Goal: Task Accomplishment & Management: Use online tool/utility

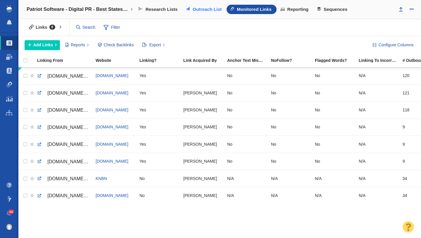
click at [205, 11] on span "Outreach List" at bounding box center [207, 9] width 29 height 5
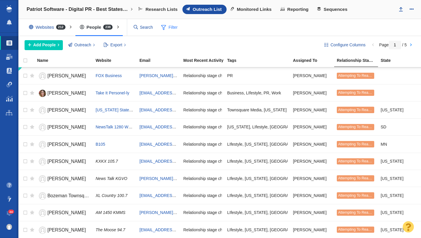
click at [167, 25] on span "Filter" at bounding box center [169, 27] width 23 height 11
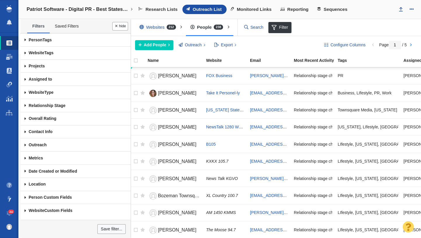
click at [25, 39] on span at bounding box center [25, 39] width 10 height 13
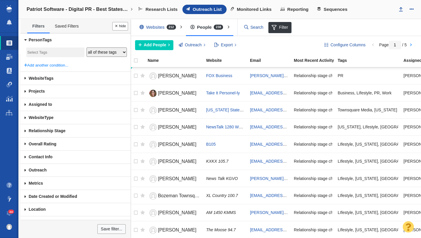
click at [25, 39] on span at bounding box center [25, 40] width 13 height 10
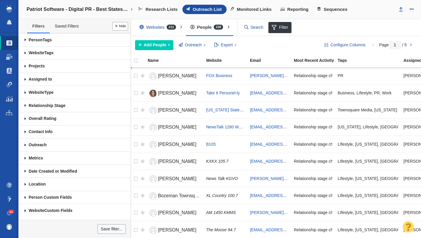
click at [25, 79] on span at bounding box center [25, 79] width 10 height 13
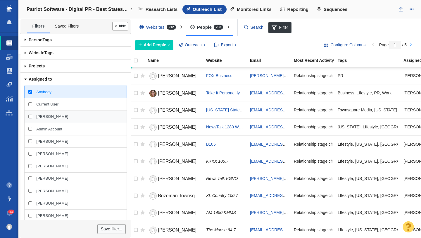
click at [40, 116] on span "[PERSON_NAME]" at bounding box center [52, 116] width 32 height 5
click at [32, 116] on input "[PERSON_NAME]" at bounding box center [30, 116] width 4 height 4
checkbox input "true"
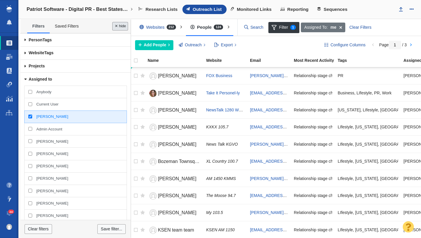
click at [123, 27] on button "Done" at bounding box center [120, 26] width 16 height 8
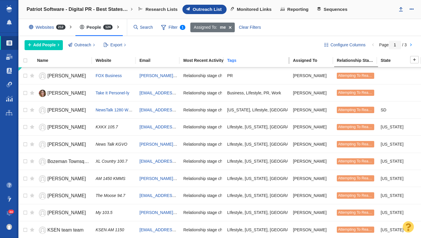
click at [245, 61] on div "Tags" at bounding box center [259, 60] width 65 height 4
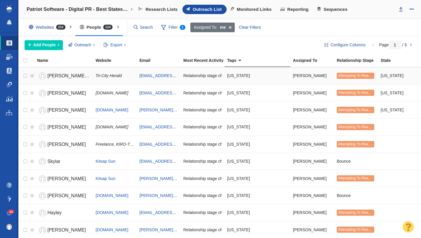
click at [70, 77] on span "Karlee Van De Venter" at bounding box center [90, 75] width 87 height 5
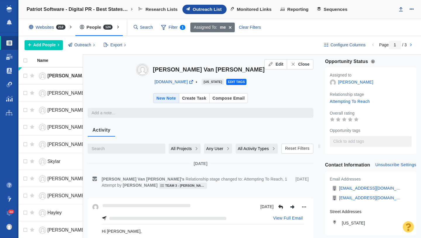
type textarea "x"
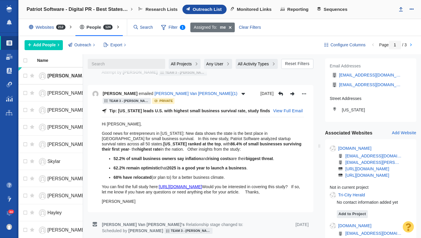
scroll to position [115, 0]
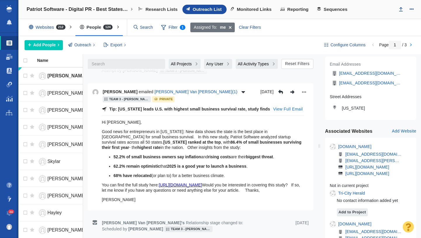
click at [283, 109] on button "View Full Email" at bounding box center [288, 108] width 37 height 9
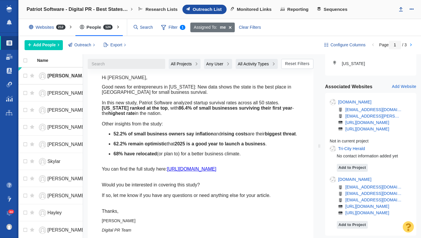
scroll to position [160, 0]
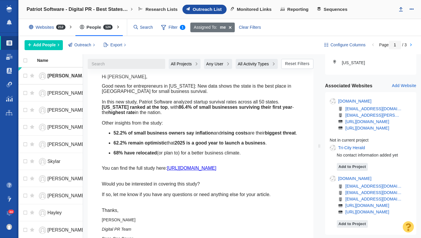
drag, startPoint x: 122, startPoint y: 214, endPoint x: 103, endPoint y: 77, distance: 138.5
click at [103, 77] on div "Hi Karlee, Good news for entrepreneurs in Washington: New data shows the state …" at bounding box center [203, 160] width 202 height 180
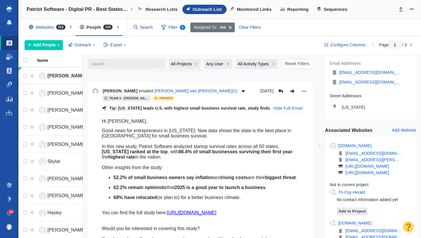
scroll to position [104, 0]
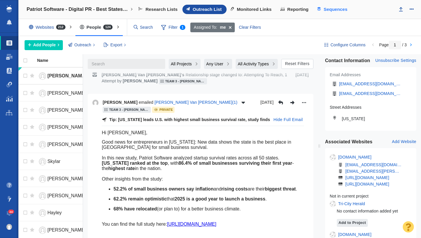
click at [328, 8] on span "Sequences" at bounding box center [336, 9] width 24 height 5
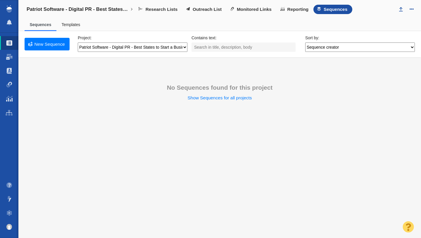
click at [70, 26] on link "Templates" at bounding box center [70, 24] width 19 height 5
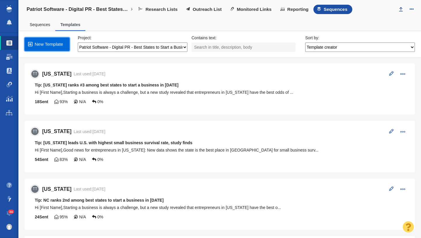
click at [54, 44] on link "New Template" at bounding box center [47, 43] width 45 height 13
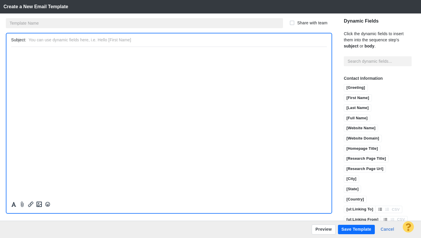
click at [42, 22] on input "text" at bounding box center [144, 23] width 277 height 10
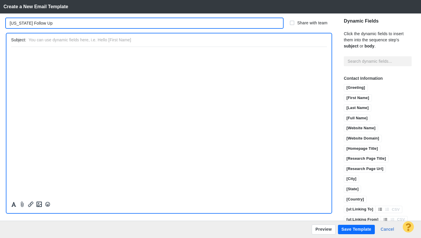
type input "Washington Follow Up"
click at [44, 40] on input "text" at bounding box center [177, 40] width 296 height 8
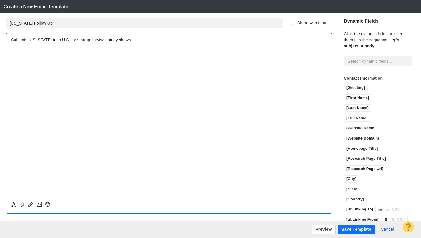
click at [29, 39] on input "Washington tops U.S. for startup survival, study shows" at bounding box center [177, 40] width 296 height 8
type input "[US_STATE] tops U.S. for startup survival, study shows"
click at [61, 56] on p "﻿" at bounding box center [169, 53] width 316 height 4
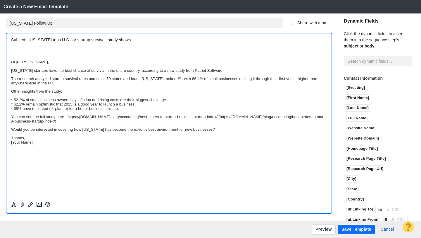
click at [12, 62] on p "Hi Karlee," at bounding box center [169, 61] width 316 height 4
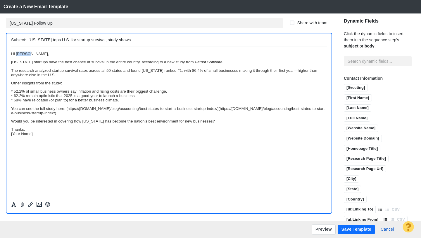
drag, startPoint x: 26, startPoint y: 55, endPoint x: 16, endPoint y: 55, distance: 10.8
click at [16, 55] on span "Hi Karlee," at bounding box center [30, 53] width 38 height 4
click at [344, 94] on input "[First Name]" at bounding box center [357, 97] width 27 height 7
click at [39, 135] on p "Thanks, [Your Name]" at bounding box center [169, 131] width 316 height 9
drag, startPoint x: 37, startPoint y: 136, endPoint x: 21, endPoint y: 183, distance: 49.0
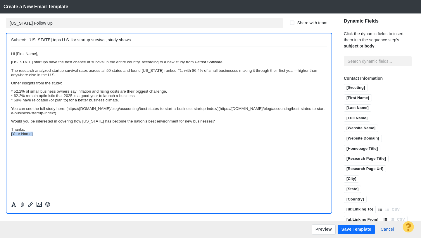
click at [11, 136] on html "﻿ Hi [First Name], Washington startups have the best chance at survival in the …" at bounding box center [169, 94] width 316 height 94
click at [30, 129] on p "Thanks," at bounding box center [169, 131] width 316 height 9
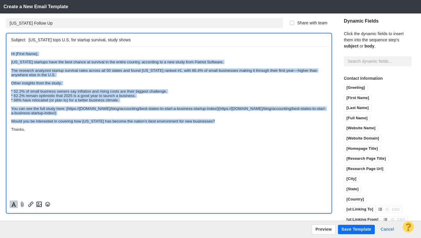
click at [13, 202] on icon "Formatting" at bounding box center [14, 203] width 6 height 5
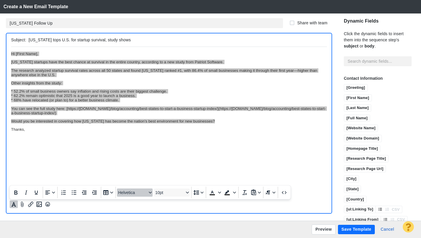
click at [130, 191] on span "Helvetica" at bounding box center [132, 192] width 29 height 5
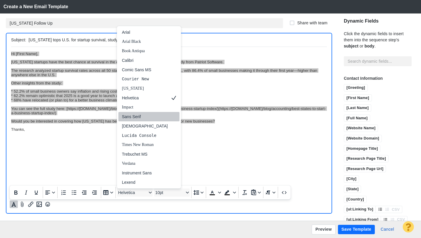
click at [135, 115] on div "Sans Serif" at bounding box center [145, 116] width 46 height 7
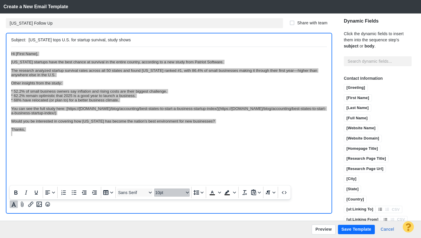
click at [164, 192] on span "10pt" at bounding box center [169, 192] width 29 height 5
click at [164, 144] on div "12pt" at bounding box center [169, 144] width 20 height 7
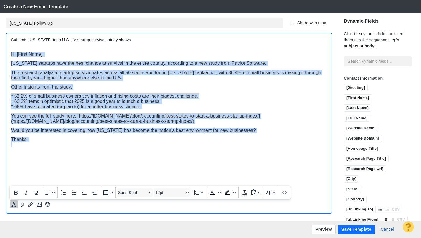
click at [112, 147] on html "﻿ Hi [First Name], Washington startups have the best chance at survival in the …" at bounding box center [169, 99] width 316 height 104
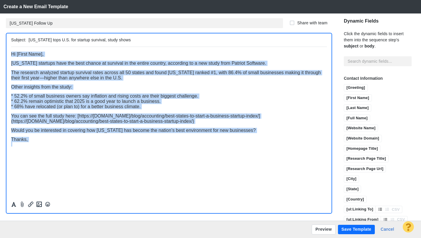
click at [84, 79] on span "The research analyzed startup survival rates across all 50 states and found Was…" at bounding box center [166, 75] width 310 height 10
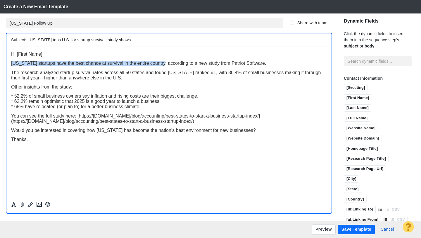
drag, startPoint x: 164, startPoint y: 63, endPoint x: 13, endPoint y: 65, distance: 151.2
click at [13, 65] on span "Washington startups have the best chance at survival in the entire country, acc…" at bounding box center [138, 62] width 255 height 5
click at [60, 79] on span "The research analyzed startup survival rates across all 50 states and found Was…" at bounding box center [166, 75] width 310 height 10
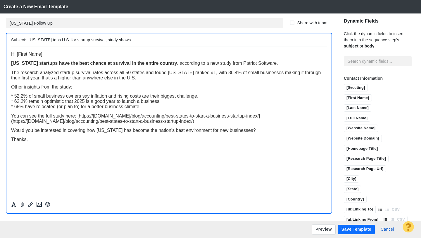
click at [88, 78] on span "The research analyzed startup survival rates across all 50 states and found Was…" at bounding box center [166, 75] width 310 height 10
click at [78, 89] on p "Other insights from the study:" at bounding box center [169, 86] width 316 height 5
click at [14, 97] on span "* 52.2% of small business owners say inflation and rising costs are their bigge…" at bounding box center [104, 95] width 187 height 5
click at [13, 102] on span "* 62.2% remain optimistic that 2025 is a good year to launch a business." at bounding box center [85, 100] width 149 height 5
click at [15, 108] on span "* 68% have relocated (or plan to) for a better business climate." at bounding box center [76, 106] width 130 height 5
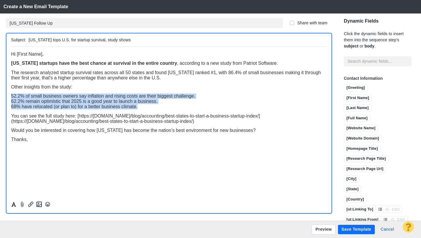
drag, startPoint x: 142, startPoint y: 107, endPoint x: 10, endPoint y: 98, distance: 131.9
click at [11, 98] on html "﻿ Hi [First Name], Washington startups have the best chance at survival in the …" at bounding box center [169, 99] width 316 height 104
click at [16, 207] on button "Formatting" at bounding box center [14, 204] width 8 height 8
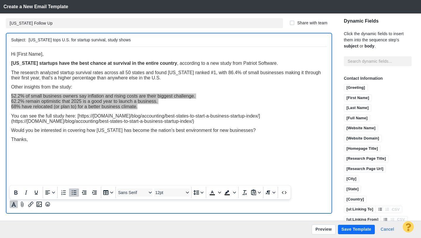
click at [73, 191] on icon "Bullet list" at bounding box center [73, 192] width 7 height 7
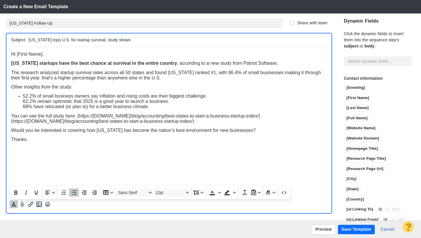
click at [20, 102] on ul "52.2% of small business owners say inflation and rising costs are their biggest…" at bounding box center [169, 101] width 316 height 16
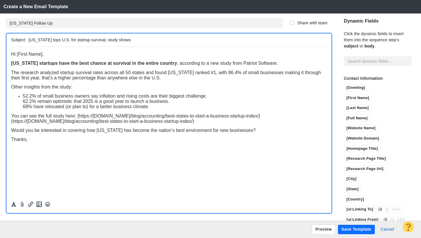
click at [21, 102] on ul "52.2% of small business owners say inflation and rising costs are their biggest…" at bounding box center [169, 101] width 316 height 16
click at [20, 108] on ul "52.2% of small business owners say inflation and rising costs are their biggest…" at bounding box center [169, 101] width 316 height 16
drag, startPoint x: 168, startPoint y: 73, endPoint x: 214, endPoint y: 74, distance: 45.9
click at [214, 74] on span "The research analyzed startup survival rates across all 50 states and found Was…" at bounding box center [166, 75] width 310 height 10
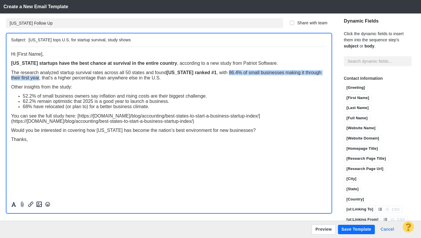
drag, startPoint x: 231, startPoint y: 73, endPoint x: 57, endPoint y: 81, distance: 173.9
click at [57, 80] on span "The research analyzed startup survival rates across all 50 states and found Was…" at bounding box center [166, 75] width 310 height 10
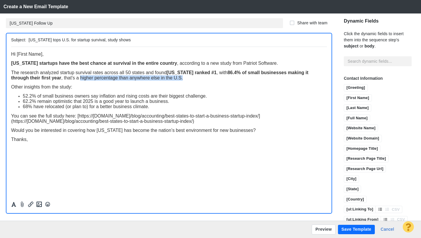
drag, startPoint x: 80, startPoint y: 79, endPoint x: 183, endPoint y: 79, distance: 102.4
click at [183, 79] on span "The research analyzed startup survival rates across all 50 states and found Was…" at bounding box center [159, 75] width 297 height 10
click at [199, 79] on p "The research analyzed startup survival rates across all 50 states and found Was…" at bounding box center [169, 75] width 316 height 11
drag, startPoint x: 23, startPoint y: 97, endPoint x: 35, endPoint y: 97, distance: 12.3
click at [35, 97] on span "52.2% of small business owners say inflation and rising costs are their biggest…" at bounding box center [115, 95] width 184 height 5
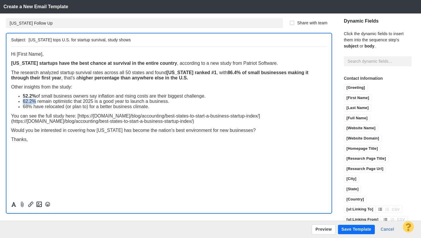
drag, startPoint x: 24, startPoint y: 101, endPoint x: 36, endPoint y: 101, distance: 12.0
click at [36, 101] on span "62.2% remain optimistic that 2025 is a good year to launch a business." at bounding box center [96, 100] width 147 height 5
drag, startPoint x: 22, startPoint y: 108, endPoint x: 31, endPoint y: 108, distance: 8.5
click at [31, 108] on ul "52.2% of small business owners say inflation and rising costs are their biggest…" at bounding box center [169, 101] width 316 height 16
click at [79, 117] on span "You can see the full study here: [https://www.patriotsoftware.com/blog/accounti…" at bounding box center [135, 118] width 249 height 10
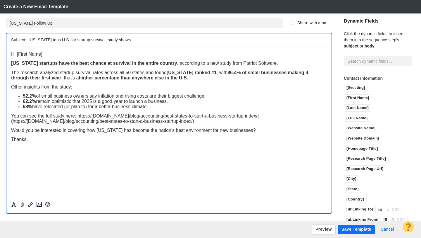
click at [278, 118] on p "You can see the full study here: https://www.patriotsoftware.com/blog/accountin…" at bounding box center [169, 118] width 316 height 11
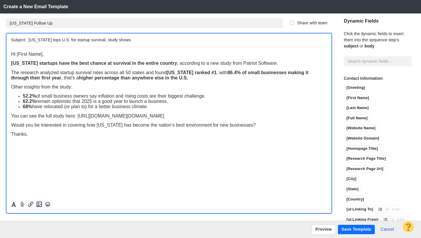
drag, startPoint x: 224, startPoint y: 123, endPoint x: 23, endPoint y: 124, distance: 201.0
click at [23, 118] on p "You can see the full study here: https://www.patriotsoftware.com/blog/accountin…" at bounding box center [169, 115] width 316 height 5
click at [260, 127] on p "Would you be interested in covering how [US_STATE] has become the nation’s best…" at bounding box center [169, 124] width 316 height 5
click at [29, 154] on p "Thanks," at bounding box center [169, 154] width 316 height 10
click at [320, 226] on button "Preview" at bounding box center [324, 229] width 24 height 10
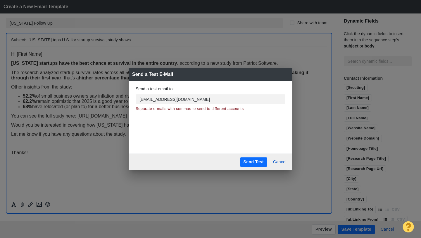
click at [248, 160] on button "Send Test" at bounding box center [253, 161] width 27 height 9
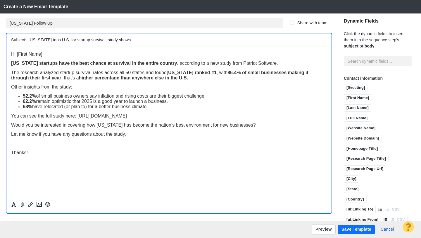
click at [355, 228] on button "Save Template" at bounding box center [356, 228] width 37 height 9
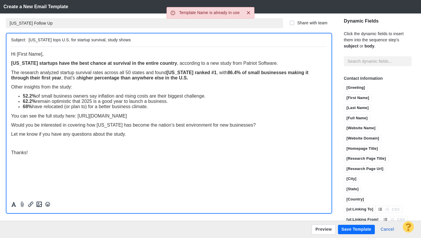
click at [61, 25] on input "Washington Follow Up" at bounding box center [144, 23] width 277 height 10
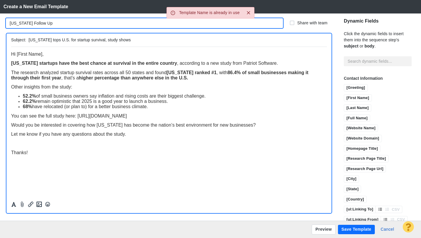
click at [32, 24] on input "Washington Follow Up" at bounding box center [144, 23] width 277 height 10
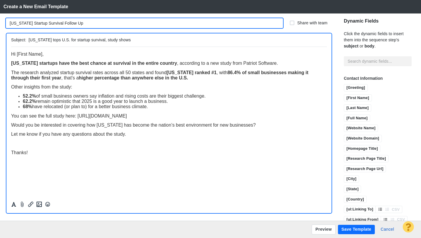
type input "[US_STATE] Startup Survival Follow Up"
click at [96, 154] on p "Thanks!" at bounding box center [169, 154] width 316 height 10
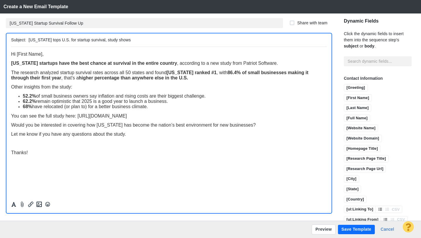
click at [350, 228] on button "Save Template" at bounding box center [356, 228] width 37 height 9
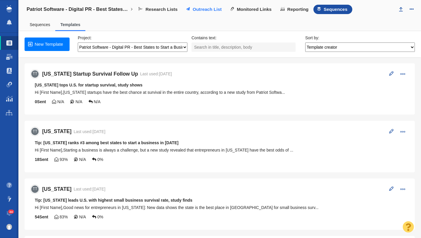
click at [212, 8] on span "Outreach List" at bounding box center [207, 9] width 29 height 5
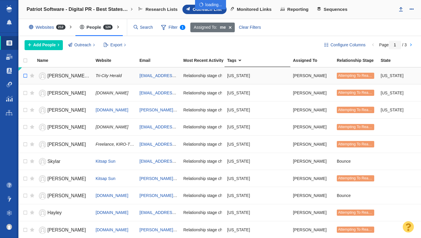
click at [27, 76] on body "Projects Dashboard Websites People Link Monitoring Reports Projects Home Help C…" at bounding box center [210, 119] width 421 height 238
checkbox input "true"
click at [25, 77] on input "checkbox" at bounding box center [24, 75] width 9 height 13
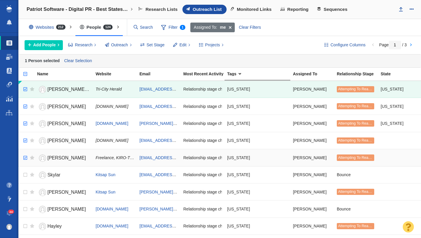
checkbox input "true"
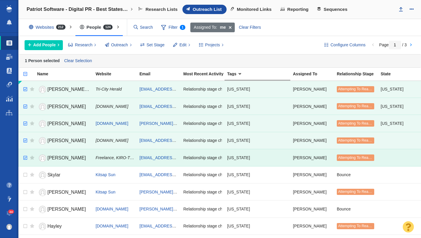
click at [26, 158] on input "checkbox" at bounding box center [24, 157] width 9 height 13
checkbox input "true"
click at [25, 192] on input "checkbox" at bounding box center [24, 191] width 9 height 13
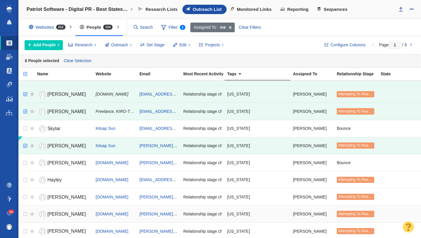
scroll to position [54, 0]
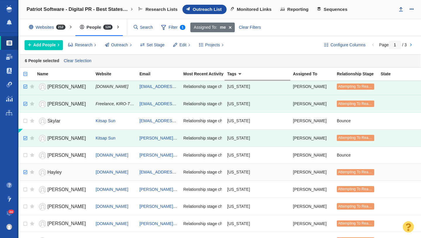
checkbox input "true"
click at [25, 171] on input "checkbox" at bounding box center [24, 172] width 9 height 13
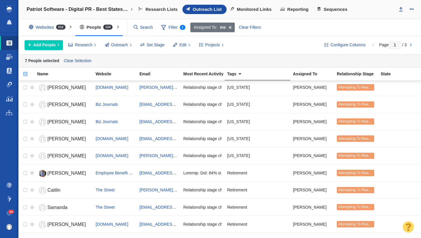
scroll to position [608, 0]
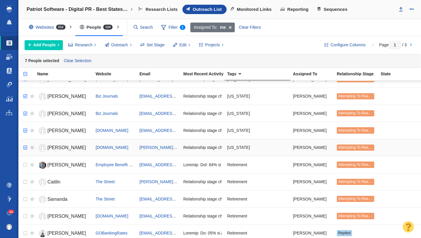
checkbox input "true"
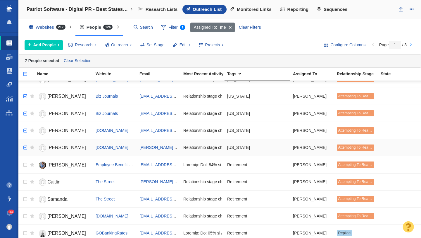
checkbox input "true"
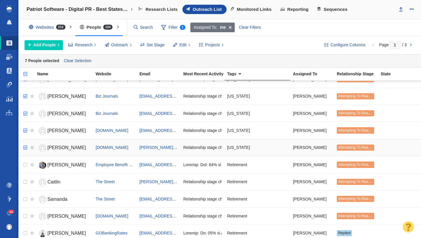
checkbox input "true"
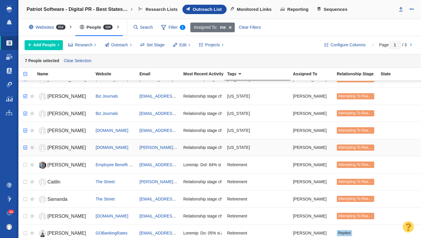
checkbox input "true"
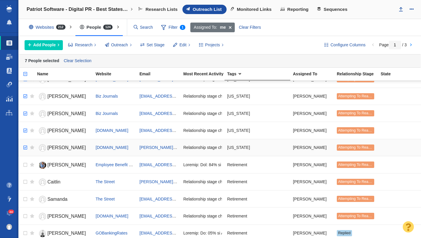
checkbox input "true"
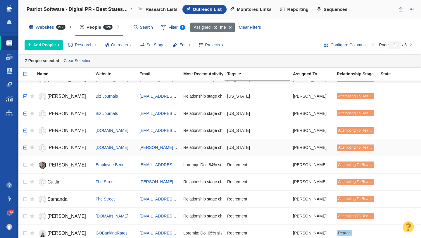
checkbox input "true"
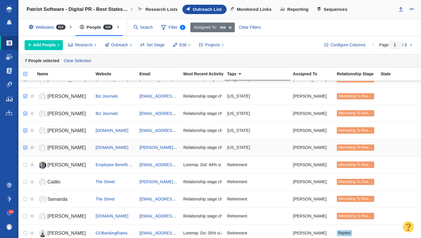
checkbox input "true"
click at [26, 146] on input "checkbox" at bounding box center [24, 147] width 9 height 13
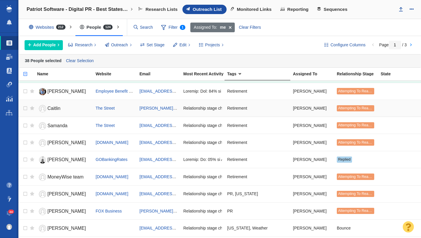
scroll to position [682, 0]
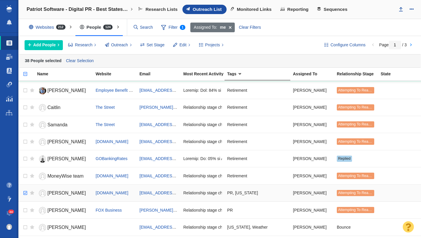
checkbox input "true"
click at [24, 191] on input "checkbox" at bounding box center [24, 192] width 9 height 13
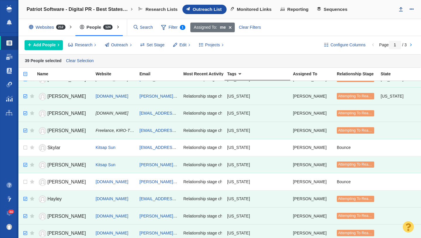
scroll to position [0, 0]
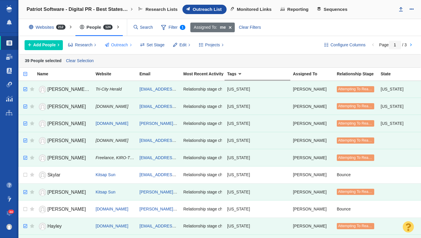
click at [119, 45] on span "Outreach" at bounding box center [119, 45] width 17 height 6
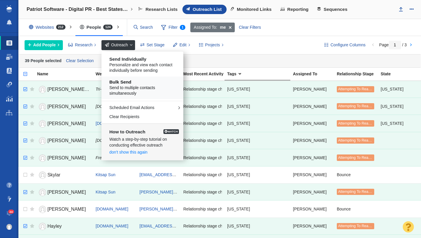
click at [131, 87] on span "Send to multiple contacts simultaneously" at bounding box center [144, 90] width 70 height 11
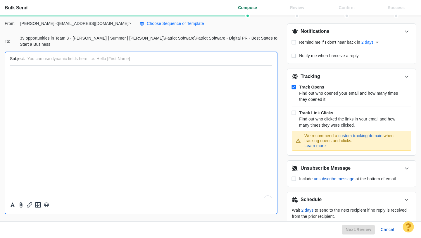
click at [147, 23] on p "Choose Sequence or Template" at bounding box center [175, 23] width 57 height 6
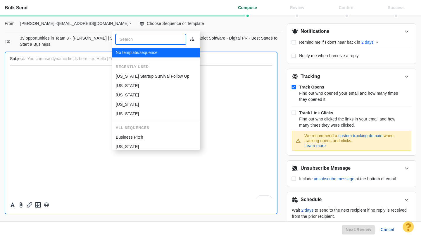
click at [141, 75] on p "[US_STATE] Startup Survival Follow Up" at bounding box center [153, 76] width 74 height 6
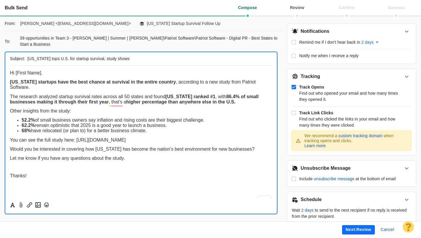
click at [113, 113] on p "Other insights from the study:" at bounding box center [141, 110] width 262 height 5
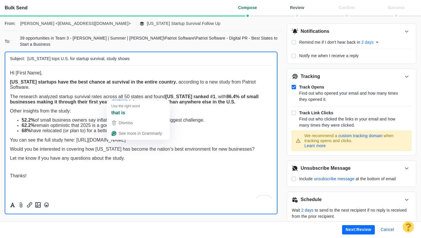
drag, startPoint x: 127, startPoint y: 104, endPoint x: 113, endPoint y: 103, distance: 13.5
click at [113, 103] on span "The research analyzed startup survival rates across all 50 states and found Was…" at bounding box center [134, 99] width 249 height 10
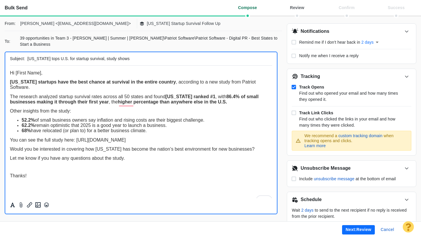
click at [133, 103] on strong "higher percentage than anywhere else in the U.S." at bounding box center [172, 101] width 109 height 5
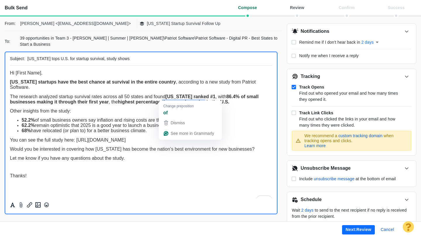
drag, startPoint x: 207, startPoint y: 103, endPoint x: 164, endPoint y: 104, distance: 43.3
click at [164, 104] on strong "highest percentage than anywhere else in the U.S." at bounding box center [173, 101] width 111 height 5
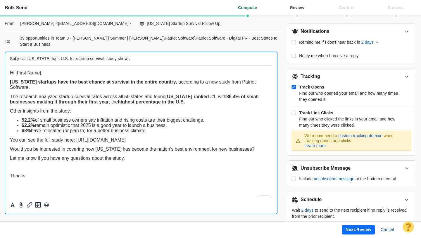
click at [196, 102] on p "The research analyzed startup survival rates across all 50 states and found Was…" at bounding box center [141, 99] width 262 height 11
click at [358, 229] on button "Next: review" at bounding box center [358, 229] width 33 height 9
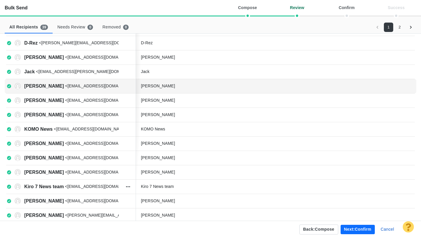
scroll to position [198, 0]
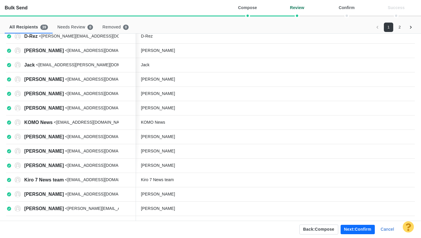
click at [400, 28] on button "2" at bounding box center [399, 27] width 9 height 9
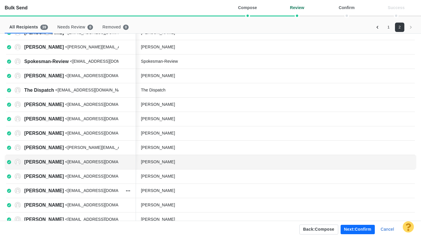
scroll to position [40, 0]
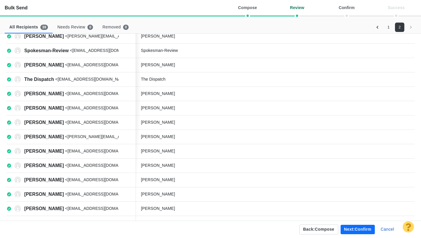
click at [353, 229] on button "Next: confirm" at bounding box center [358, 228] width 34 height 9
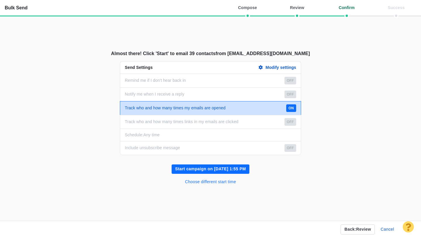
click at [218, 182] on button "Choose different start time" at bounding box center [211, 181] width 58 height 9
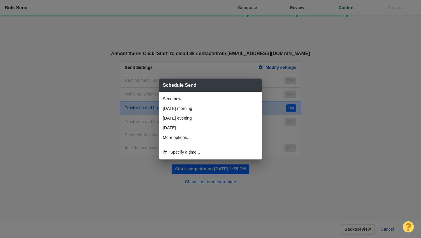
click at [192, 152] on span "Specify a time..." at bounding box center [186, 152] width 30 height 6
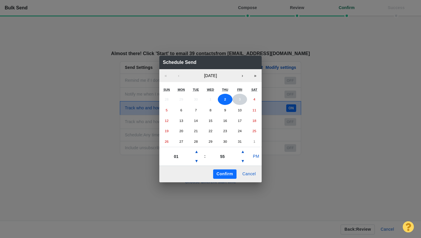
click at [238, 101] on button "3" at bounding box center [240, 99] width 15 height 11
click at [195, 151] on button "▲" at bounding box center [196, 151] width 7 height 9
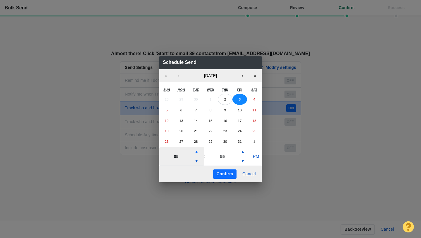
click at [195, 151] on button "▲" at bounding box center [196, 151] width 7 height 9
type input "06"
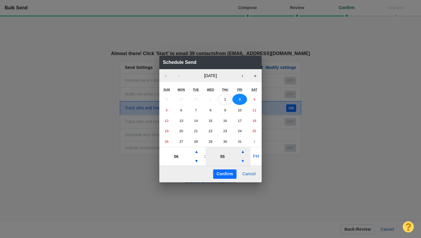
click at [244, 161] on button "▼" at bounding box center [242, 160] width 7 height 9
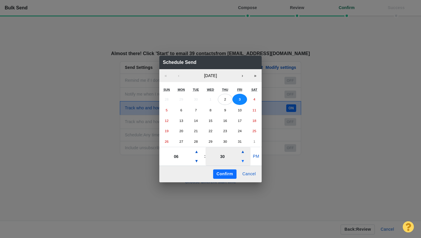
click at [244, 161] on button "▼" at bounding box center [242, 160] width 7 height 9
type input "25"
click at [254, 154] on button "PM" at bounding box center [256, 156] width 11 height 9
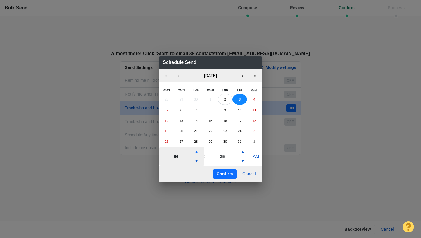
click at [197, 153] on button "▲" at bounding box center [196, 151] width 7 height 9
type input "07"
click at [228, 175] on button "Confirm" at bounding box center [224, 173] width 23 height 9
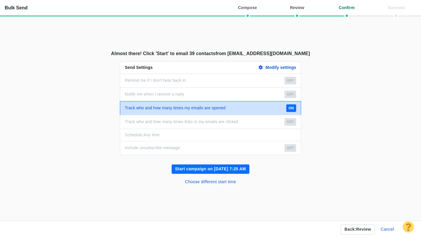
click at [226, 169] on button "Start campaign on Oct 3, 7:25 AM" at bounding box center [211, 168] width 78 height 9
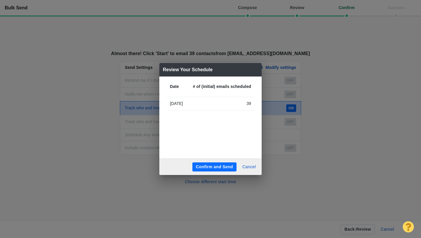
click at [219, 166] on button "Confirm and Send" at bounding box center [214, 166] width 44 height 9
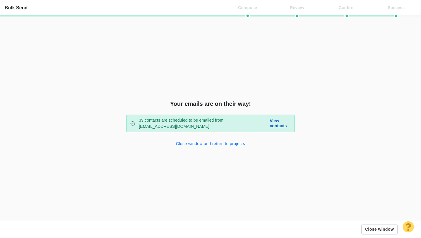
click at [228, 145] on button "Close window and return to projects" at bounding box center [211, 143] width 76 height 9
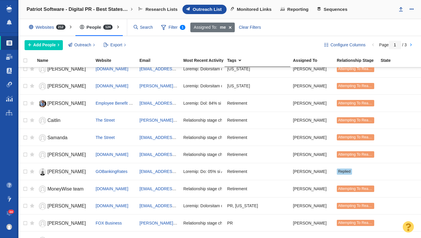
scroll to position [684, 0]
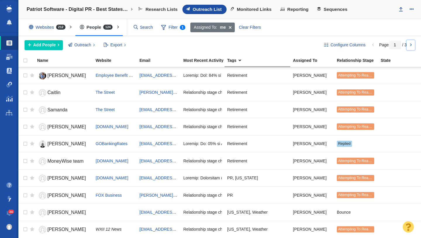
click at [411, 45] on link at bounding box center [411, 45] width 8 height 10
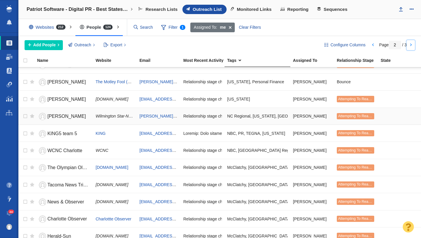
scroll to position [49, 0]
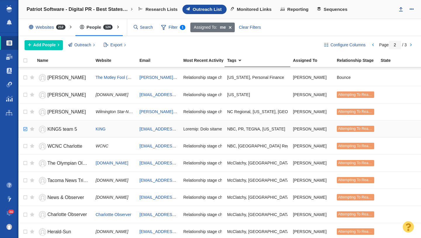
checkbox input "true"
click at [25, 128] on input "checkbox" at bounding box center [24, 129] width 9 height 13
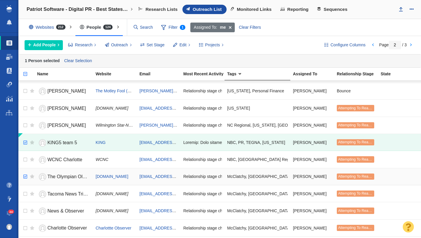
checkbox input "true"
click at [25, 175] on input "checkbox" at bounding box center [24, 176] width 9 height 13
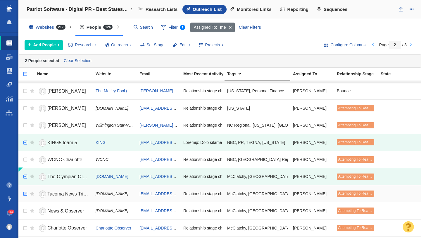
checkbox input "true"
click at [25, 190] on input "checkbox" at bounding box center [24, 193] width 9 height 13
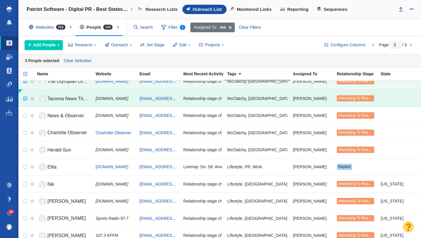
scroll to position [148, 0]
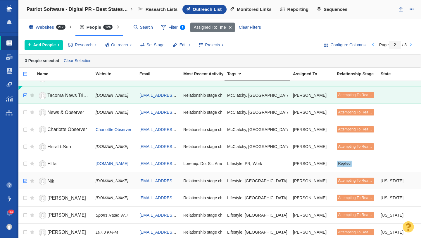
checkbox input "true"
click at [27, 182] on input "checkbox" at bounding box center [24, 180] width 9 height 13
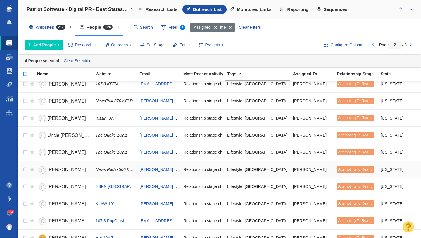
scroll to position [296, 0]
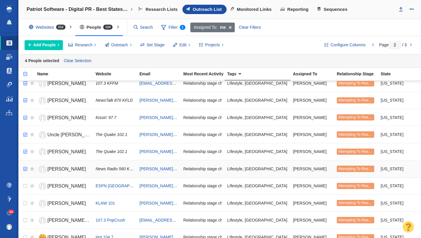
checkbox input "true"
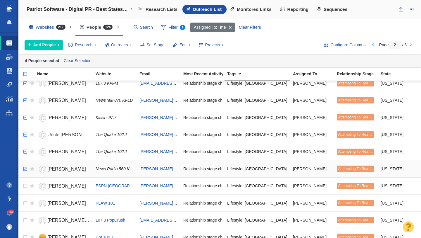
checkbox input "true"
click at [26, 168] on input "checkbox" at bounding box center [24, 168] width 9 height 13
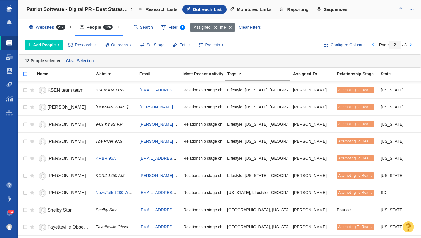
scroll to position [697, 0]
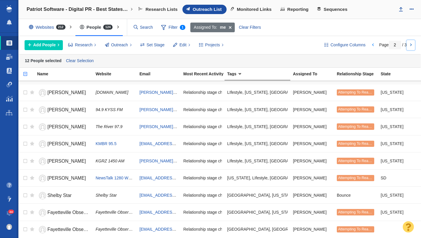
click at [411, 45] on link at bounding box center [411, 45] width 8 height 10
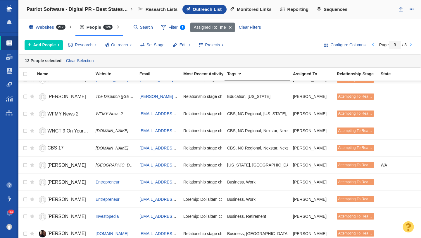
scroll to position [131, 0]
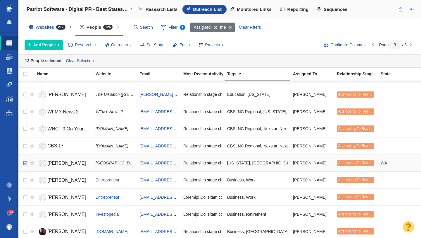
checkbox input "true"
click at [25, 162] on input "checkbox" at bounding box center [24, 162] width 9 height 13
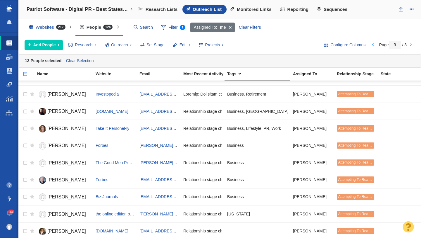
scroll to position [253, 0]
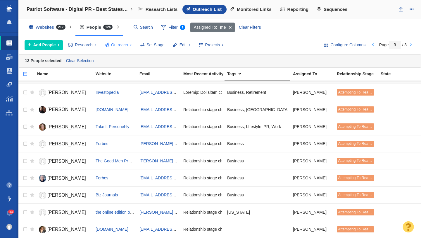
click at [121, 50] on button "Outreach" at bounding box center [118, 45] width 33 height 10
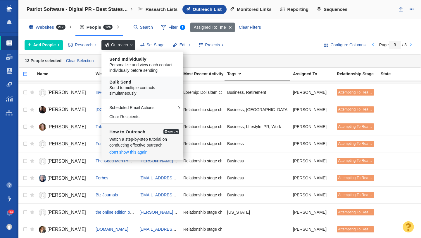
click at [135, 89] on span "Send to multiple contacts simultaneously" at bounding box center [144, 90] width 70 height 11
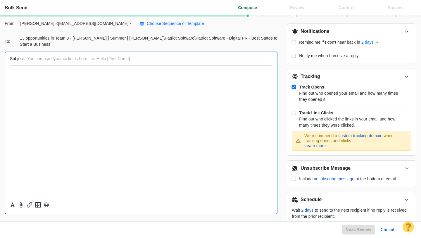
scroll to position [0, 0]
click at [140, 27] on button "Choose Sequence or Template" at bounding box center [174, 24] width 68 height 10
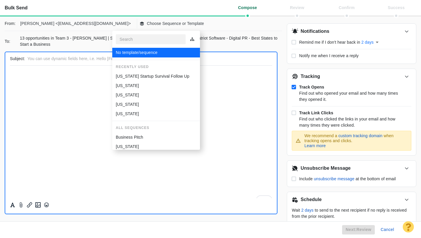
click at [130, 72] on li "[US_STATE] Startup Survival Follow Up" at bounding box center [156, 75] width 88 height 9
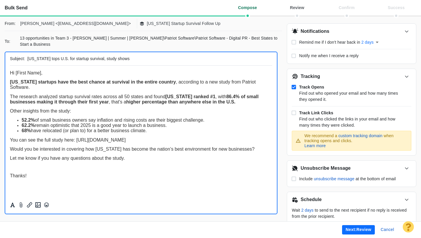
click at [351, 227] on button "Next: review" at bounding box center [358, 229] width 33 height 9
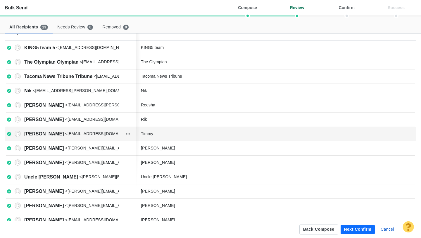
scroll to position [26, 0]
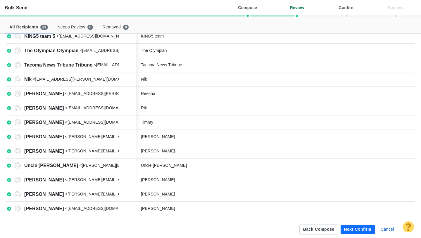
click at [361, 228] on button "Next: confirm" at bounding box center [358, 228] width 34 height 9
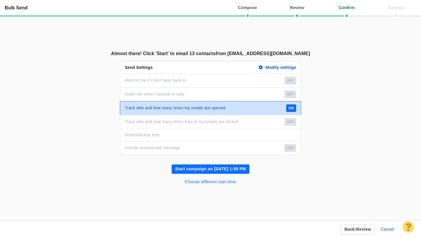
click at [218, 180] on button "Choose different start time" at bounding box center [211, 181] width 58 height 9
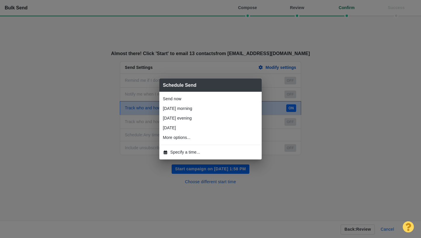
click at [193, 150] on span "Specify a time..." at bounding box center [186, 152] width 30 height 6
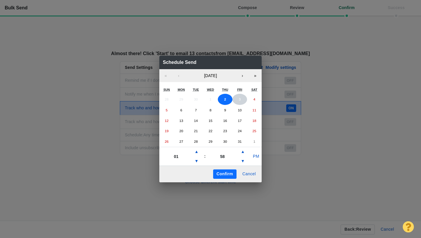
click at [240, 99] on abbr "3" at bounding box center [240, 99] width 2 height 4
click at [197, 155] on button "▲" at bounding box center [196, 151] width 7 height 9
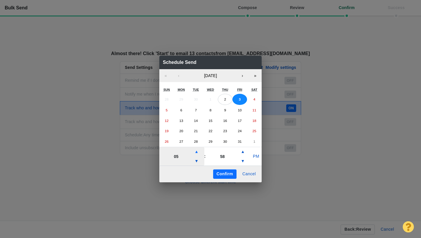
click at [197, 155] on button "▲" at bounding box center [196, 151] width 7 height 9
type input "07"
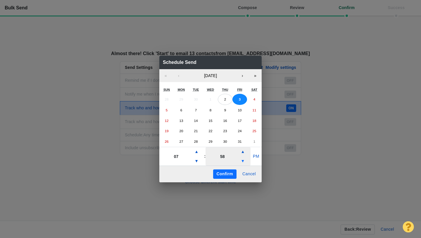
click at [241, 160] on button "▼" at bounding box center [242, 160] width 7 height 9
type input "38"
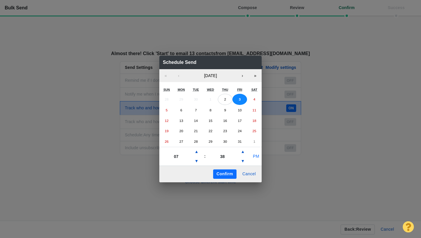
click at [254, 154] on button "PM" at bounding box center [256, 156] width 11 height 9
click at [226, 173] on button "Confirm" at bounding box center [224, 173] width 23 height 9
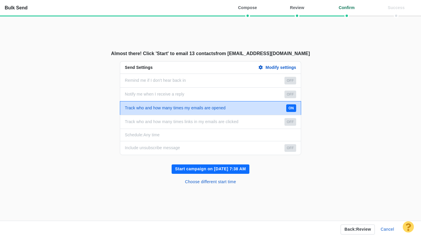
click at [222, 169] on button "Start campaign on Oct 3, 7:38 AM" at bounding box center [211, 168] width 78 height 9
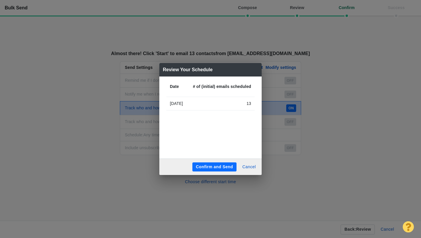
click at [216, 166] on button "Confirm and Send" at bounding box center [214, 166] width 44 height 9
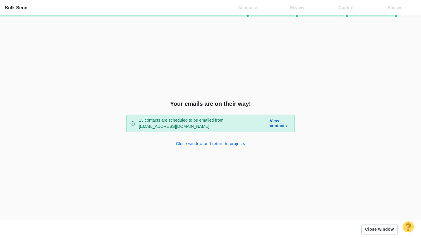
click at [210, 145] on button "Close window and return to projects" at bounding box center [211, 143] width 76 height 9
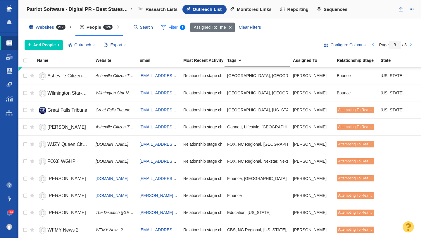
click at [170, 31] on span "Filter 1" at bounding box center [173, 27] width 31 height 11
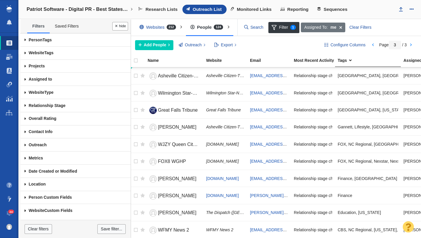
click at [25, 41] on span at bounding box center [25, 39] width 10 height 13
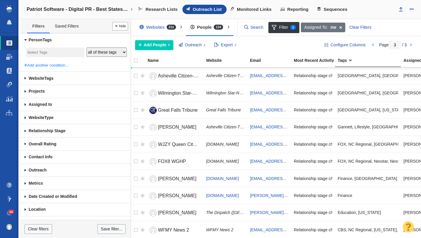
click at [45, 49] on input "search" at bounding box center [55, 53] width 56 height 8
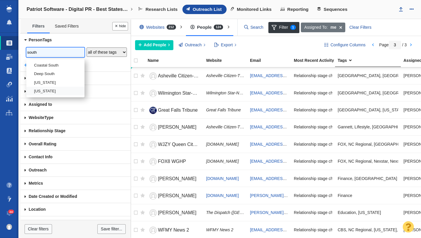
type input "south"
click at [49, 92] on li "[US_STATE]" at bounding box center [55, 91] width 58 height 8
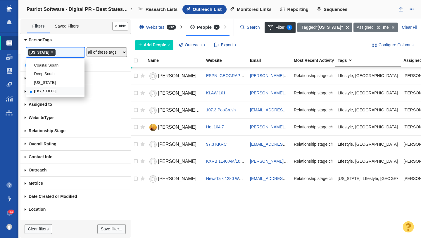
click at [88, 39] on link "Person Tags" at bounding box center [75, 39] width 110 height 13
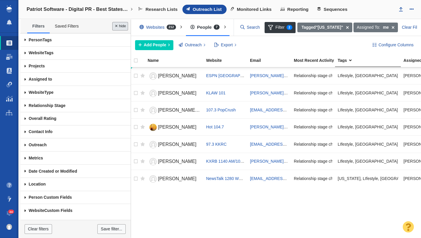
click at [118, 25] on button "Done" at bounding box center [120, 26] width 16 height 8
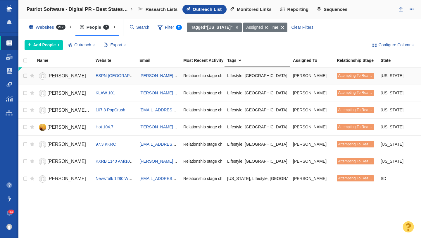
click at [73, 75] on span "[PERSON_NAME]" at bounding box center [66, 75] width 39 height 5
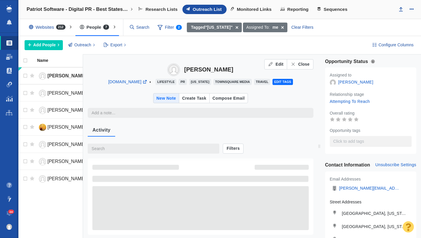
type textarea "x"
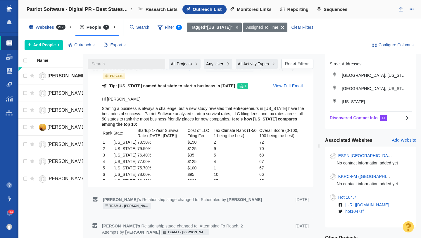
scroll to position [139, 0]
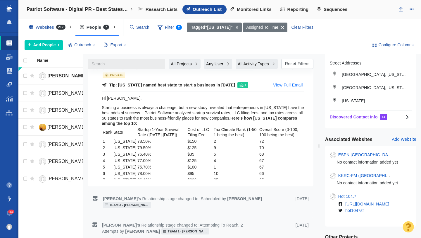
click at [277, 84] on button "View Full Email" at bounding box center [288, 84] width 37 height 9
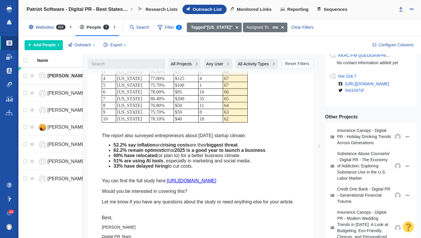
scroll to position [285, 0]
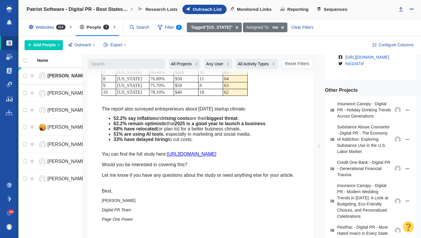
drag, startPoint x: 100, startPoint y: 78, endPoint x: 173, endPoint y: 195, distance: 137.8
click at [173, 195] on div "Tip: South Dakota named best state to start a business in 2025 1 Hide Full Emai…" at bounding box center [200, 83] width 216 height 299
click at [330, 11] on span "Sequences" at bounding box center [336, 9] width 24 height 5
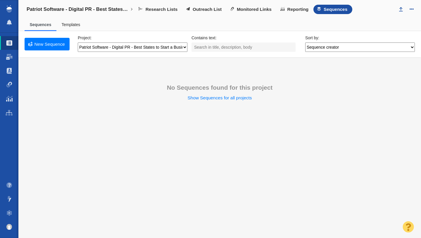
click at [72, 25] on link "Templates" at bounding box center [70, 24] width 19 height 5
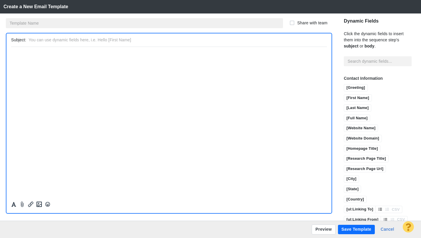
click at [68, 24] on input "text" at bounding box center [144, 23] width 277 height 10
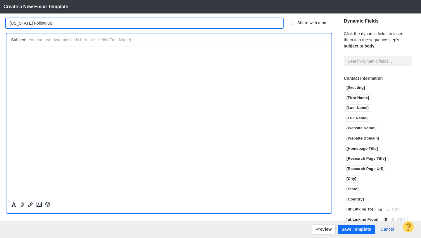
type input "[US_STATE] Follow Up"
click at [60, 58] on html "﻿" at bounding box center [169, 54] width 316 height 14
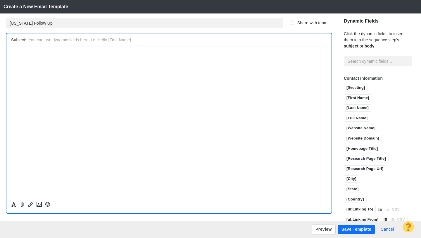
paste body "Rich Text Area. Press ALT-0 for help."
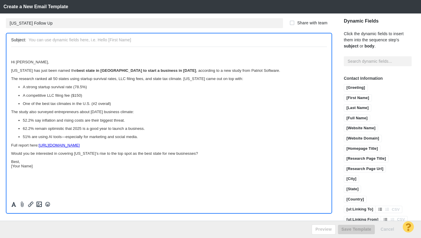
click at [12, 62] on p "Hi [PERSON_NAME]," at bounding box center [169, 61] width 316 height 4
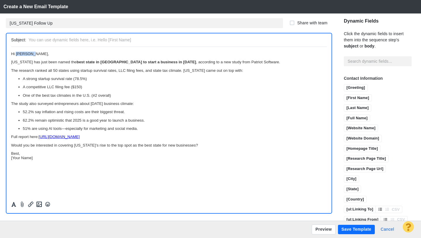
drag, startPoint x: 31, startPoint y: 56, endPoint x: 17, endPoint y: 55, distance: 14.6
click at [17, 55] on span "Hi Benjamin," at bounding box center [30, 53] width 38 height 4
click at [344, 95] on input "[First Name]" at bounding box center [357, 97] width 27 height 7
click at [184, 97] on p "One of the best tax climates in the U.S. (#2 overall)" at bounding box center [175, 95] width 304 height 4
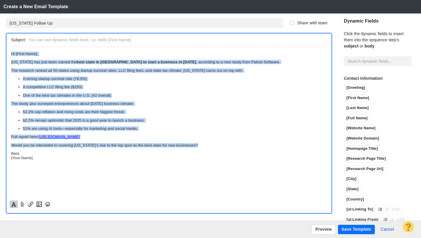
click at [17, 204] on button "Formatting" at bounding box center [14, 204] width 8 height 8
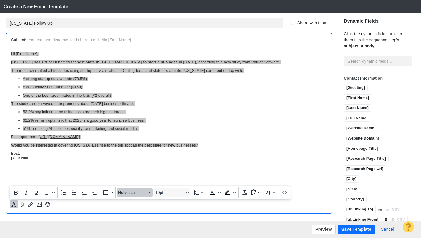
click at [134, 192] on span "Helvetica" at bounding box center [132, 192] width 29 height 5
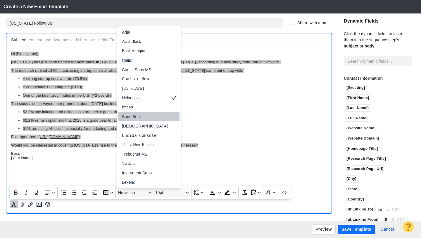
click at [136, 119] on div "Sans Serif" at bounding box center [145, 116] width 46 height 7
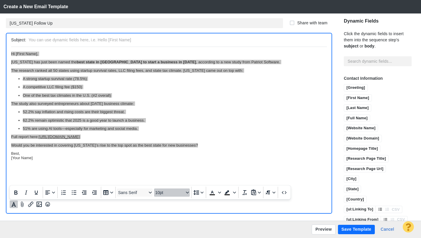
click at [162, 192] on span "10pt" at bounding box center [169, 192] width 29 height 5
click at [167, 144] on div "12pt" at bounding box center [169, 144] width 20 height 7
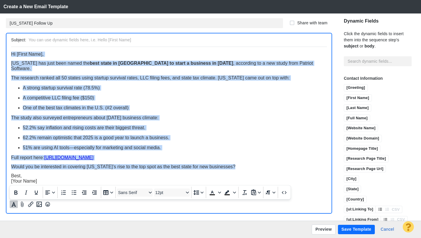
click at [174, 115] on p "The study also surveyed entrepreneurs about [DATE] business climate:" at bounding box center [169, 117] width 316 height 5
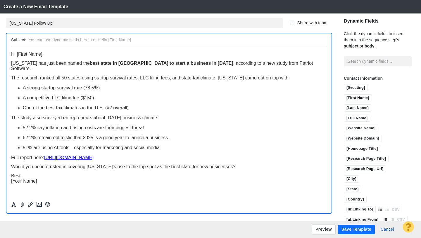
drag, startPoint x: 219, startPoint y: 75, endPoint x: 290, endPoint y: 75, distance: 71.7
click at [290, 75] on span "The research ranked all 50 states using startup survival rates, LLC filing fees…" at bounding box center [150, 77] width 279 height 5
click at [121, 85] on p "A strong startup survival rate (78.5%)" at bounding box center [175, 87] width 304 height 5
click at [104, 95] on p "A competitive LLC filing fee ($150)" at bounding box center [175, 97] width 304 height 5
click at [141, 105] on p "One of the best tax climates in the U.S. (#2 overall)" at bounding box center [175, 107] width 304 height 5
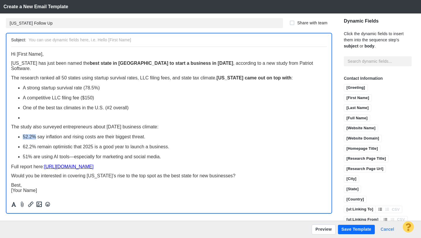
drag, startPoint x: 23, startPoint y: 132, endPoint x: 35, endPoint y: 132, distance: 12.3
click at [35, 134] on span "52.2% say inflation and rising costs are their biggest threat." at bounding box center [84, 136] width 123 height 5
drag, startPoint x: 23, startPoint y: 142, endPoint x: 35, endPoint y: 143, distance: 12.6
click at [35, 144] on span "62.2% remain optimistic that 2025 is a good year to launch a business." at bounding box center [96, 146] width 147 height 5
click at [90, 154] on span "51% are using AI tools—especially for marketing and social media." at bounding box center [92, 156] width 138 height 5
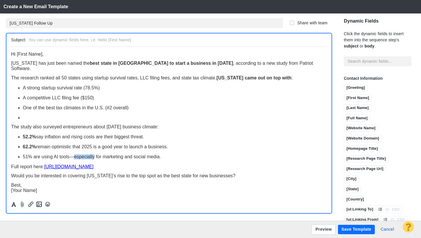
click at [90, 154] on span "51% are using AI tools—especially for marketing and social media." at bounding box center [92, 156] width 138 height 5
drag, startPoint x: 32, startPoint y: 152, endPoint x: 24, endPoint y: 152, distance: 7.3
click at [24, 154] on p "68% have relocated (or plan to) for a better business climate." at bounding box center [175, 156] width 304 height 5
drag, startPoint x: 24, startPoint y: 152, endPoint x: 31, endPoint y: 152, distance: 7.0
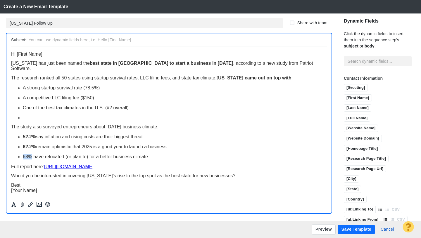
click at [31, 154] on p "68% have relocated (or plan to) for a better business climate." at bounding box center [175, 156] width 304 height 5
click at [156, 154] on p "68% have relocated (or plan to) for a better business climate." at bounding box center [175, 156] width 304 height 5
click at [56, 115] on li "Rich Text Area. Press ALT-0 for help." at bounding box center [175, 117] width 304 height 5
click at [162, 154] on p "68% have relocated (or plan to) for a better business climate." at bounding box center [175, 156] width 304 height 5
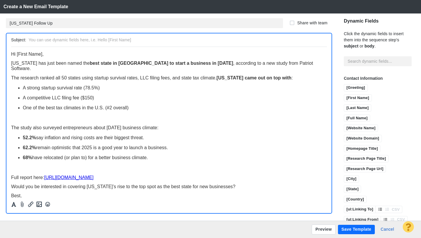
click at [246, 174] on p "Full report here: https://www.patriotsoftware.com/blog/accounting/best-states-t…" at bounding box center [169, 176] width 316 height 5
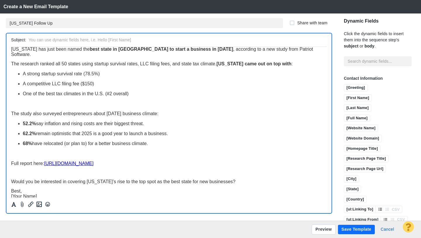
scroll to position [17, 0]
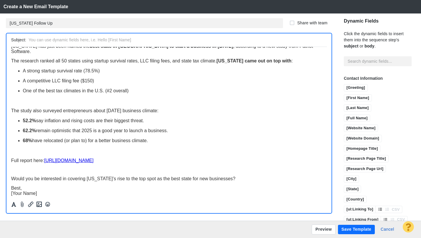
click at [243, 176] on p "Would you be interested in covering [US_STATE]’s rise to the top spot as the be…" at bounding box center [169, 178] width 316 height 5
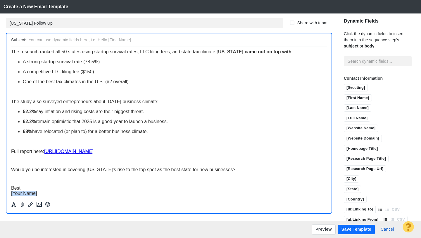
drag, startPoint x: 42, startPoint y: 189, endPoint x: 7, endPoint y: 190, distance: 34.2
click at [11, 190] on html "﻿ Hi [First Name], South Dakota has just been named the best state in America t…" at bounding box center [169, 110] width 316 height 180
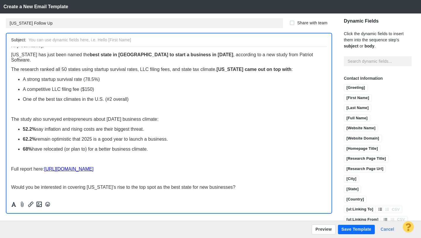
scroll to position [0, 0]
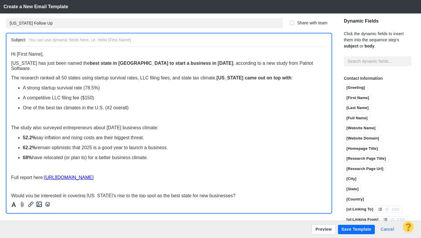
click at [218, 75] on strong "[US_STATE] came out on top with" at bounding box center [254, 77] width 75 height 5
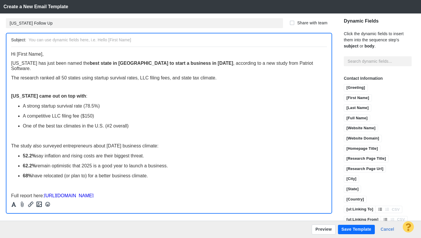
click at [73, 143] on span "The study also surveyed entrepreneurs about [DATE] business climate:" at bounding box center [84, 145] width 147 height 5
click at [73, 143] on span "The study also surveyed entrepreneurs about today’s business climate:" at bounding box center [84, 145] width 147 height 5
click at [111, 135] on body "﻿ Hi [First Name], South Dakota has just been named the best state in America t…" at bounding box center [169, 142] width 316 height 183
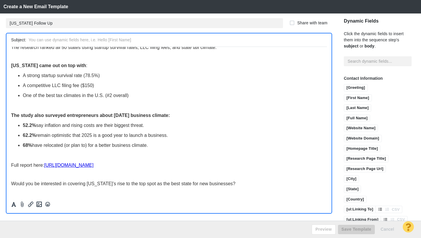
scroll to position [39, 0]
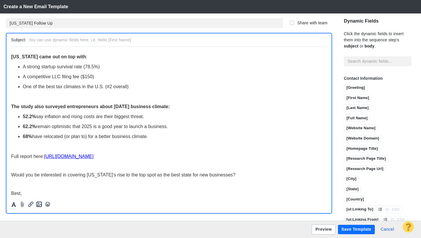
click at [322, 228] on button "Preview" at bounding box center [324, 229] width 24 height 10
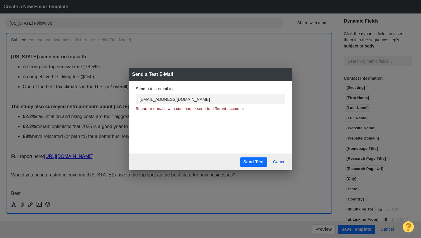
click at [244, 159] on button "Send Test" at bounding box center [253, 161] width 27 height 9
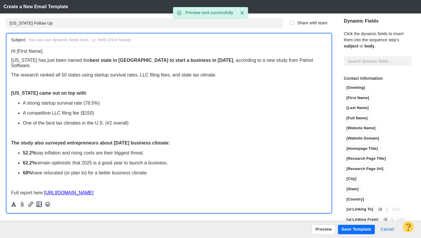
scroll to position [0, 0]
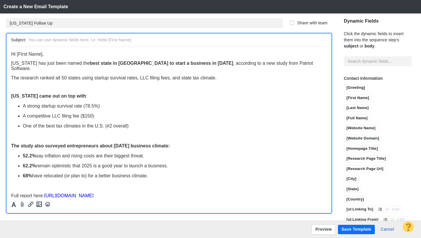
click at [18, 88] on body "﻿ Hi [First Name], South Dakota has just been named the best state in America t…" at bounding box center [169, 142] width 316 height 183
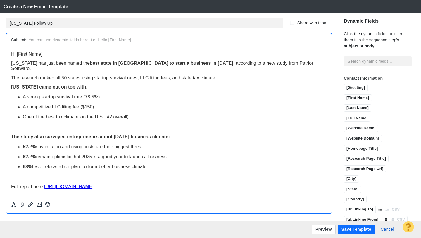
click at [12, 135] on span "The study also surveyed entrepreneurs about [DATE] business climate:" at bounding box center [90, 136] width 159 height 5
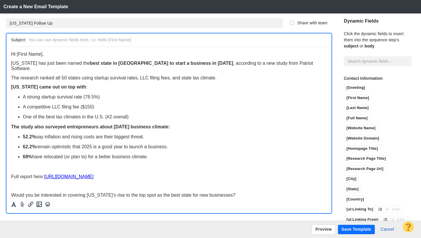
click at [13, 173] on span "Full report here: https://www.patriotsoftware.com/blog/accounting/best-states-t…" at bounding box center [52, 175] width 82 height 5
click at [12, 173] on span "Full report here: https://www.patriotsoftware.com/blog/accounting/best-states-t…" at bounding box center [52, 175] width 82 height 5
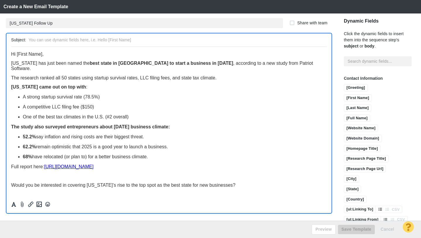
click at [10, 178] on div at bounding box center [168, 131] width 325 height 168
click at [11, 182] on span "Would you be interested in covering [US_STATE]’s rise to the top spot as the be…" at bounding box center [123, 184] width 224 height 5
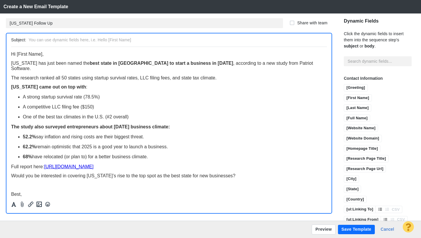
click at [136, 42] on input "text" at bounding box center [177, 40] width 296 height 8
type input "[US_STATE] ranked #1 best state to start a business in [DATE] (Study)"
click at [319, 229] on button "Preview" at bounding box center [324, 229] width 24 height 10
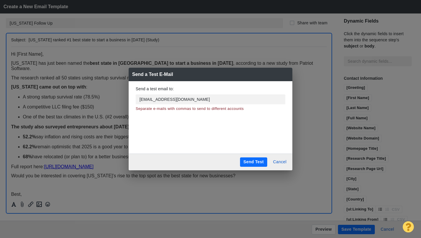
click at [255, 163] on button "Send Test" at bounding box center [253, 161] width 27 height 9
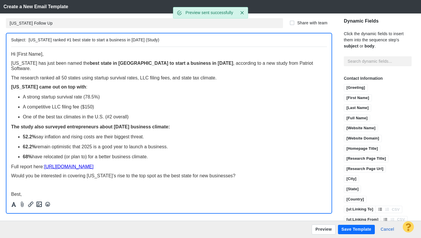
click at [350, 227] on button "Save Template" at bounding box center [356, 228] width 37 height 9
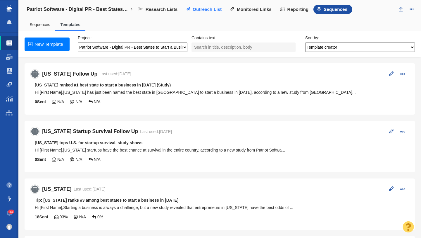
click at [201, 9] on span "Outreach List" at bounding box center [207, 9] width 29 height 5
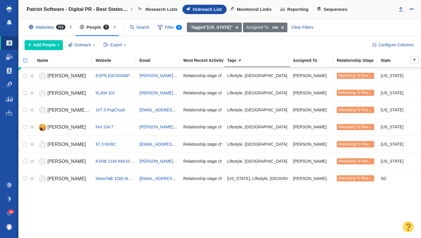
click at [27, 61] on input "checkbox" at bounding box center [22, 63] width 9 height 13
checkbox input "true"
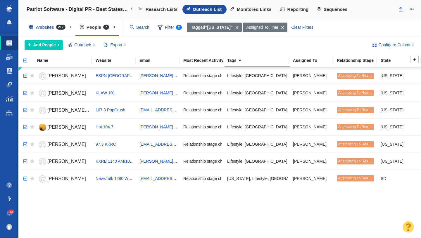
checkbox input "true"
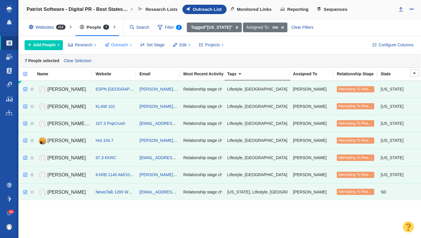
click at [119, 44] on span "Outreach" at bounding box center [119, 45] width 17 height 6
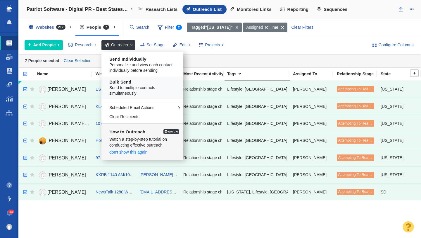
click at [120, 84] on h5 "Bulk Send" at bounding box center [144, 81] width 70 height 5
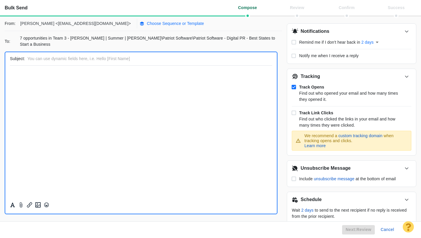
click at [147, 24] on p "Choose Sequence or Template" at bounding box center [175, 23] width 57 height 6
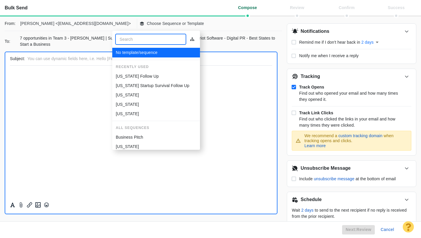
click at [134, 74] on p "[US_STATE] Follow Up" at bounding box center [137, 76] width 43 height 6
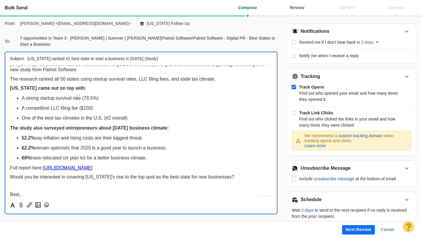
scroll to position [18, 0]
click at [354, 228] on button "Next: review" at bounding box center [358, 229] width 33 height 9
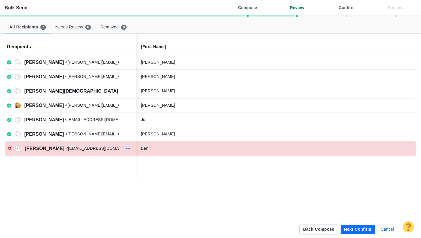
click at [128, 148] on icon "button" at bounding box center [128, 148] width 4 height 1
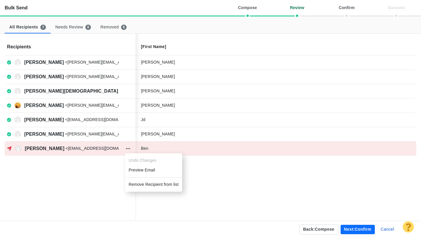
click at [140, 183] on li "Remove Recipient from list" at bounding box center [153, 184] width 57 height 10
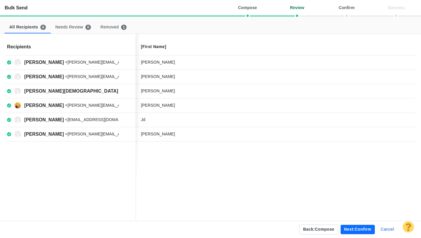
click at [350, 229] on button "Next: confirm" at bounding box center [358, 228] width 34 height 9
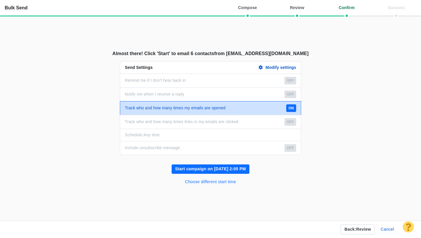
click at [223, 181] on button "Choose different start time" at bounding box center [211, 181] width 58 height 9
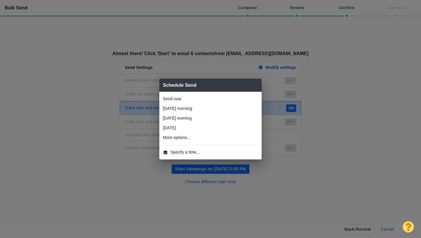
click at [192, 147] on li "Specify a time..." at bounding box center [210, 152] width 102 height 10
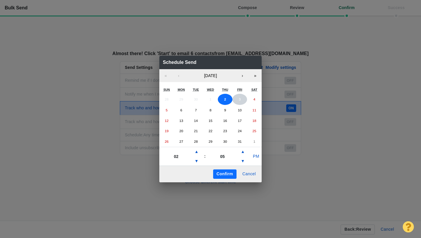
click at [235, 99] on button "3" at bounding box center [240, 99] width 15 height 11
click at [196, 150] on button "▲" at bounding box center [196, 151] width 7 height 9
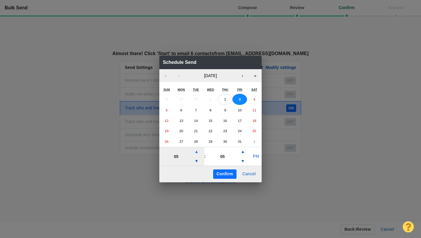
type input "06"
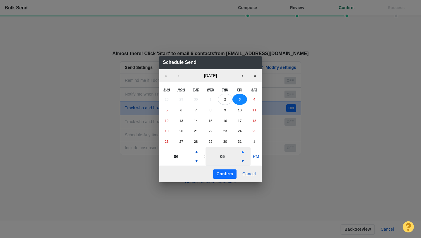
click at [243, 153] on button "▲" at bounding box center [242, 151] width 7 height 9
type input "15"
click at [259, 155] on button "PM" at bounding box center [256, 156] width 11 height 9
click at [226, 172] on button "Confirm" at bounding box center [224, 173] width 23 height 9
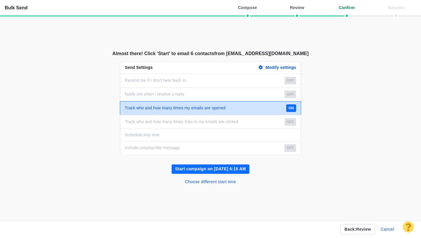
click at [218, 168] on button "Start campaign on [DATE] 6:15 AM" at bounding box center [211, 168] width 78 height 9
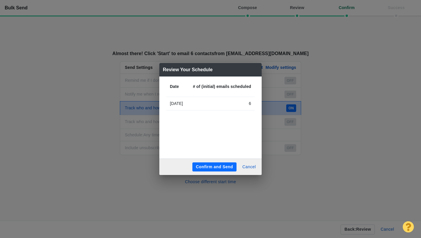
click at [214, 163] on button "Confirm and Send" at bounding box center [214, 166] width 44 height 9
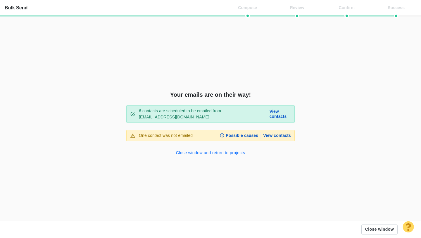
click at [212, 154] on button "Close window and return to projects" at bounding box center [211, 152] width 76 height 9
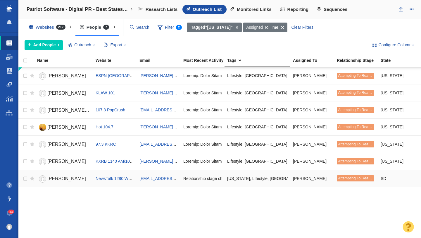
click at [63, 178] on span "[PERSON_NAME]" at bounding box center [66, 178] width 39 height 5
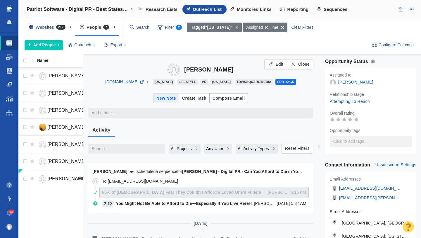
click at [230, 97] on div "Compose Email" at bounding box center [229, 97] width 32 height 7
type textarea "x"
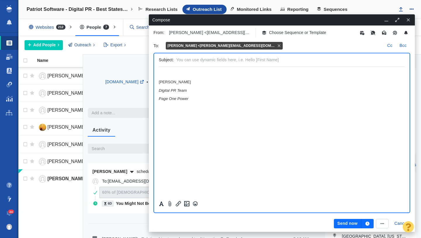
scroll to position [0, 0]
click at [280, 34] on p "Choose Sequence or Template" at bounding box center [297, 33] width 57 height 6
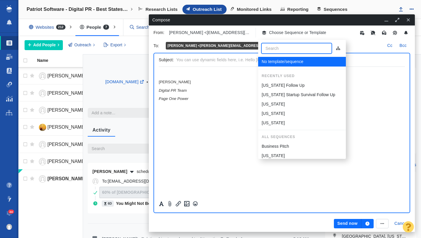
click at [278, 82] on p "[US_STATE] Follow Up" at bounding box center [283, 85] width 43 height 6
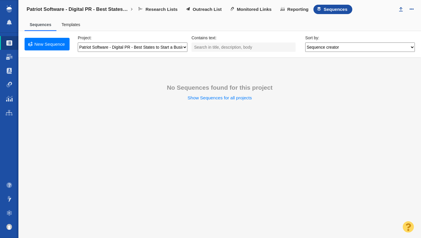
click at [73, 23] on link "Templates" at bounding box center [70, 24] width 19 height 5
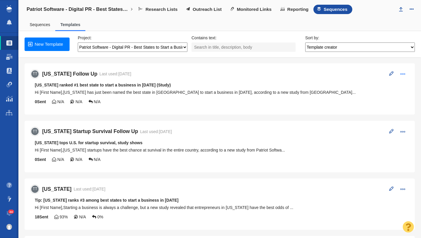
click at [407, 73] on button at bounding box center [403, 73] width 12 height 9
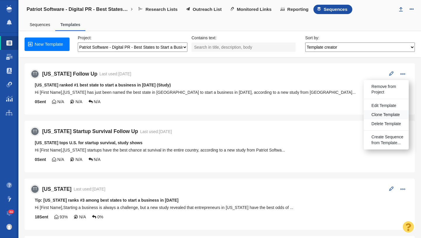
click at [390, 112] on span "Clone Template" at bounding box center [386, 115] width 28 height 6
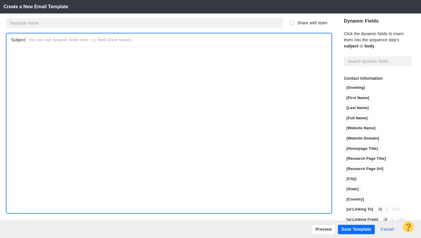
type input "[US_STATE] Follow Up Copy"
type input "[US_STATE] ranked #1 best state to start a business in [DATE] (Study)"
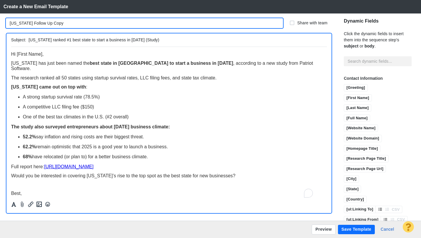
drag, startPoint x: 35, startPoint y: 23, endPoint x: 9, endPoint y: 23, distance: 26.3
click at [9, 23] on input "[US_STATE] Follow Up Copy" at bounding box center [144, 23] width 277 height 10
click at [50, 24] on input "NC Follow Up Copy" at bounding box center [144, 23] width 277 height 10
drag, startPoint x: 49, startPoint y: 23, endPoint x: 38, endPoint y: 23, distance: 10.8
click at [38, 23] on input "NC Follow Up Copy" at bounding box center [144, 23] width 277 height 10
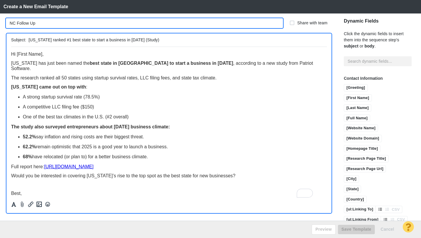
type input "NC Follow Up"
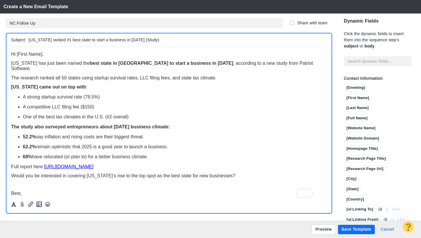
drag, startPoint x: 54, startPoint y: 40, endPoint x: 30, endPoint y: 40, distance: 24.6
click at [30, 40] on input "South Dakota ranked #1 best state to start a business in 2025 (Study)" at bounding box center [177, 40] width 296 height 8
click at [74, 40] on input "North Carolina ranked #1 best state to start a business in 2025 (Study)" at bounding box center [177, 40] width 296 height 8
type input "[US_STATE] ranked #2 best state to start a business in [DATE] (Study)"
drag, startPoint x: 40, startPoint y: 64, endPoint x: 12, endPoint y: 64, distance: 27.8
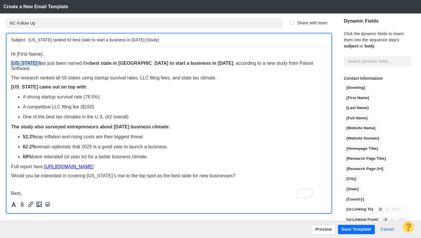
click at [12, 64] on span "South Dakota has just been named the best state in America to start a business …" at bounding box center [162, 65] width 302 height 10
click at [117, 65] on strong "best state in America to start a business in 2025" at bounding box center [162, 62] width 144 height 5
click at [86, 64] on span "North Carolina has just been named the best states in America to start a busine…" at bounding box center [163, 65] width 305 height 10
drag, startPoint x: 42, startPoint y: 88, endPoint x: 12, endPoint y: 88, distance: 29.8
click at [12, 88] on strong "South Dakota came out on top with" at bounding box center [48, 86] width 75 height 5
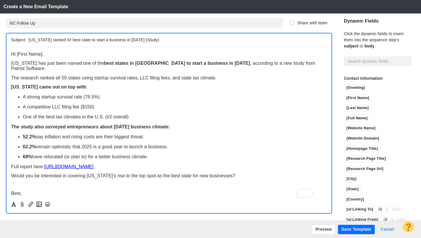
click at [90, 98] on span "A strong startup survival rate (78.5%)" at bounding box center [61, 96] width 77 height 5
drag, startPoint x: 92, startPoint y: 106, endPoint x: 88, endPoint y: 107, distance: 4.3
click at [88, 107] on span "A competitive LLC filing fee ($150)" at bounding box center [58, 106] width 71 height 5
click at [112, 118] on span "One of the best tax climates in the U.S. (#2 overall)" at bounding box center [76, 116] width 106 height 5
click at [135, 119] on p "One of the best tax climates in the U.S. (#9 overall)" at bounding box center [175, 116] width 304 height 5
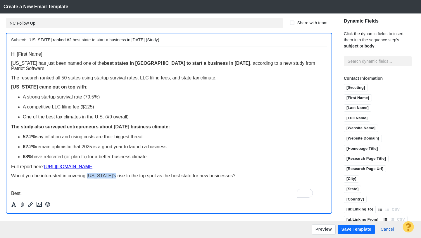
drag, startPoint x: 115, startPoint y: 176, endPoint x: 87, endPoint y: 178, distance: 27.8
click at [87, 177] on span "Would you be interested in covering South Dakota’s rise to the top spot as the …" at bounding box center [123, 175] width 224 height 5
click at [143, 186] on p "To enrich screen reader interactions, please activate Accessibility in Grammarl…" at bounding box center [169, 184] width 316 height 4
click at [138, 188] on body "Hi [First Name], North Carolina has just been named one of the best states in A…" at bounding box center [169, 123] width 316 height 144
click at [64, 87] on strong "North Carolina came out on top with" at bounding box center [48, 86] width 75 height 5
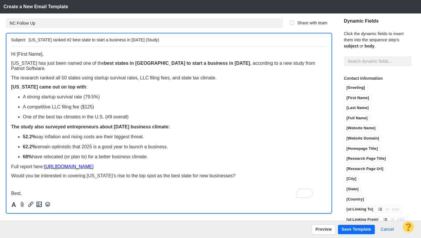
drag, startPoint x: 91, startPoint y: 87, endPoint x: 46, endPoint y: 88, distance: 45.7
click at [46, 88] on strong "North Carolina came out on top with" at bounding box center [48, 86] width 75 height 5
click at [125, 89] on p "North Carolina ranked second in the nation with :" at bounding box center [169, 86] width 316 height 5
drag, startPoint x: 114, startPoint y: 177, endPoint x: 87, endPoint y: 177, distance: 27.2
click at [87, 178] on span "Would you be interested in covering South Dakota’s rise to the top spot as the …" at bounding box center [123, 175] width 224 height 5
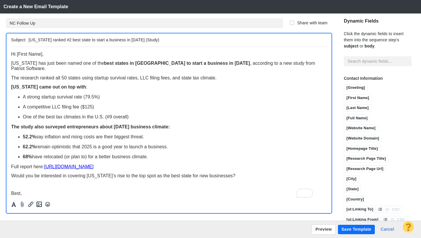
click at [86, 88] on strong "North Carolina came out on top with" at bounding box center [48, 86] width 75 height 5
drag, startPoint x: 91, startPoint y: 88, endPoint x: 46, endPoint y: 90, distance: 45.4
click at [46, 89] on strong "North Carolina came out on top with" at bounding box center [48, 86] width 75 height 5
click at [105, 89] on span "North Carolina ranked 2nd in the nation with :" at bounding box center [58, 86] width 94 height 5
click at [348, 228] on button "Save Template" at bounding box center [356, 228] width 37 height 9
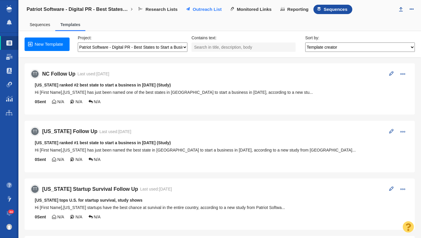
click at [209, 9] on span "Outreach List" at bounding box center [207, 9] width 29 height 5
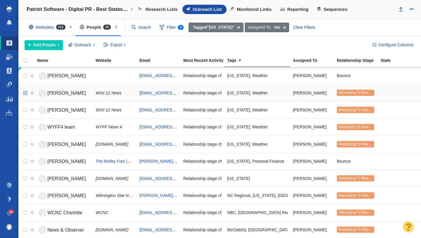
checkbox input "true"
click at [22, 92] on input "checkbox" at bounding box center [24, 93] width 9 height 13
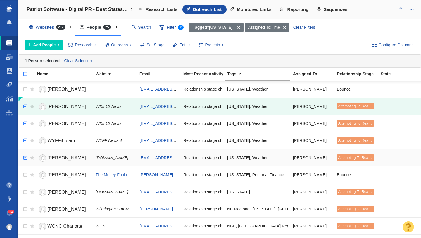
checkbox input "true"
click at [25, 159] on input "checkbox" at bounding box center [24, 157] width 9 height 13
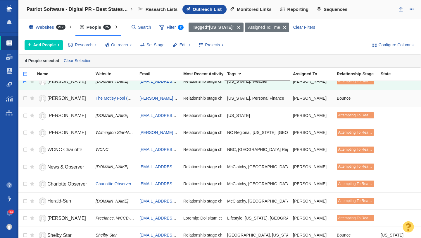
scroll to position [80, 0]
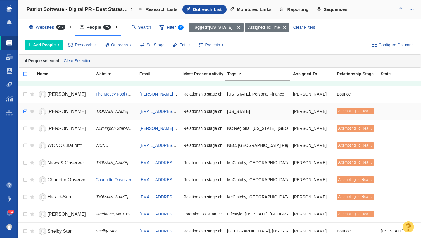
checkbox input "true"
click at [25, 112] on input "checkbox" at bounding box center [24, 111] width 9 height 13
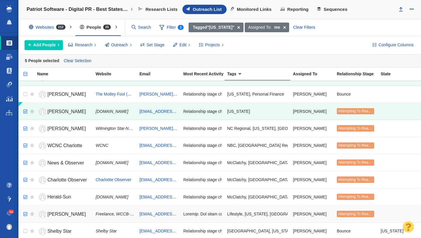
checkbox input "true"
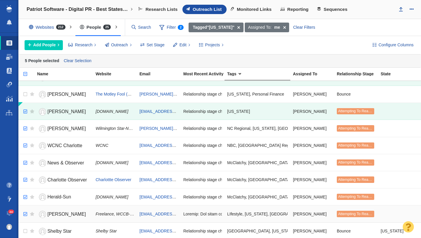
checkbox input "true"
click at [26, 215] on input "checkbox" at bounding box center [24, 213] width 9 height 13
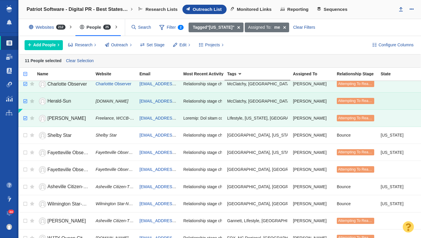
scroll to position [180, 0]
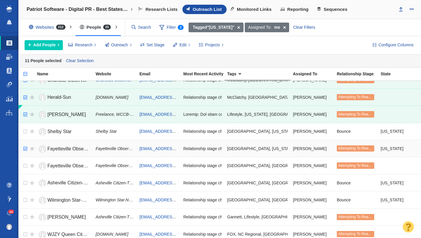
checkbox input "true"
click at [24, 146] on input "checkbox" at bounding box center [24, 148] width 9 height 13
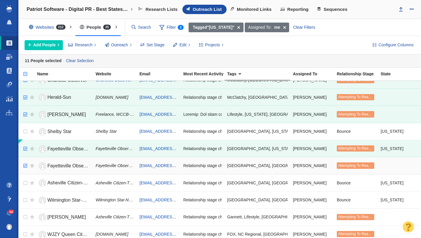
checkbox input "true"
click at [26, 165] on input "checkbox" at bounding box center [24, 165] width 9 height 13
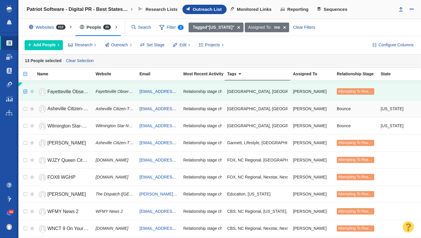
scroll to position [259, 0]
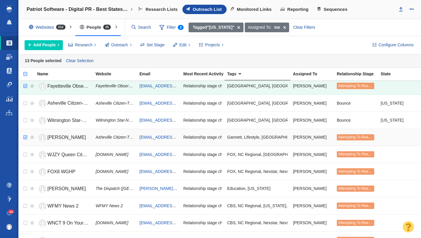
checkbox input "true"
click at [25, 137] on input "checkbox" at bounding box center [24, 137] width 9 height 13
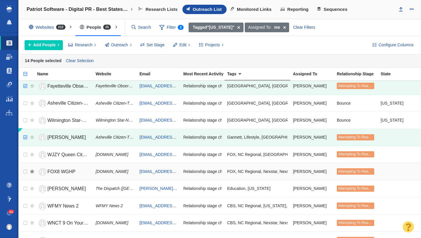
scroll to position [270, 0]
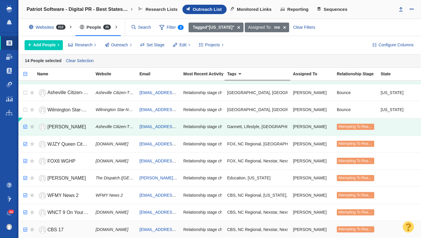
checkbox input "true"
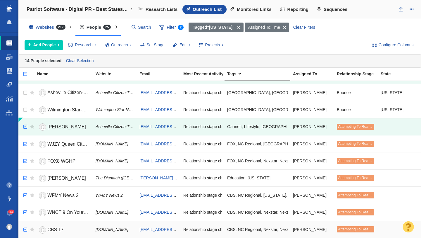
checkbox input "true"
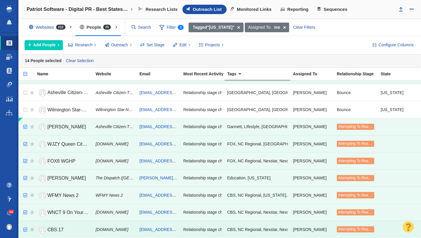
click at [26, 231] on input "checkbox" at bounding box center [24, 229] width 9 height 13
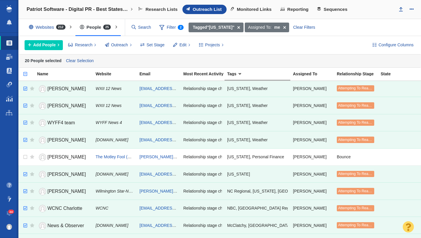
scroll to position [0, 0]
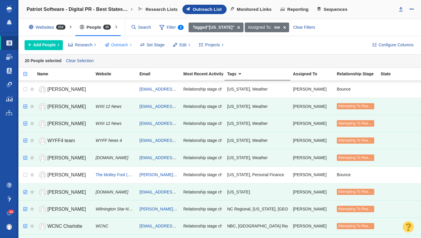
click at [120, 47] on span "Outreach" at bounding box center [119, 45] width 17 height 6
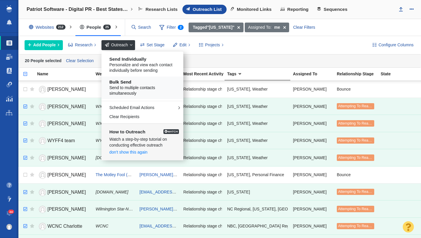
click at [127, 81] on h5 "Bulk Send" at bounding box center [144, 81] width 70 height 5
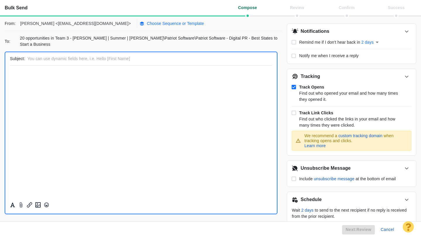
click at [147, 25] on p "Choose Sequence or Template" at bounding box center [175, 23] width 57 height 6
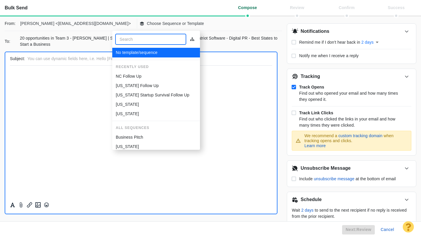
click at [135, 77] on p "NC Follow Up" at bounding box center [129, 76] width 26 height 6
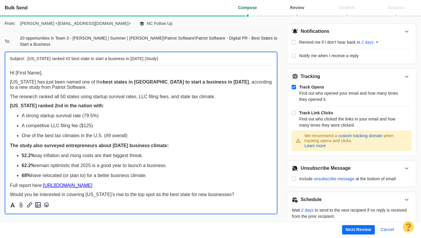
click at [358, 232] on button "Next: review" at bounding box center [358, 229] width 33 height 9
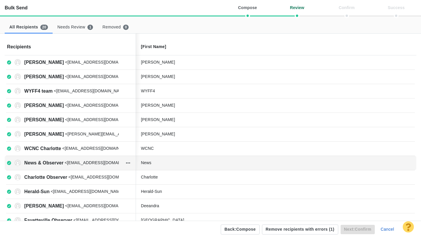
click at [176, 161] on div "News" at bounding box center [185, 162] width 88 height 6
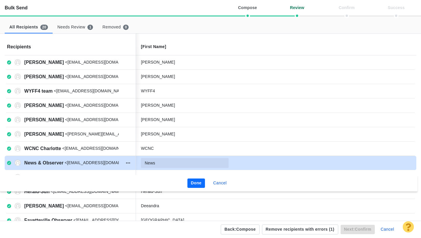
click at [176, 161] on input "News" at bounding box center [185, 163] width 88 height 10
type input "News & Observer"
click at [198, 182] on button "Done" at bounding box center [197, 182] width 18 height 9
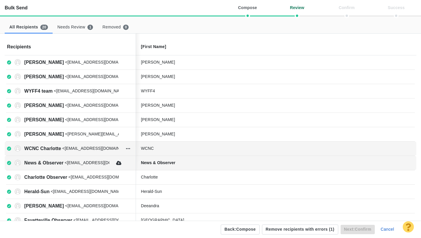
click at [171, 148] on div "WCNC" at bounding box center [185, 148] width 88 height 6
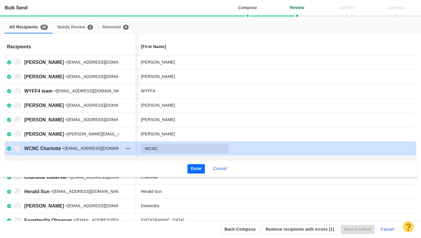
click at [167, 148] on input "WCNC" at bounding box center [185, 148] width 88 height 10
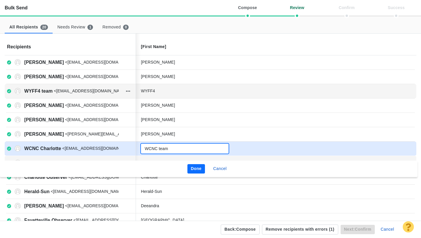
type input "WCNC team"
click at [162, 90] on div "WYFF4" at bounding box center [185, 91] width 88 height 6
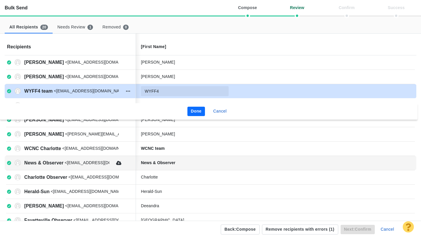
click at [166, 91] on input "WYFF4" at bounding box center [185, 91] width 88 height 10
type input "WYFF4 team"
click at [194, 109] on button "Done" at bounding box center [197, 110] width 18 height 9
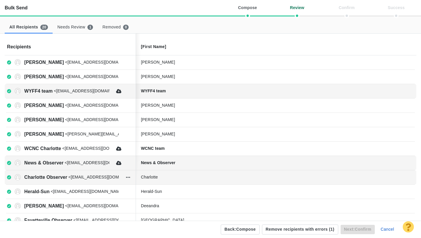
click at [176, 179] on div "Charlotte" at bounding box center [185, 177] width 88 height 6
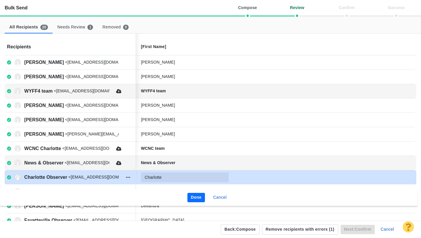
click at [179, 179] on input "Charlotte" at bounding box center [185, 177] width 88 height 10
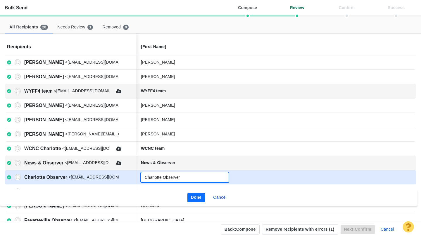
type input "Charlotte Observer"
click at [193, 195] on button "Done" at bounding box center [197, 196] width 18 height 9
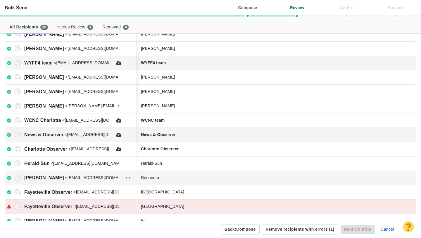
scroll to position [47, 0]
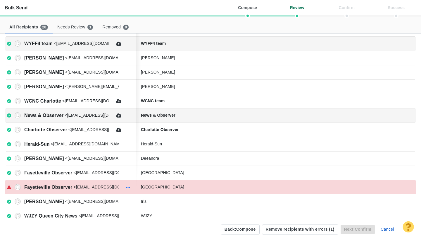
click at [128, 186] on icon "button" at bounding box center [128, 187] width 6 height 5
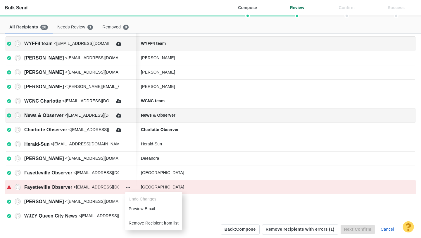
click at [141, 220] on li "Remove Recipient from list" at bounding box center [153, 223] width 57 height 10
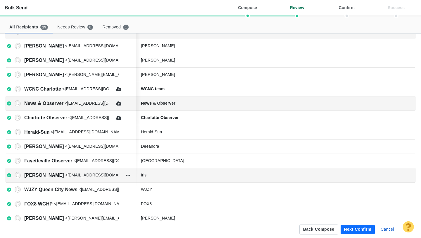
scroll to position [60, 0]
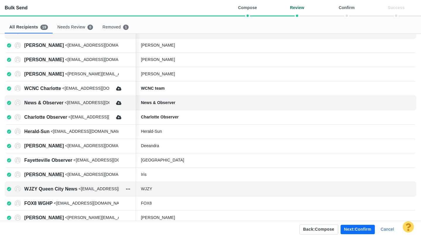
click at [172, 191] on div "WJZY" at bounding box center [185, 188] width 88 height 6
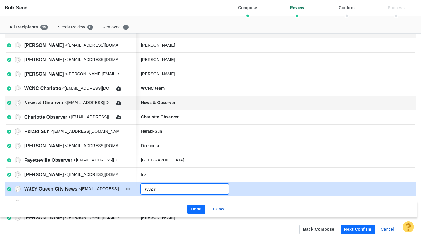
click at [177, 190] on input "WJZY" at bounding box center [185, 189] width 88 height 10
click at [183, 191] on input "WJZY Queen City news" at bounding box center [185, 189] width 88 height 10
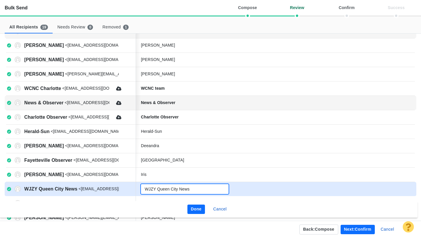
type input "WJZY Queen City News"
click at [193, 206] on button "Done" at bounding box center [197, 208] width 18 height 9
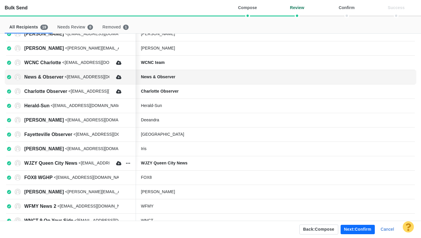
scroll to position [87, 0]
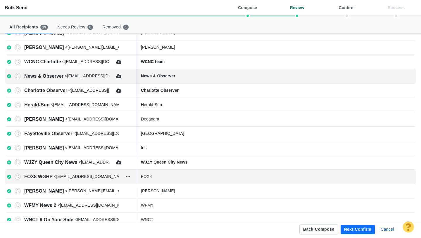
click at [176, 178] on div "FOX8" at bounding box center [185, 176] width 88 height 6
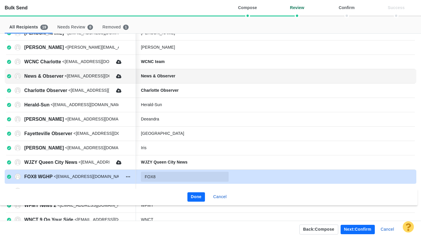
click at [179, 178] on input "FOX8" at bounding box center [185, 176] width 88 height 10
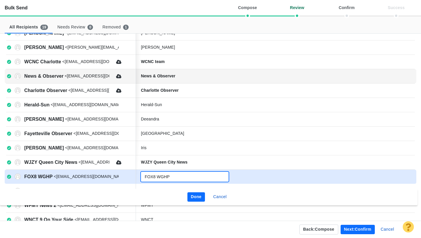
type input "FOX8 WGHP"
click at [200, 196] on button "Done" at bounding box center [197, 196] width 18 height 9
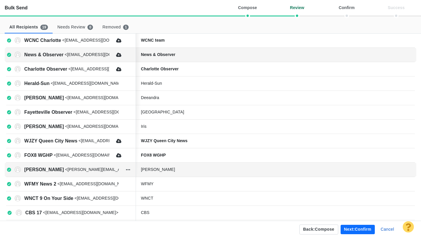
scroll to position [110, 0]
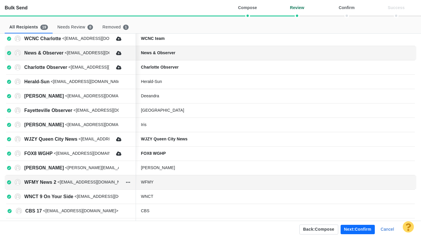
click at [174, 184] on div "WFMY" at bounding box center [185, 182] width 88 height 6
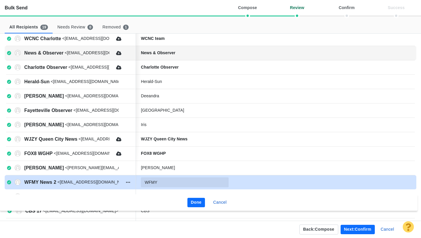
click at [180, 184] on input "WFMY" at bounding box center [185, 182] width 88 height 10
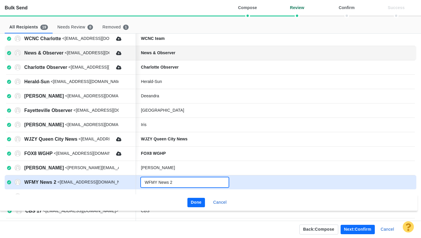
type input "WFMY News 2"
click at [192, 199] on button "Done" at bounding box center [197, 201] width 18 height 9
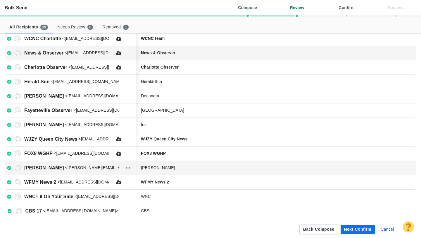
scroll to position [112, 0]
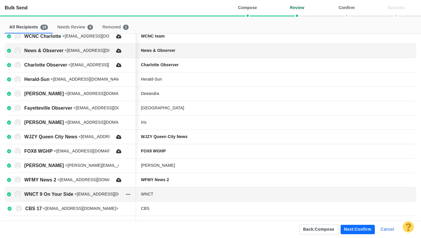
click at [175, 195] on div "WNCT" at bounding box center [185, 194] width 88 height 6
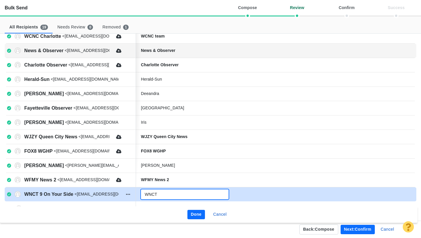
click at [179, 195] on input "WNCT" at bounding box center [185, 194] width 88 height 10
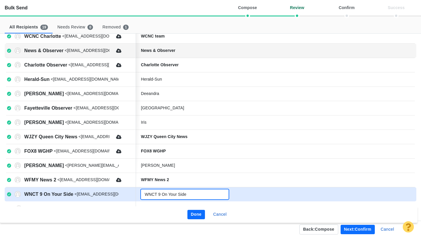
type input "WNCT 9 On Your Side"
click at [199, 213] on button "Done" at bounding box center [197, 213] width 18 height 9
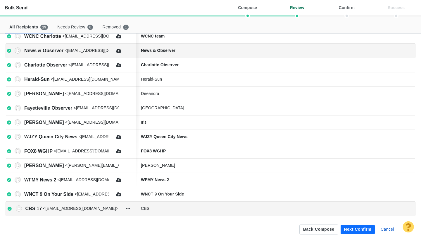
click at [175, 211] on div "CBS" at bounding box center [185, 208] width 88 height 6
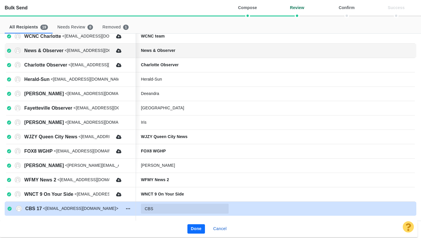
click at [179, 210] on input "CBS" at bounding box center [185, 208] width 88 height 10
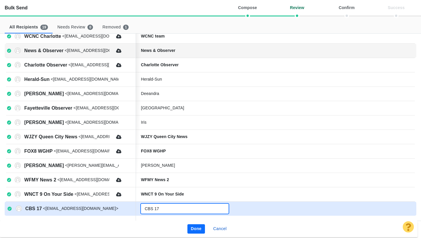
type input "CBS 17"
click at [196, 226] on button "Done" at bounding box center [197, 228] width 18 height 9
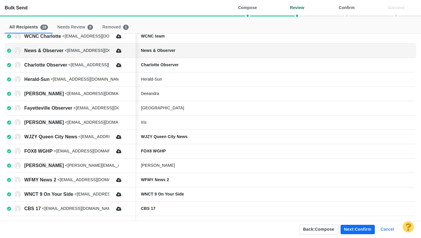
click at [351, 229] on button "Next: confirm" at bounding box center [358, 228] width 34 height 9
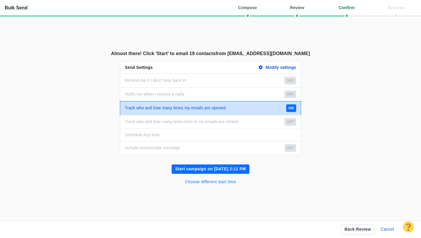
click at [227, 181] on button "Choose different start time" at bounding box center [211, 181] width 58 height 9
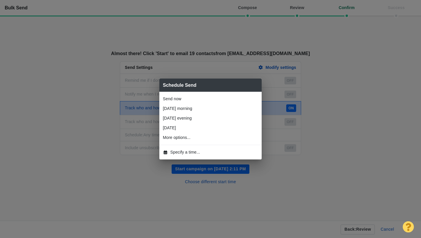
click at [198, 154] on span "Specify a time..." at bounding box center [186, 152] width 30 height 6
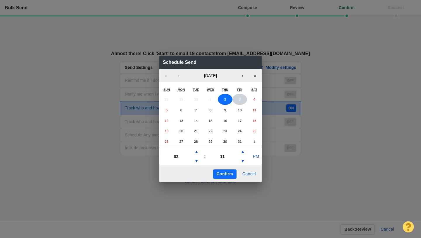
click at [236, 101] on button "3" at bounding box center [240, 99] width 15 height 11
click at [197, 153] on button "▲" at bounding box center [196, 151] width 7 height 9
type input "05"
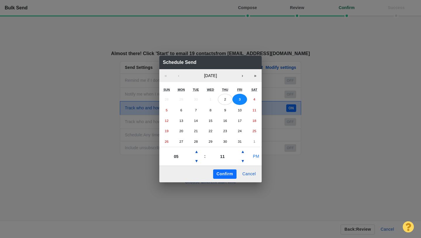
click at [256, 157] on button "PM" at bounding box center [256, 156] width 11 height 9
click at [245, 153] on button "▲" at bounding box center [242, 151] width 7 height 9
type input "21"
click at [231, 171] on button "Confirm" at bounding box center [224, 173] width 23 height 9
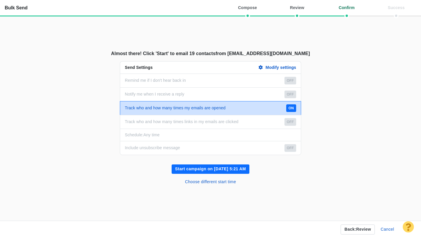
click at [223, 169] on button "Start campaign on Oct 3, 5:21 AM" at bounding box center [211, 168] width 78 height 9
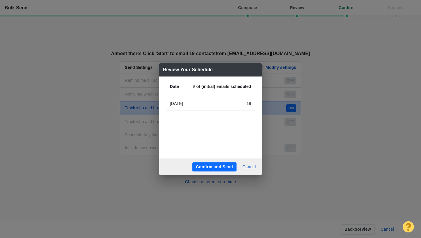
click at [226, 164] on button "Confirm and Send" at bounding box center [214, 166] width 44 height 9
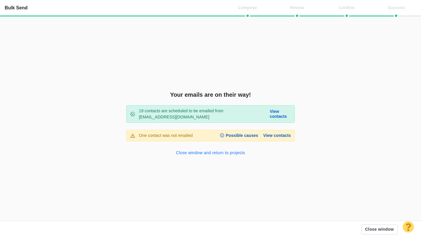
click at [221, 152] on button "Close window and return to projects" at bounding box center [211, 152] width 76 height 9
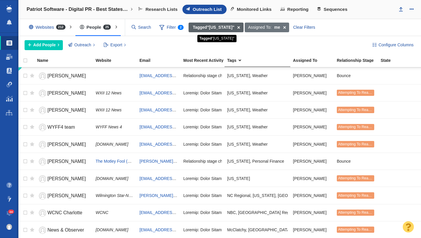
click at [243, 27] on span at bounding box center [238, 28] width 9 height 10
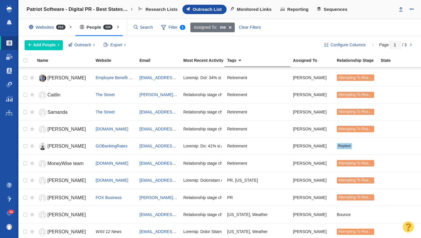
scroll to position [684, 0]
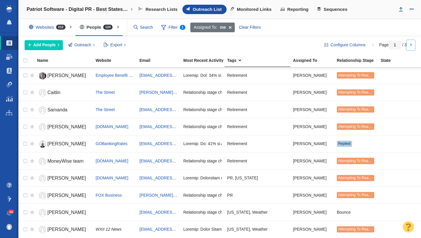
click at [409, 44] on link at bounding box center [411, 45] width 8 height 10
type input "2"
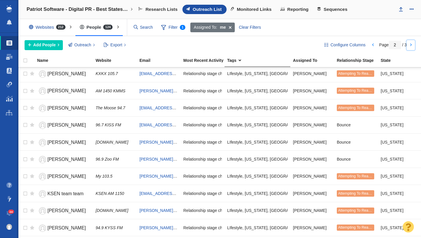
scroll to position [567, 0]
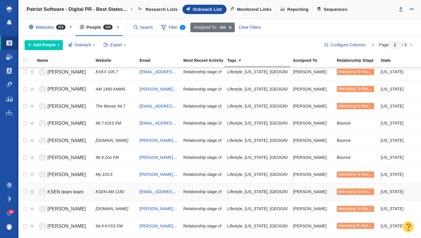
click at [73, 191] on span "KSEN team team" at bounding box center [65, 191] width 36 height 5
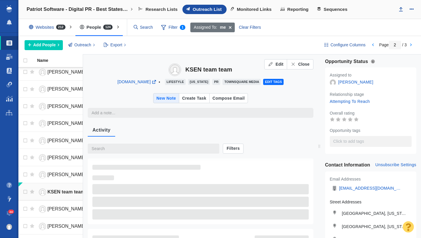
type textarea "x"
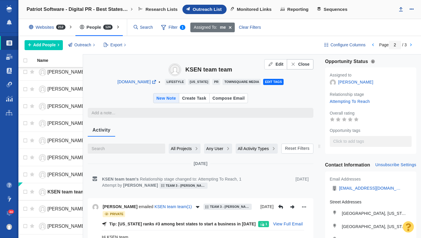
click at [303, 67] on button "Close" at bounding box center [300, 64] width 26 height 10
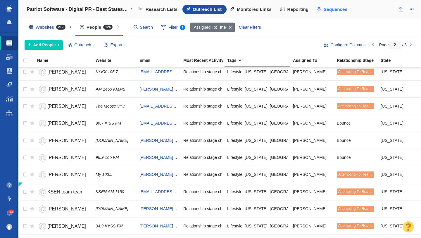
click at [336, 11] on span "Sequences" at bounding box center [336, 9] width 24 height 5
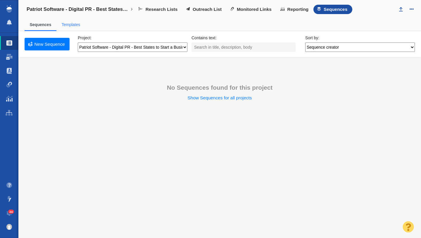
click at [68, 24] on link "Templates" at bounding box center [70, 24] width 19 height 5
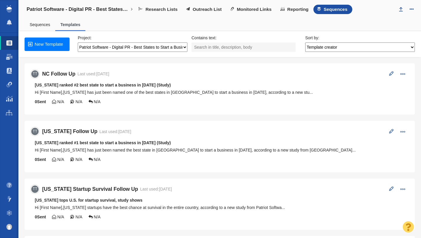
click at [51, 44] on link "New Template" at bounding box center [47, 43] width 45 height 13
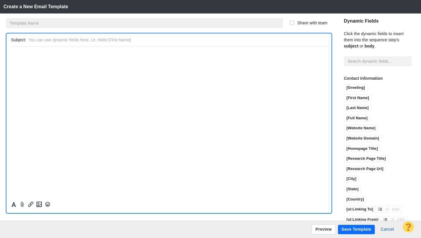
click at [55, 25] on input "text" at bounding box center [144, 23] width 277 height 10
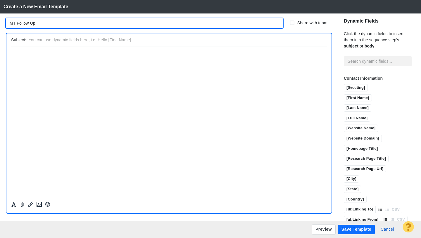
type input "MT Follow Up"
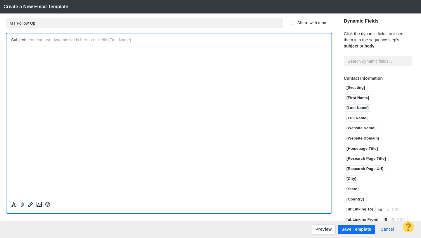
click at [56, 59] on html "﻿" at bounding box center [169, 54] width 316 height 14
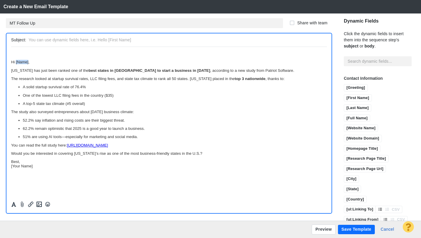
drag, startPoint x: 28, startPoint y: 63, endPoint x: 16, endPoint y: 64, distance: 12.3
click at [16, 64] on p "Hi [Name]," at bounding box center [169, 61] width 316 height 4
click at [355, 94] on input "[First Name]" at bounding box center [357, 97] width 27 height 7
click at [11, 63] on p "Hi [First Name]," at bounding box center [169, 61] width 316 height 4
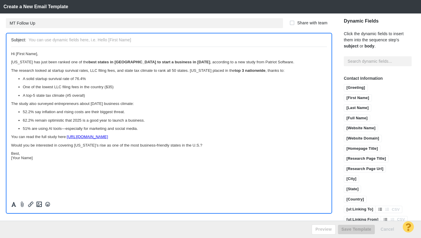
click at [37, 156] on p "Best, [Your Name]" at bounding box center [169, 155] width 316 height 9
drag, startPoint x: 37, startPoint y: 158, endPoint x: 10, endPoint y: 158, distance: 26.6
click at [11, 158] on html "﻿ Hi [First Name], [US_STATE] has just been ranked one of the best states in [G…" at bounding box center [169, 106] width 316 height 118
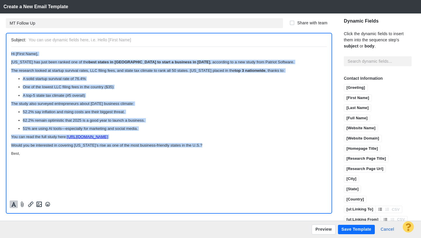
click at [14, 204] on icon "Formatting" at bounding box center [14, 203] width 6 height 5
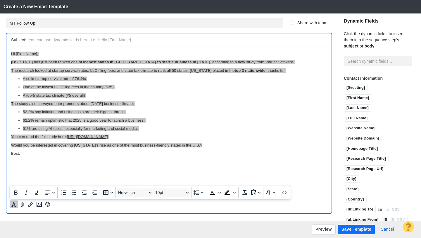
click at [134, 188] on div "Helvetica 10pt" at bounding box center [154, 191] width 76 height 11
click at [133, 192] on span "Helvetica" at bounding box center [132, 192] width 29 height 5
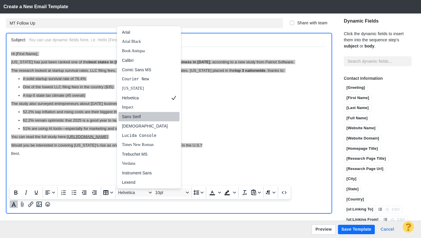
click at [135, 118] on div "Sans Serif" at bounding box center [145, 116] width 46 height 7
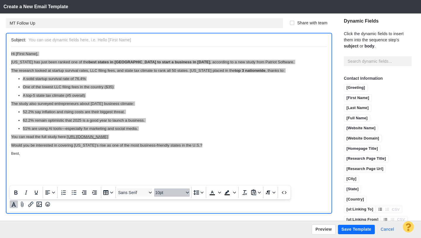
click at [165, 190] on span "10pt" at bounding box center [169, 192] width 29 height 5
click at [171, 142] on div "12pt" at bounding box center [169, 144] width 20 height 7
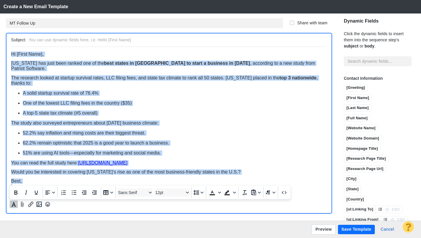
click at [178, 110] on p "A top-5 state tax climate (#5 overall)" at bounding box center [175, 112] width 304 height 5
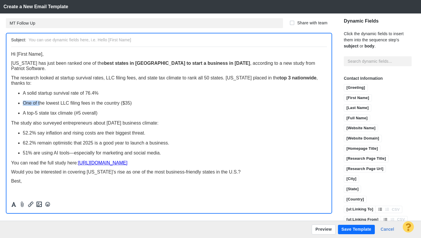
drag, startPoint x: 40, startPoint y: 98, endPoint x: 24, endPoint y: 98, distance: 16.1
click at [24, 100] on span "One of the lowest LLC filing fees in the country ($35)" at bounding box center [77, 102] width 109 height 5
click at [77, 100] on span "The lowest LLC filing fees in the country ($35)" at bounding box center [70, 102] width 95 height 5
click at [102, 110] on p "A top-5 state tax climate (#5 overall)" at bounding box center [175, 112] width 304 height 5
click at [134, 120] on span "The study also surveyed entrepreneurs about [DATE] business climate:" at bounding box center [84, 122] width 147 height 5
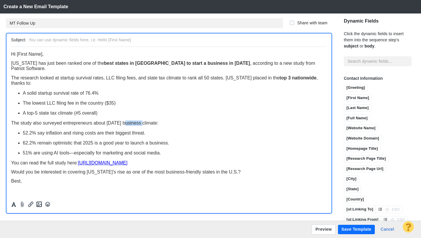
click at [134, 120] on span "The study also surveyed entrepreneurs about [DATE] business climate:" at bounding box center [84, 122] width 147 height 5
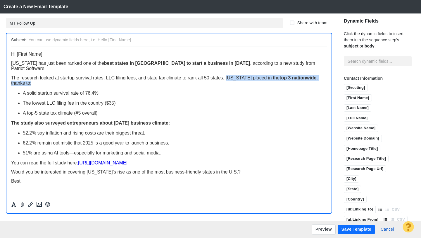
drag, startPoint x: 226, startPoint y: 73, endPoint x: 224, endPoint y: 81, distance: 7.5
click at [224, 81] on p "The research looked at startup survival rates, LLC filing fees, and state tax c…" at bounding box center [169, 80] width 316 height 11
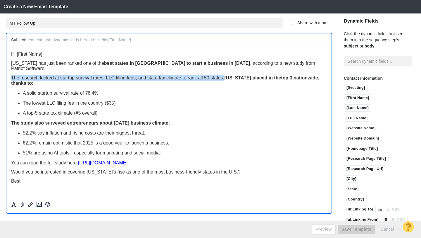
click at [225, 75] on strong "[US_STATE] placed in the top 3 nationwide , thanks to:" at bounding box center [165, 80] width 308 height 10
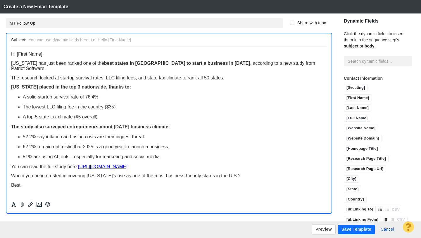
click at [164, 154] on p "51% are using AI tools—especially for marketing and social media." at bounding box center [175, 156] width 304 height 5
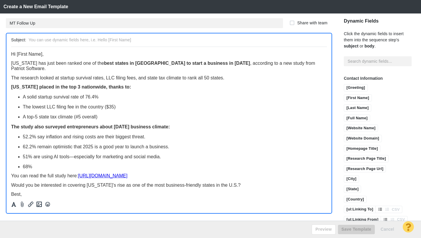
click at [74, 154] on span "51% are using AI tools—especially for marketing and social media." at bounding box center [92, 156] width 138 height 5
click at [47, 164] on li "68%" at bounding box center [175, 166] width 304 height 5
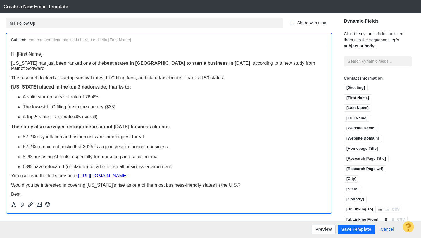
click at [244, 182] on p "Would you be interested in covering [US_STATE]’s rise as one of the most busine…" at bounding box center [169, 184] width 316 height 5
click at [110, 42] on input "text" at bounding box center [177, 40] width 296 height 8
paste input "[US_STATE] ranks among the top 3 states to start a business in [DATE]"
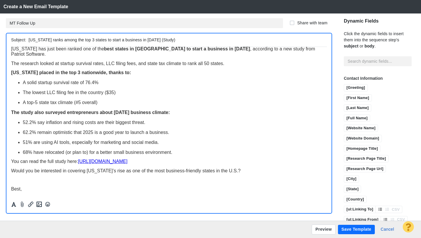
type input "[US_STATE] ranks among the top 3 states to start a business in [DATE] (Study)"
click at [353, 227] on button "Save Template" at bounding box center [356, 228] width 37 height 9
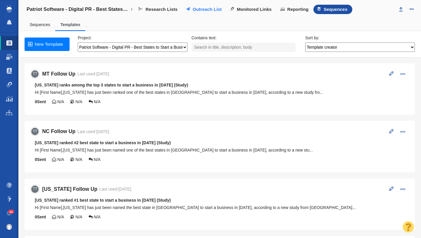
click at [199, 10] on span "Outreach List" at bounding box center [207, 9] width 29 height 5
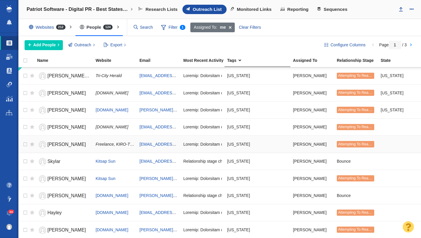
click at [69, 144] on span "Jason Sloss" at bounding box center [66, 144] width 39 height 5
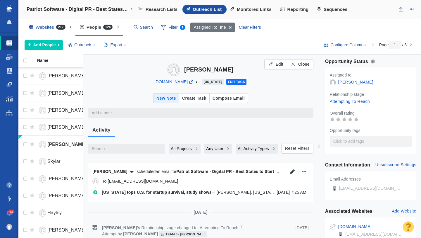
scroll to position [28, 0]
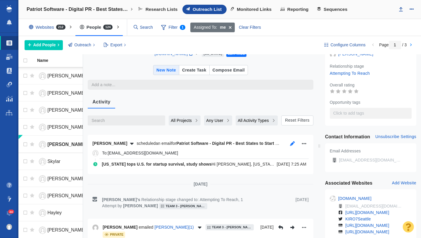
click at [294, 145] on icon "button" at bounding box center [293, 143] width 6 height 5
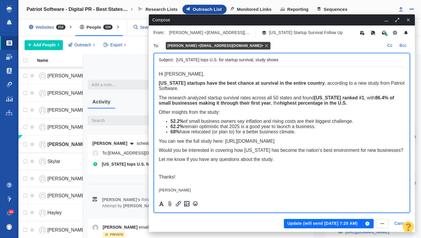
scroll to position [0, 0]
click at [410, 18] on icon "button" at bounding box center [408, 19] width 3 height 3
type textarea "x"
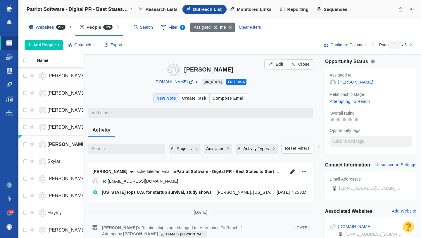
click at [304, 63] on span "Close" at bounding box center [303, 64] width 11 height 6
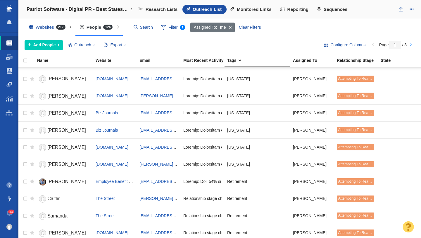
scroll to position [684, 0]
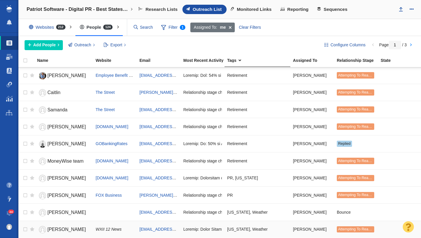
click at [68, 226] on link "Michelle" at bounding box center [63, 229] width 53 height 10
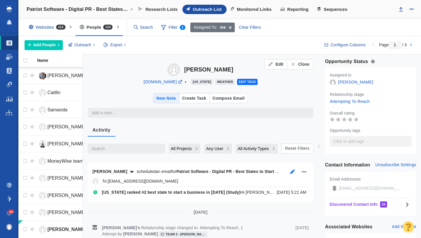
click at [290, 170] on icon "button" at bounding box center [293, 171] width 6 height 5
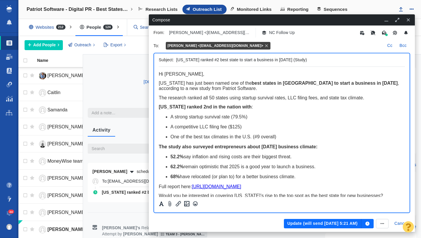
scroll to position [0, 0]
click at [410, 20] on icon "button" at bounding box center [408, 20] width 5 height 4
type textarea "x"
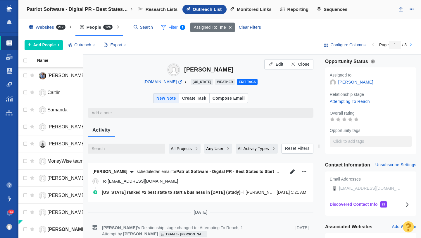
click at [160, 30] on span "Filter 1" at bounding box center [173, 27] width 31 height 11
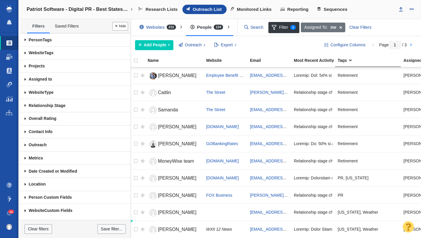
click at [24, 40] on span at bounding box center [25, 39] width 10 height 13
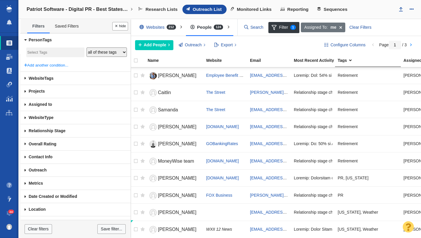
click at [37, 49] on input "search" at bounding box center [55, 53] width 56 height 8
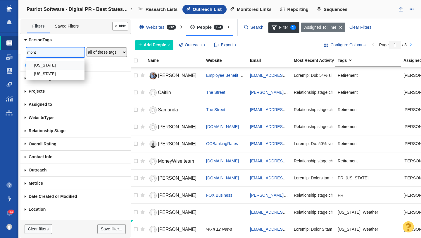
type input "mont"
click at [41, 67] on li "[US_STATE]" at bounding box center [55, 65] width 58 height 8
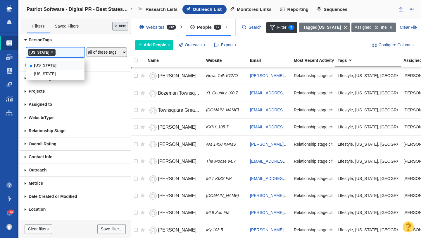
click at [122, 24] on button "Done" at bounding box center [120, 26] width 16 height 8
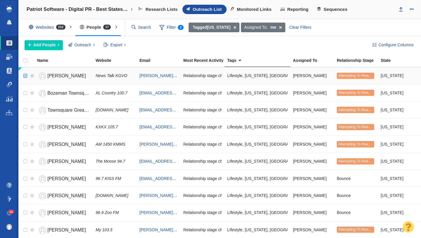
checkbox input "true"
click at [26, 74] on input "checkbox" at bounding box center [24, 75] width 9 height 13
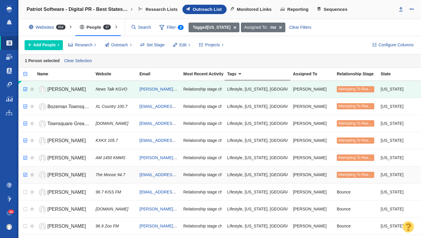
checkbox input "true"
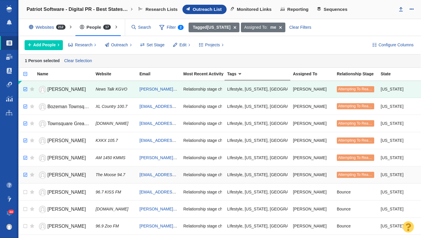
click at [25, 176] on input "checkbox" at bounding box center [24, 174] width 9 height 13
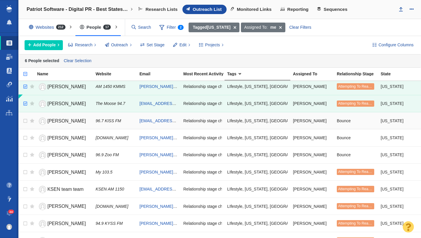
scroll to position [80, 0]
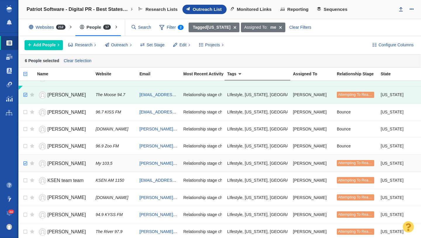
checkbox input "true"
click at [25, 163] on input "checkbox" at bounding box center [24, 163] width 9 height 13
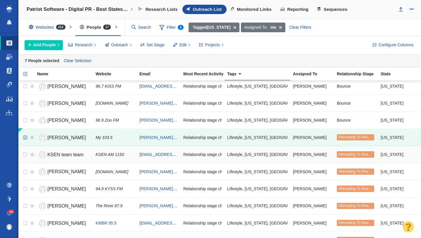
scroll to position [133, 0]
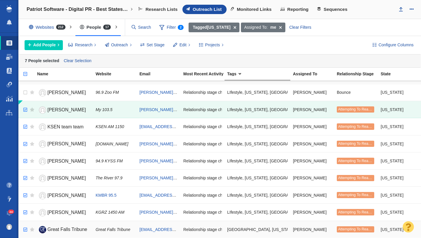
checkbox input "true"
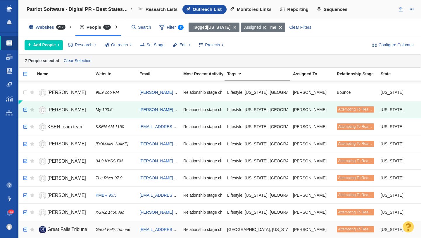
checkbox input "true"
click at [24, 229] on input "checkbox" at bounding box center [24, 229] width 9 height 13
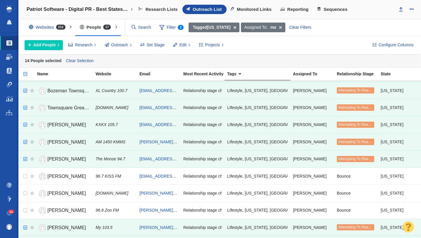
scroll to position [0, 0]
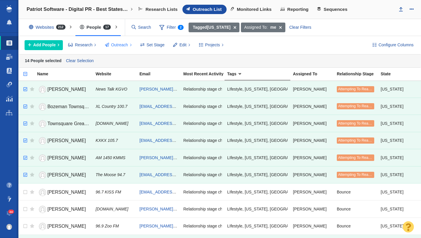
click at [119, 45] on span "Outreach" at bounding box center [119, 45] width 17 height 6
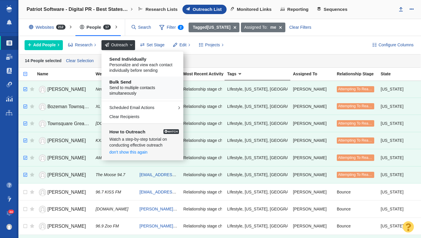
click at [130, 85] on span "Send to multiple contacts simultaneously" at bounding box center [144, 90] width 70 height 11
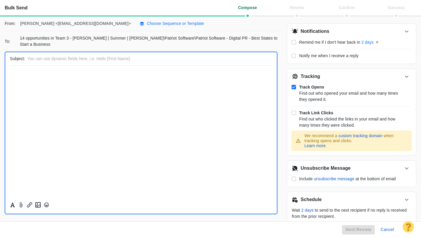
click at [147, 25] on p "Choose Sequence or Template" at bounding box center [175, 23] width 57 height 6
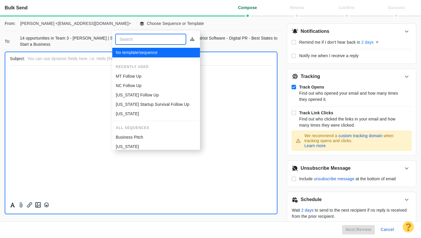
click at [131, 75] on p "MT Follow Up" at bounding box center [129, 76] width 26 height 6
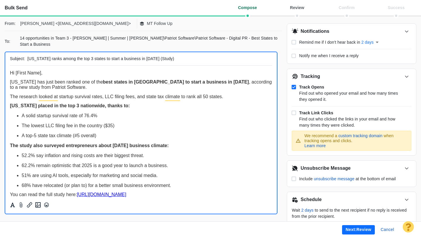
click at [350, 231] on button "Next: review" at bounding box center [358, 229] width 33 height 9
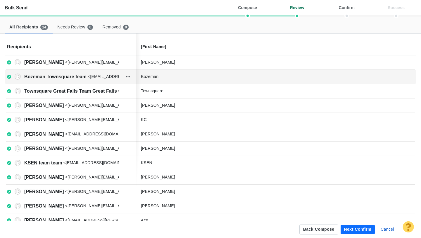
click at [177, 77] on div "Bozeman" at bounding box center [185, 76] width 88 height 6
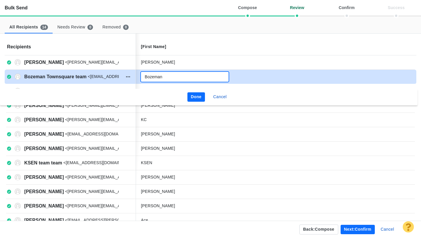
click at [180, 77] on input "Bozeman" at bounding box center [185, 77] width 88 height 10
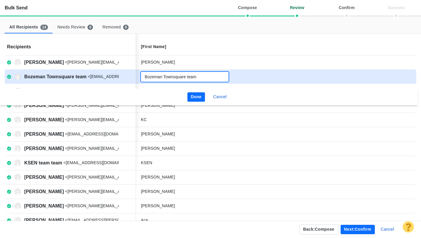
type input "Bozeman Townsquare team"
click at [201, 96] on button "Done" at bounding box center [197, 96] width 18 height 9
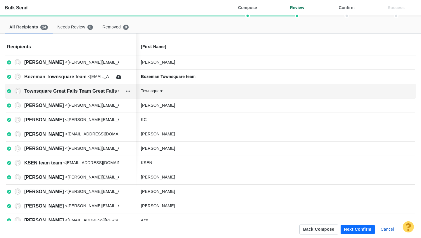
click at [180, 92] on div "Townsquare" at bounding box center [185, 91] width 88 height 6
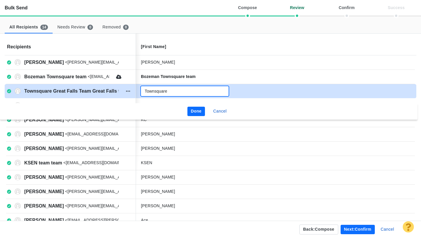
click at [185, 92] on input "Townsquare" at bounding box center [185, 91] width 88 height 10
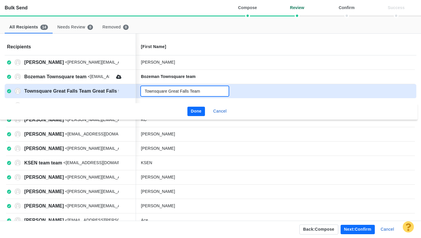
type input "Townsquare Great Falls Team"
click at [197, 107] on button "Done" at bounding box center [197, 110] width 18 height 9
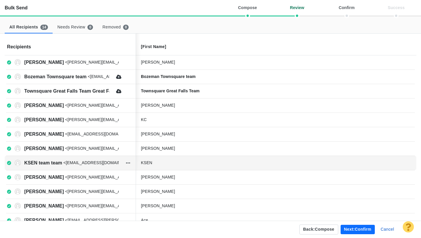
click at [167, 164] on div "KSEN" at bounding box center [185, 162] width 88 height 6
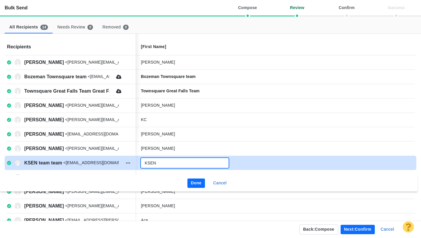
click at [172, 164] on input "KSEN" at bounding box center [185, 163] width 88 height 10
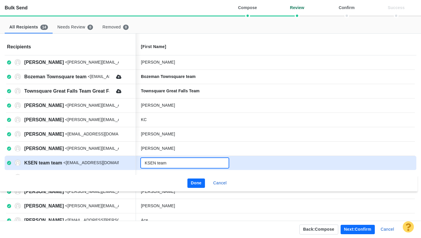
type input "KSEN team"
click at [195, 182] on button "Done" at bounding box center [197, 182] width 18 height 9
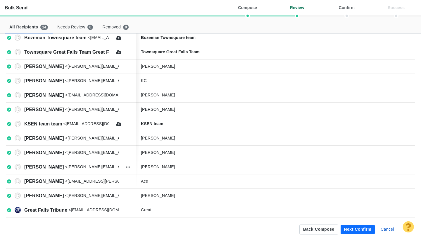
scroll to position [40, 0]
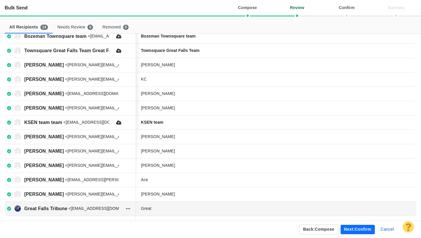
click at [181, 207] on div "Great" at bounding box center [185, 208] width 88 height 6
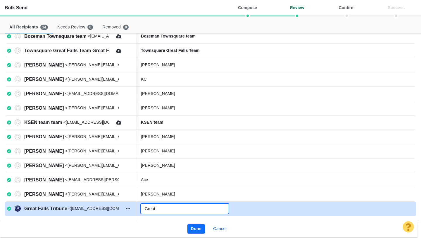
click at [177, 207] on input "Great" at bounding box center [185, 208] width 88 height 10
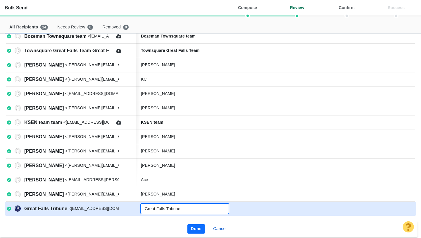
type input "Great Falls Tribune"
click at [197, 230] on button "Done" at bounding box center [197, 228] width 18 height 9
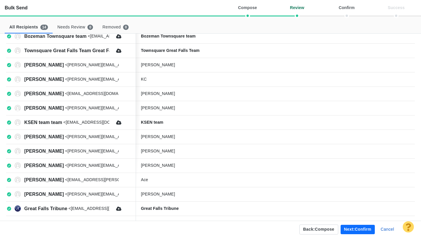
click at [365, 228] on button "Next: confirm" at bounding box center [358, 228] width 34 height 9
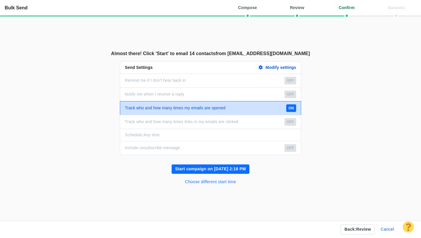
click at [229, 183] on button "Choose different start time" at bounding box center [211, 181] width 58 height 9
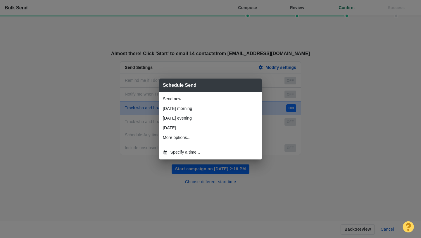
click at [198, 149] on span "Specify a time..." at bounding box center [186, 152] width 30 height 6
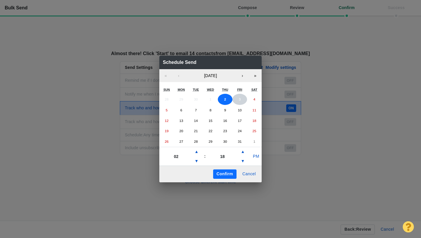
click at [235, 102] on button "3" at bounding box center [240, 99] width 15 height 11
click at [196, 152] on button "▲" at bounding box center [196, 151] width 7 height 9
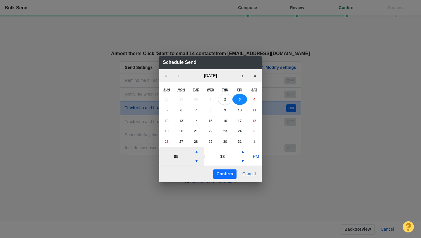
type input "06"
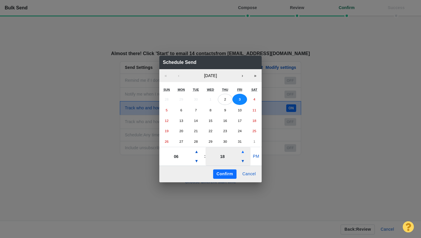
click at [244, 151] on button "▲" at bounding box center [242, 151] width 7 height 9
type input "38"
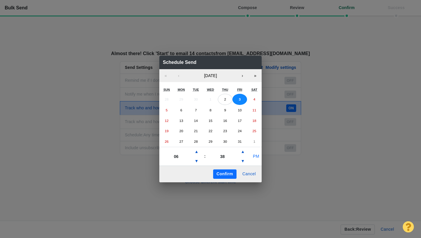
click at [257, 155] on button "PM" at bounding box center [256, 156] width 11 height 9
click at [229, 170] on button "Confirm" at bounding box center [224, 173] width 23 height 9
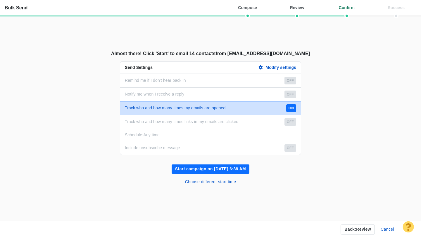
click at [224, 168] on button "Start campaign on Oct 3, 6:38 AM" at bounding box center [211, 168] width 78 height 9
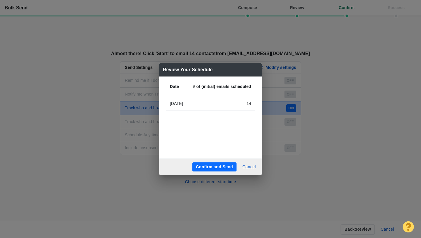
click at [218, 167] on button "Confirm and Send" at bounding box center [214, 166] width 44 height 9
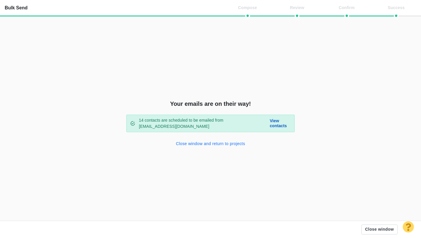
click at [223, 142] on button "Close window and return to projects" at bounding box center [211, 143] width 76 height 9
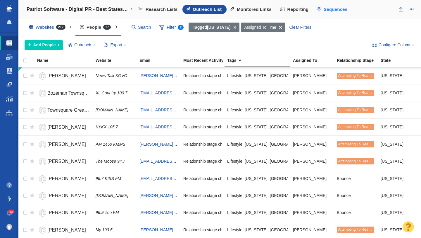
click at [335, 12] on span "Sequences" at bounding box center [336, 9] width 24 height 5
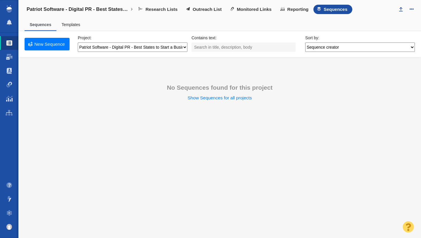
click at [68, 26] on link "Templates" at bounding box center [70, 24] width 19 height 5
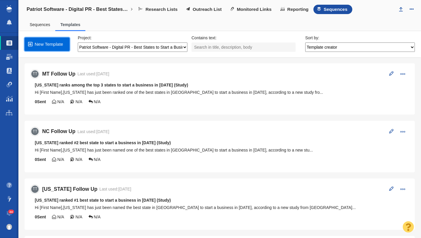
click at [52, 44] on link "New Template" at bounding box center [47, 43] width 45 height 13
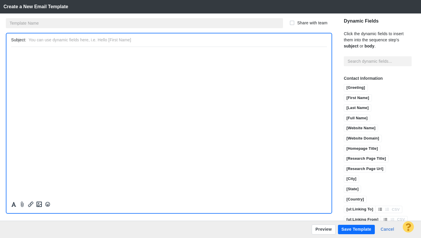
click at [64, 22] on input "text" at bounding box center [144, 23] width 277 height 10
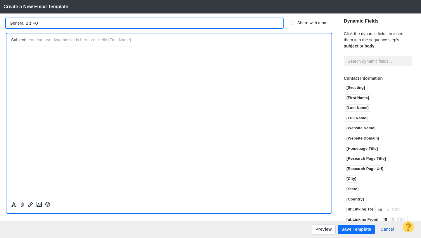
type input "General Biz FU"
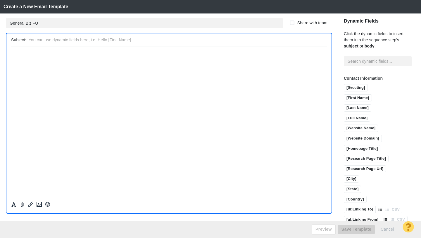
click at [63, 52] on html "﻿" at bounding box center [169, 54] width 316 height 14
paste body "Rich Text Area. Press ALT-0 for help."
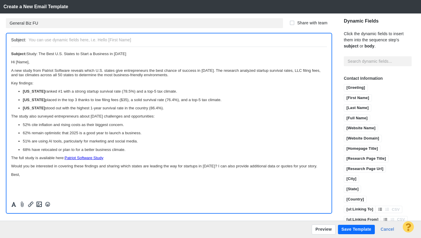
click at [53, 54] on p "Subject: Study: The Best U.S. States to Start a Business in 2025" at bounding box center [169, 53] width 316 height 4
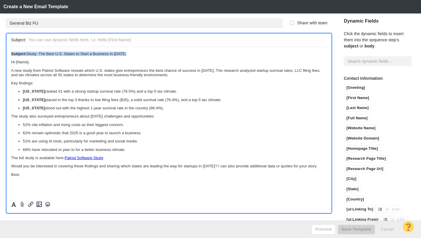
click at [53, 54] on p "Subject: Study: The Best U.S. States to Start a Business in 2025" at bounding box center [169, 53] width 316 height 4
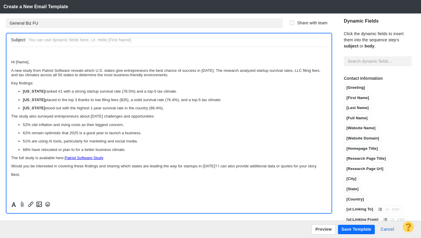
click at [46, 42] on input "text" at bounding box center [177, 40] width 296 height 8
paste input "Subject: Study: The Best U.S. States to Start a Business in 2025"
drag, startPoint x: 45, startPoint y: 40, endPoint x: 24, endPoint y: 40, distance: 21.6
click at [24, 40] on div "Subject: Subject: Study: The Best U.S. States to Start a Business in 2025" at bounding box center [169, 39] width 316 height 13
click at [12, 62] on p "Hi [Name]," at bounding box center [169, 61] width 316 height 4
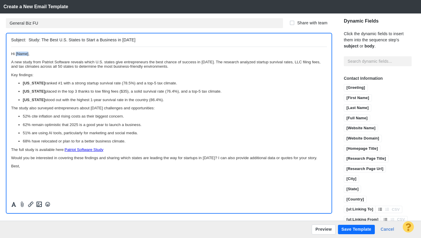
drag, startPoint x: 28, startPoint y: 55, endPoint x: 16, endPoint y: 56, distance: 12.6
click at [16, 56] on p "Hi [Name]," at bounding box center [169, 53] width 316 height 4
click at [344, 94] on input "[First Name]" at bounding box center [357, 97] width 27 height 7
click at [46, 168] on body "Hi [First Name], A new study from Patriot Software reveals which U.S. states gi…" at bounding box center [169, 113] width 316 height 125
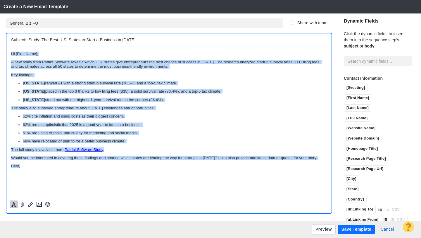
click at [13, 202] on icon "Formatting" at bounding box center [13, 204] width 5 height 5
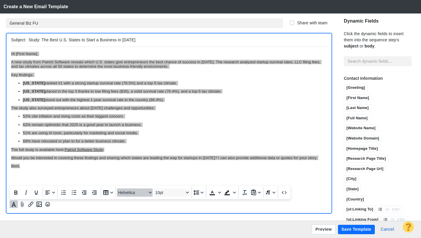
click at [136, 191] on span "Helvetica" at bounding box center [132, 192] width 29 height 5
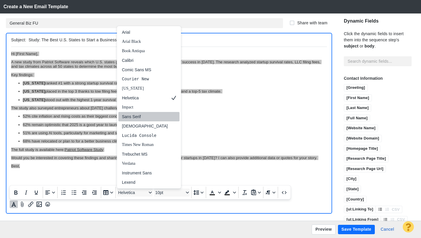
click at [137, 116] on div "Sans Serif" at bounding box center [145, 116] width 46 height 7
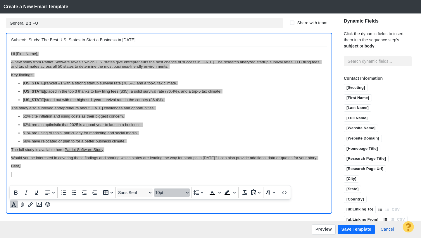
click at [170, 193] on span "10pt" at bounding box center [169, 192] width 29 height 5
click at [169, 147] on div "12pt" at bounding box center [169, 144] width 20 height 7
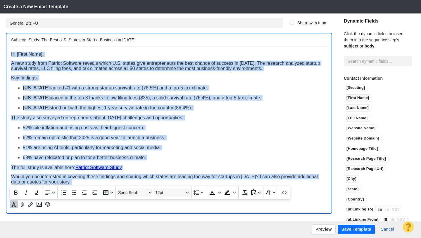
click at [156, 161] on body "Hi [First Name], A new study from Patriot Software reveals which U.S. states gi…" at bounding box center [169, 126] width 316 height 150
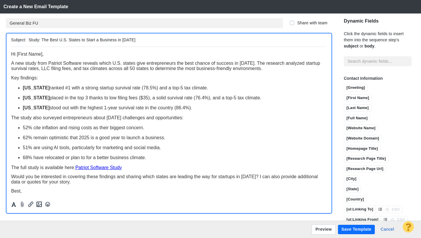
click at [35, 80] on span "Key findings:" at bounding box center [24, 77] width 27 height 5
click at [27, 119] on span "The study also surveyed entrepreneurs about today’s challenges and opportunitie…" at bounding box center [97, 117] width 172 height 5
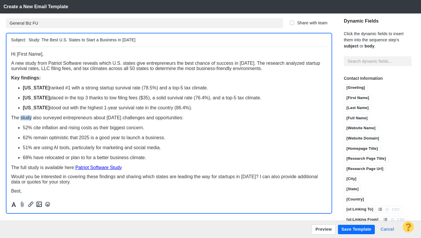
click at [27, 119] on span "The study also surveyed entrepreneurs about today’s challenges and opportunitie…" at bounding box center [97, 117] width 172 height 5
drag, startPoint x: 130, startPoint y: 168, endPoint x: 94, endPoint y: 168, distance: 36.0
click at [94, 168] on p "The full study is available here: Patriot Software Study﻿" at bounding box center [169, 166] width 316 height 5
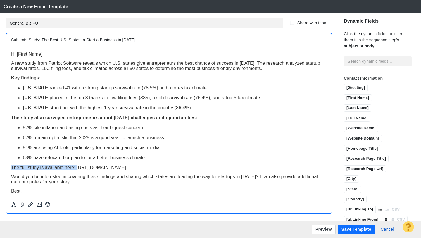
drag, startPoint x: 76, startPoint y: 168, endPoint x: 12, endPoint y: 167, distance: 64.4
click at [12, 167] on span "The full study is available here: https://www.patriotsoftware.com/blog/accounti…" at bounding box center [68, 166] width 115 height 5
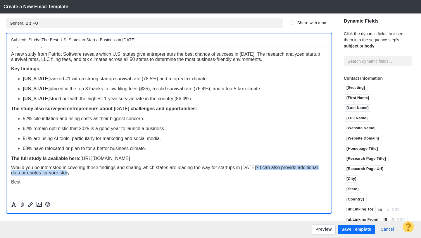
drag, startPoint x: 109, startPoint y: 184, endPoint x: 255, endPoint y: 166, distance: 147.4
click at [255, 166] on p "Would you be interested in covering these findings and sharing which states are…" at bounding box center [169, 169] width 316 height 11
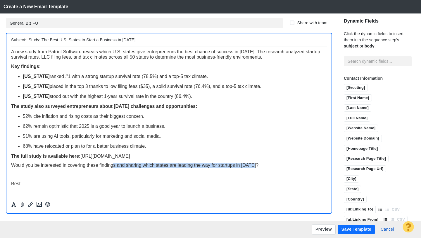
drag, startPoint x: 259, startPoint y: 166, endPoint x: 114, endPoint y: 165, distance: 145.1
click at [114, 166] on p "Would you be interested in covering these findings and sharing which states are…" at bounding box center [169, 164] width 316 height 5
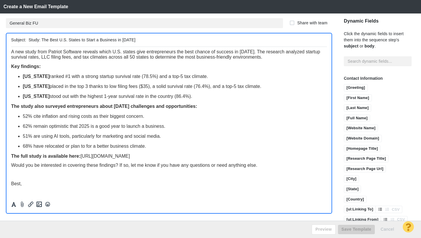
scroll to position [0, 0]
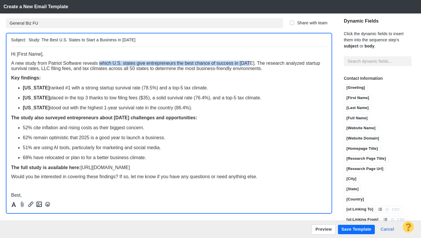
drag, startPoint x: 100, startPoint y: 63, endPoint x: 250, endPoint y: 65, distance: 150.1
click at [250, 65] on span "A new study from Patriot Software reveals which U.S. states give entrepreneurs …" at bounding box center [165, 65] width 309 height 10
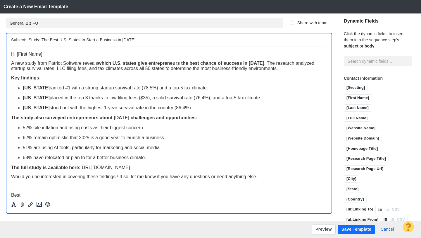
click at [288, 69] on p "A new study from Patriot Software reveals which U.S. states give entrepreneurs …" at bounding box center [169, 65] width 316 height 11
click at [318, 228] on button "Preview" at bounding box center [324, 229] width 24 height 10
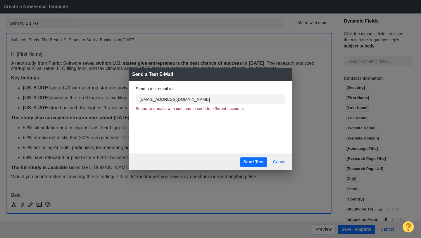
click at [280, 160] on button "Cancel" at bounding box center [280, 161] width 20 height 9
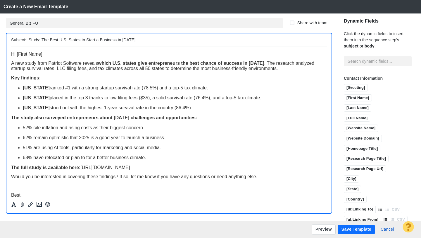
drag, startPoint x: 41, startPoint y: 39, endPoint x: 28, endPoint y: 41, distance: 13.3
click at [28, 41] on div "Subject: Study: The Best U.S. States to Start a Business in 2025" at bounding box center [169, 39] width 316 height 13
click at [57, 41] on input "[STUDY] The Best U.S. States to Start a Business in 2025" at bounding box center [177, 40] width 296 height 8
click at [75, 41] on input "[STUDY] The best U.S. States to Start a Business in 2025" at bounding box center [177, 40] width 296 height 8
click at [91, 40] on input "[STUDY] The best U.S. states to Start a Business in 2025" at bounding box center [177, 40] width 296 height 8
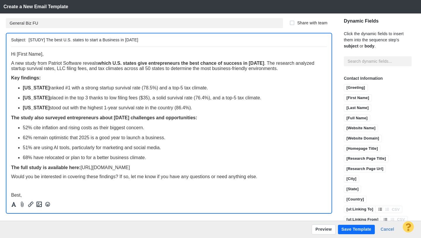
click at [104, 41] on input "[STUDY] The best U.S. states to start a Business in 2025" at bounding box center [177, 40] width 296 height 8
click at [145, 41] on input "[STUDY] The best U.S. states to start a business in 2025" at bounding box center [177, 40] width 296 height 8
type input "[STUDY] The best U.S. states to start a business in 2025"
click at [321, 232] on button "Preview" at bounding box center [324, 229] width 24 height 10
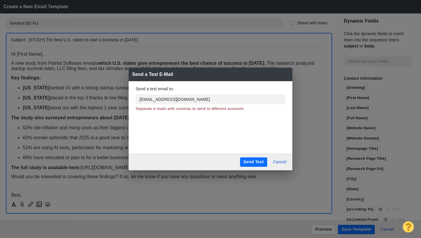
click at [250, 160] on button "Send Test" at bounding box center [253, 161] width 27 height 9
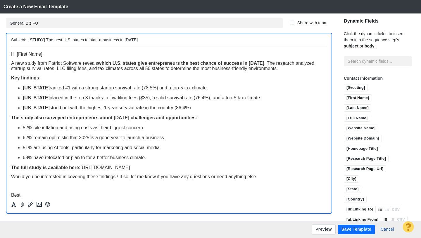
click at [355, 229] on button "Save Template" at bounding box center [356, 228] width 37 height 9
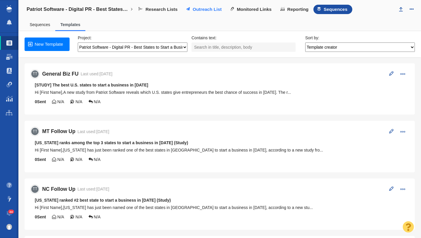
click at [199, 8] on span "Outreach List" at bounding box center [207, 9] width 29 height 5
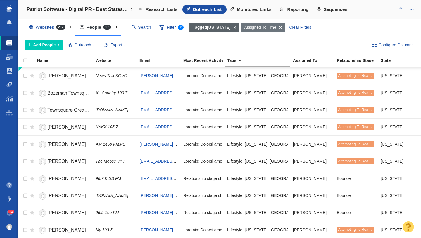
click at [231, 26] on span at bounding box center [235, 28] width 9 height 10
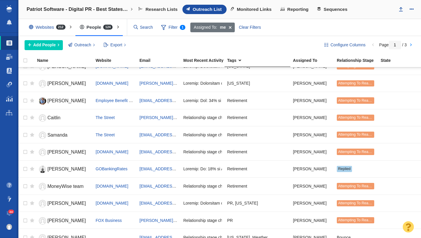
scroll to position [662, 0]
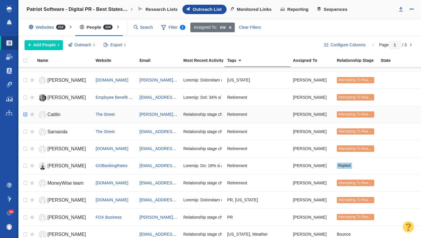
checkbox input "true"
click at [26, 115] on input "checkbox" at bounding box center [24, 114] width 9 height 13
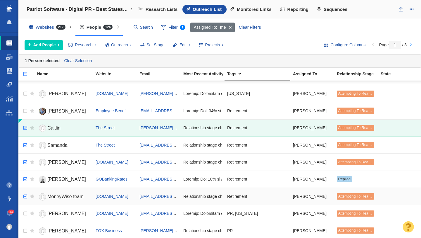
checkbox input "true"
click at [24, 197] on input "checkbox" at bounding box center [24, 196] width 9 height 13
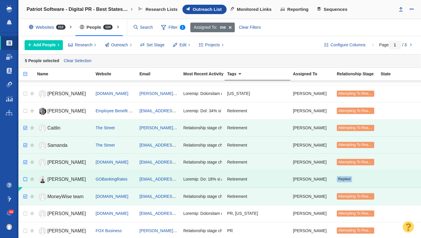
checkbox input "false"
click at [25, 179] on input "checkbox" at bounding box center [24, 179] width 9 height 13
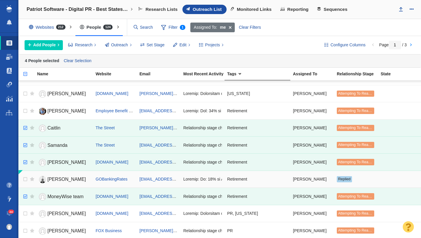
scroll to position [697, 0]
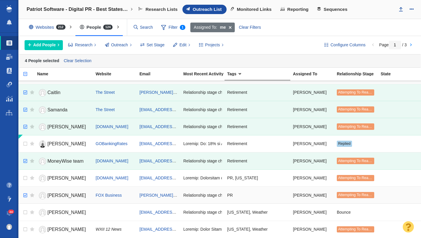
checkbox input "true"
click at [24, 195] on input "checkbox" at bounding box center [24, 195] width 9 height 13
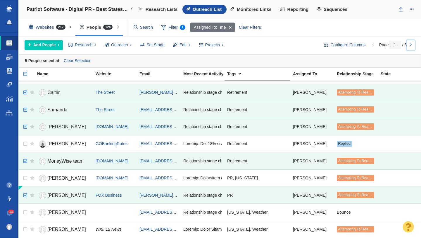
click at [411, 45] on link at bounding box center [411, 45] width 8 height 10
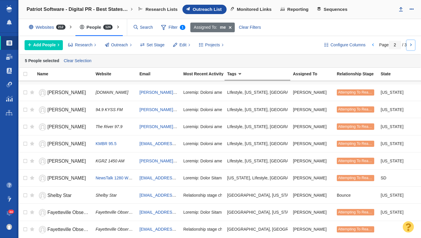
click at [412, 45] on link at bounding box center [411, 45] width 8 height 10
type input "3"
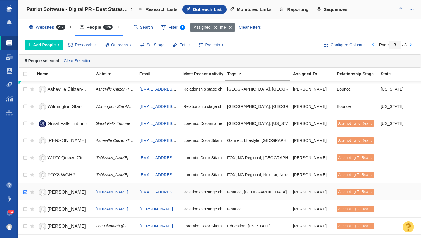
checkbox input "true"
click at [26, 192] on input "checkbox" at bounding box center [24, 191] width 9 height 13
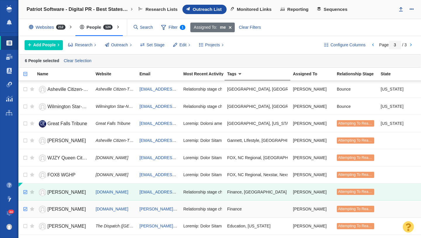
checkbox input "true"
click at [26, 208] on input "checkbox" at bounding box center [24, 208] width 9 height 13
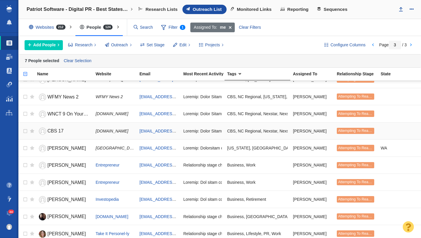
scroll to position [148, 0]
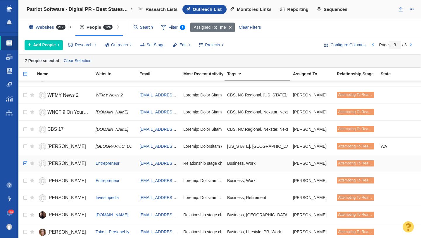
checkbox input "true"
click at [25, 163] on input "checkbox" at bounding box center [24, 163] width 9 height 13
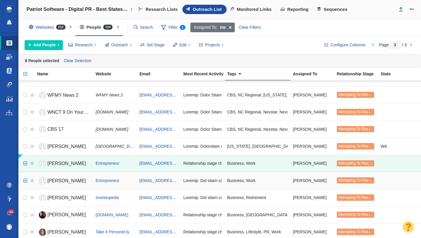
checkbox input "true"
click at [25, 178] on input "checkbox" at bounding box center [24, 180] width 9 height 13
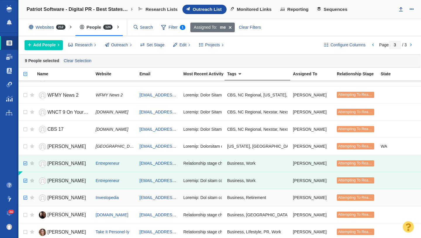
checkbox input "true"
click at [25, 195] on input "checkbox" at bounding box center [24, 197] width 9 height 13
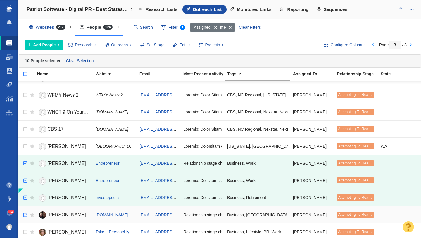
checkbox input "true"
click at [26, 209] on input "checkbox" at bounding box center [24, 214] width 9 height 13
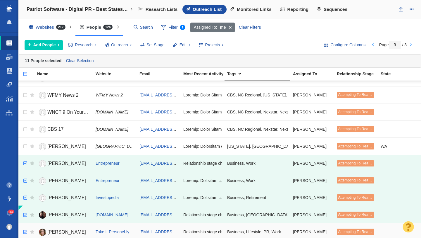
checkbox input "true"
click at [24, 231] on input "checkbox" at bounding box center [24, 231] width 9 height 13
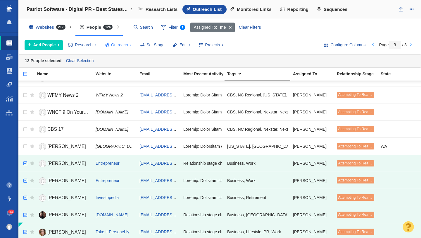
click at [120, 44] on span "Outreach" at bounding box center [119, 45] width 17 height 6
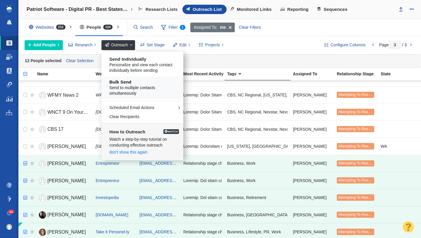
click at [142, 90] on span "Send to multiple contacts simultaneously" at bounding box center [144, 90] width 70 height 11
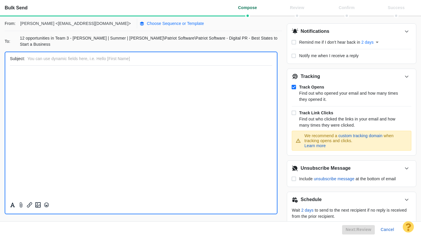
scroll to position [0, 0]
click at [147, 25] on p "Choose Sequence or Template" at bounding box center [175, 23] width 57 height 6
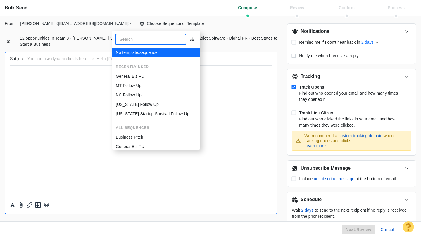
click at [132, 76] on p "General Biz FU" at bounding box center [130, 76] width 29 height 6
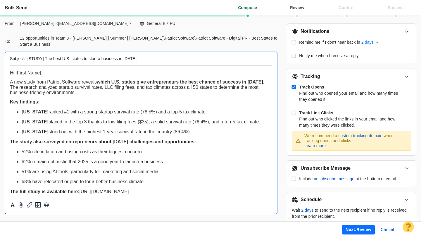
click at [352, 228] on button "Next: review" at bounding box center [358, 229] width 33 height 9
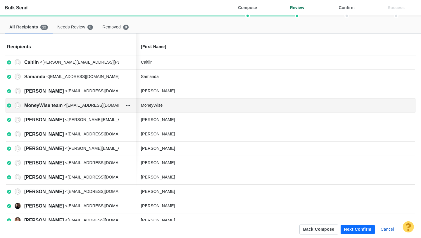
click at [174, 102] on div "MoneyWise" at bounding box center [185, 105] width 88 height 6
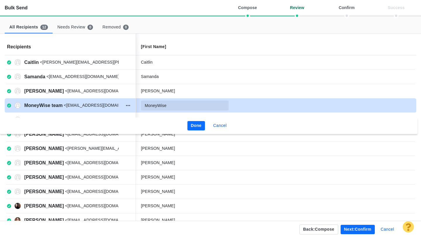
click at [178, 104] on input "MoneyWise" at bounding box center [185, 105] width 88 height 10
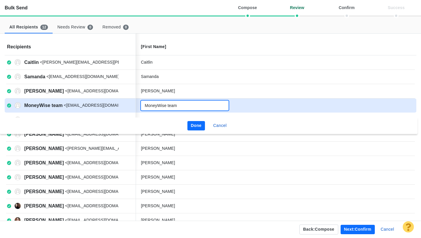
type input "MoneyWise team"
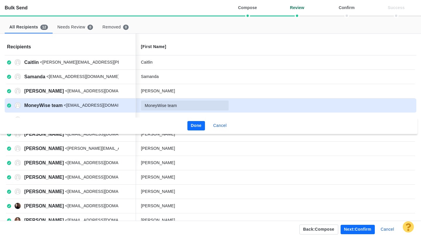
click at [196, 125] on button "Done" at bounding box center [197, 125] width 18 height 9
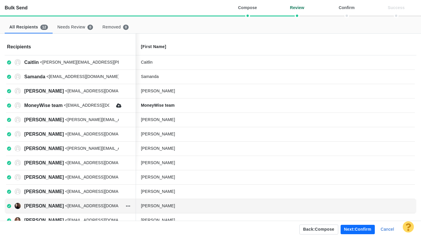
scroll to position [12, 0]
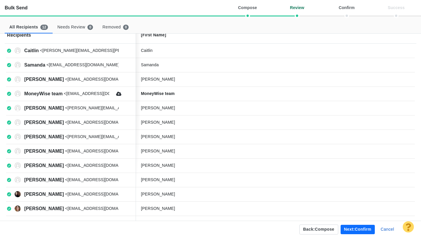
click at [360, 228] on button "Next: confirm" at bounding box center [358, 228] width 34 height 9
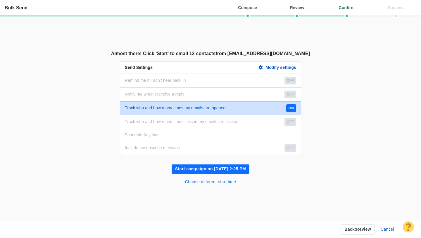
click at [229, 181] on button "Choose different start time" at bounding box center [211, 181] width 58 height 9
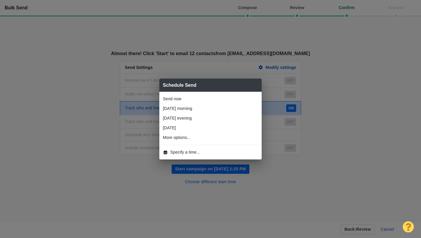
click at [197, 151] on span "Specify a time..." at bounding box center [186, 152] width 30 height 6
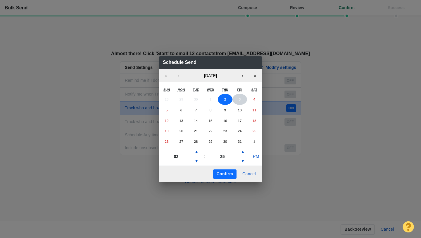
click at [239, 102] on button "3" at bounding box center [240, 99] width 15 height 11
click at [197, 152] on button "▲" at bounding box center [196, 151] width 7 height 9
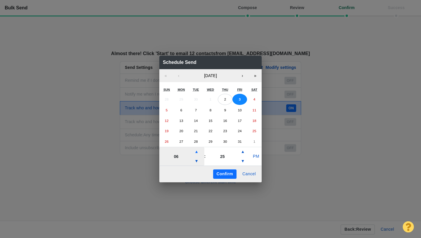
click at [197, 152] on button "▲" at bounding box center [196, 151] width 7 height 9
type input "07"
click at [253, 157] on button "PM" at bounding box center [256, 156] width 11 height 9
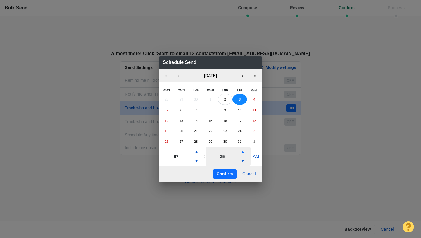
click at [240, 152] on button "▲" at bounding box center [242, 151] width 7 height 9
click at [244, 152] on button "▲" at bounding box center [242, 151] width 7 height 9
type input "40"
click at [227, 172] on button "Confirm" at bounding box center [224, 173] width 23 height 9
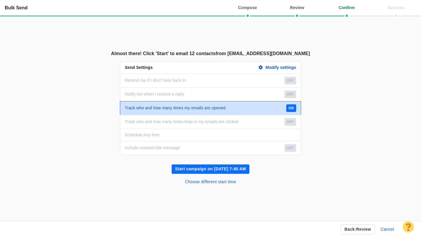
click at [220, 168] on button "Start campaign on Oct 3, 7:40 AM" at bounding box center [211, 168] width 78 height 9
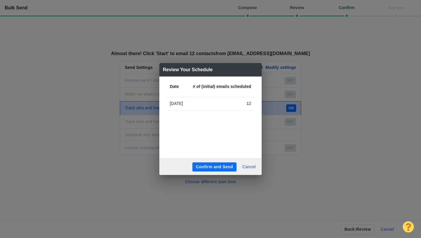
click at [215, 164] on button "Confirm and Send" at bounding box center [214, 166] width 44 height 9
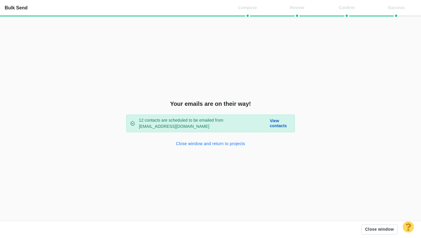
click at [210, 145] on button "Close window and return to projects" at bounding box center [211, 143] width 76 height 9
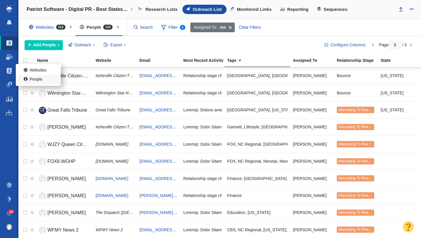
click at [35, 80] on link "People" at bounding box center [38, 79] width 45 height 9
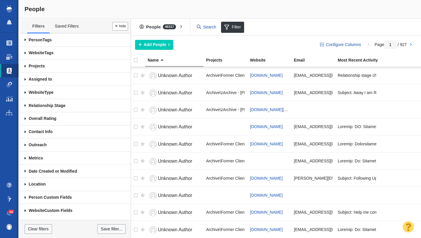
click at [25, 40] on span at bounding box center [25, 39] width 10 height 13
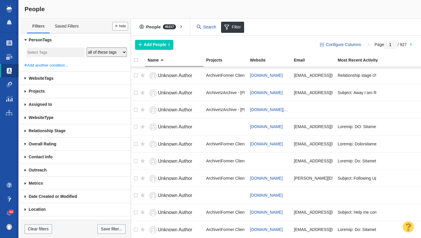
click at [47, 51] on input "search" at bounding box center [55, 53] width 56 height 8
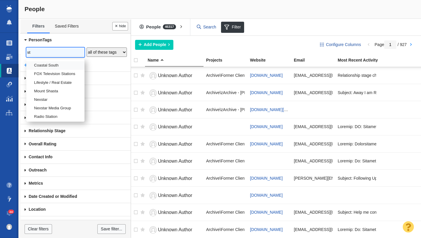
type input "s"
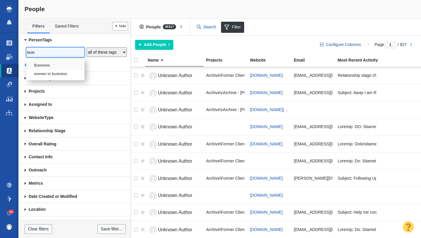
type input "busi"
click at [54, 66] on li "Business" at bounding box center [55, 65] width 58 height 8
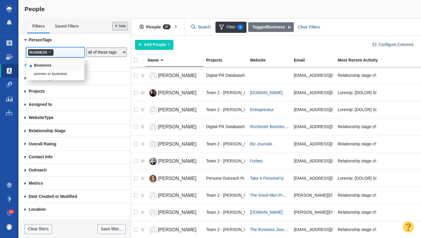
click at [118, 30] on button "Done" at bounding box center [120, 26] width 16 height 8
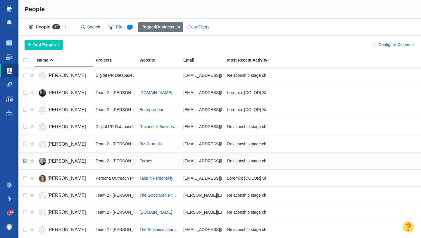
checkbox input "true"
click at [24, 160] on input "checkbox" at bounding box center [24, 160] width 9 height 13
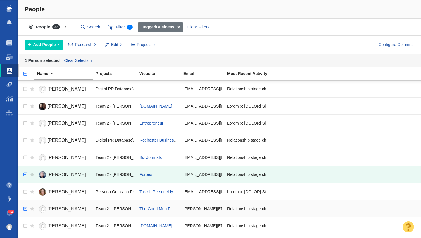
checkbox input "true"
click at [26, 207] on input "checkbox" at bounding box center [24, 208] width 9 height 13
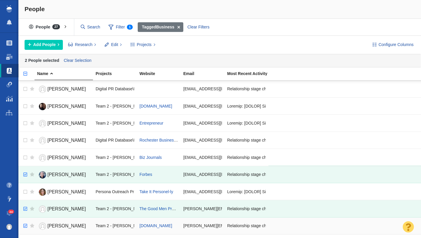
checkbox input "true"
click at [25, 225] on input "checkbox" at bounding box center [24, 225] width 9 height 13
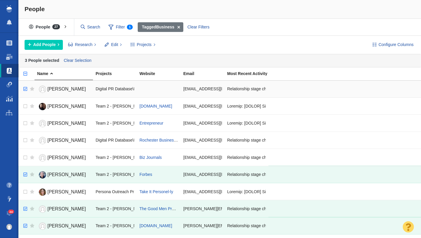
checkbox input "true"
click at [25, 88] on input "checkbox" at bounding box center [24, 88] width 9 height 13
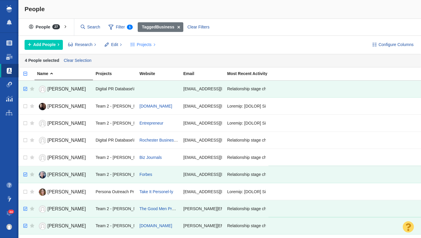
click at [137, 47] on span "Projects" at bounding box center [144, 45] width 15 height 6
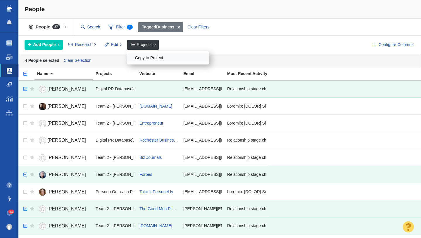
click at [151, 60] on div "Copy to Project" at bounding box center [168, 57] width 82 height 9
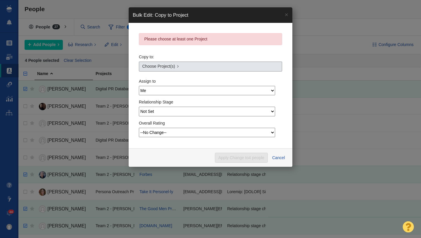
click at [168, 63] on link "Choose Project(s)" at bounding box center [210, 66] width 143 height 10
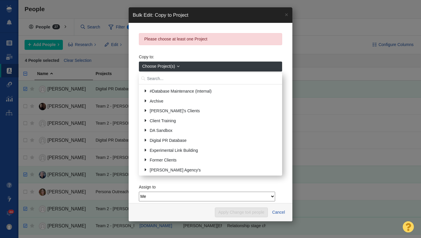
click at [166, 78] on input "text" at bounding box center [210, 78] width 143 height 11
type input "patriot"
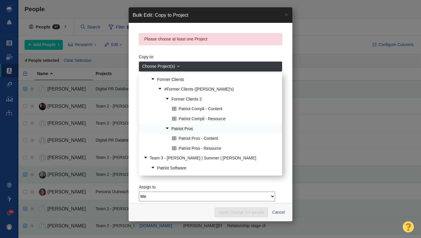
scroll to position [37, 0]
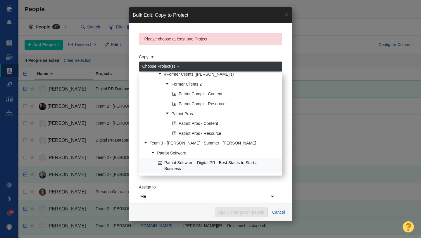
click at [212, 160] on link "Patriot Software - Digital PR - Best States to Start a Business" at bounding box center [217, 165] width 123 height 15
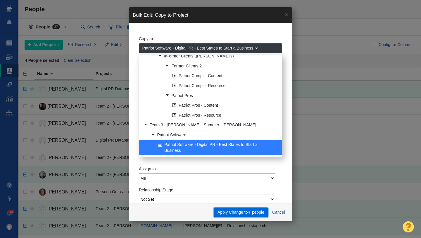
click at [238, 211] on button "Apply Change to 4 people" at bounding box center [241, 212] width 54 height 10
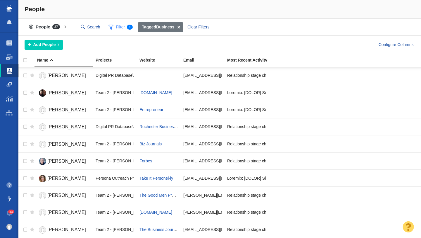
click at [122, 28] on span "Filter 1" at bounding box center [120, 27] width 31 height 11
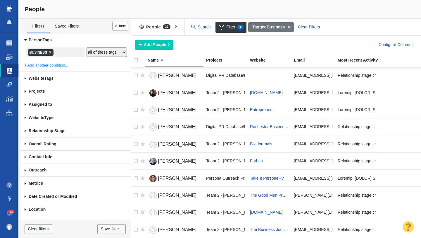
click at [50, 52] on span "×" at bounding box center [50, 51] width 3 height 4
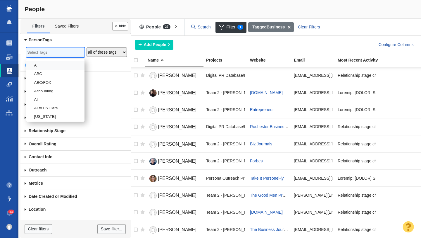
click at [46, 52] on input "search" at bounding box center [55, 53] width 56 height 8
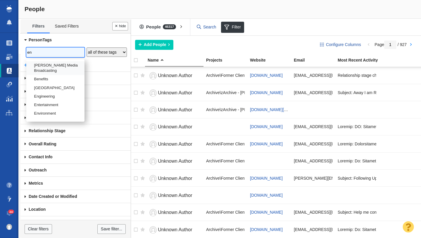
type input "e"
type input "f"
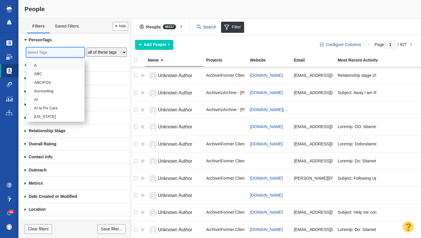
click at [12, 42] on link "Projects" at bounding box center [9, 43] width 18 height 14
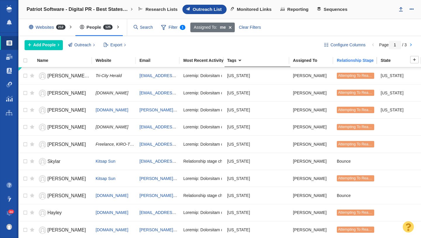
click at [345, 59] on div "Relationship Stage" at bounding box center [358, 60] width 43 height 4
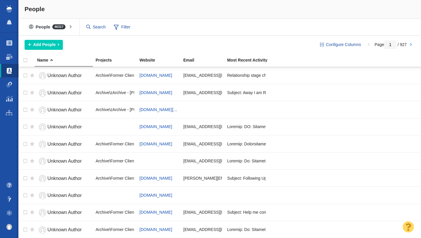
click at [118, 27] on span at bounding box center [116, 26] width 5 height 7
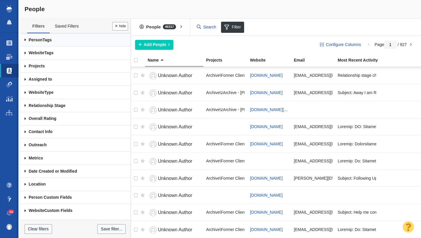
click at [34, 40] on span "Person" at bounding box center [36, 39] width 14 height 5
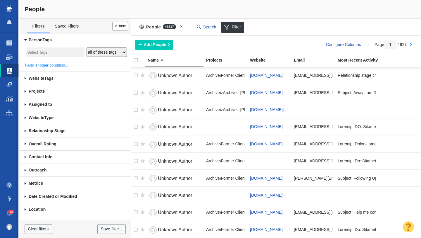
click at [35, 52] on input "search" at bounding box center [55, 53] width 56 height 8
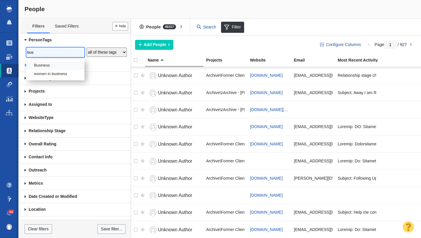
type input "bus"
click at [41, 65] on li "Business" at bounding box center [55, 65] width 58 height 8
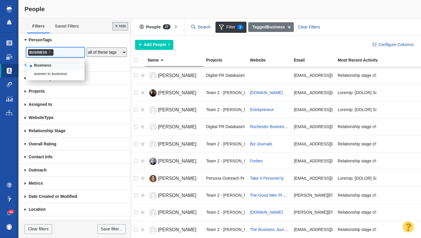
click at [117, 28] on button "Done" at bounding box center [120, 26] width 16 height 8
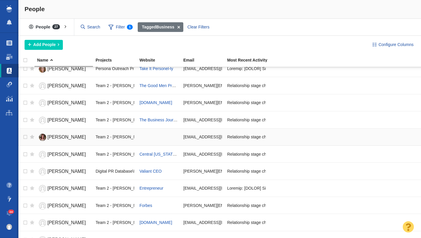
scroll to position [109, 0]
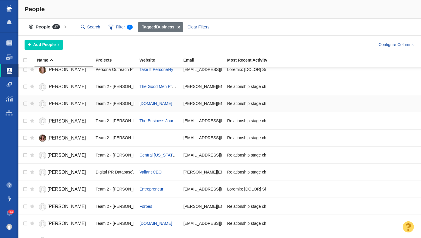
click at [71, 104] on span "Daniel Lamadrid" at bounding box center [66, 103] width 39 height 5
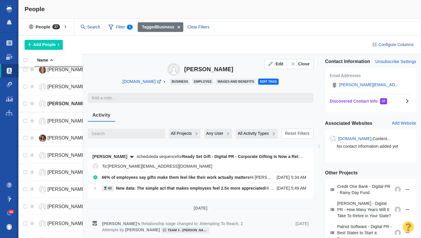
type textarea "x"
click at [395, 85] on icon "button" at bounding box center [398, 84] width 6 height 5
click at [305, 63] on span "Close" at bounding box center [303, 64] width 11 height 6
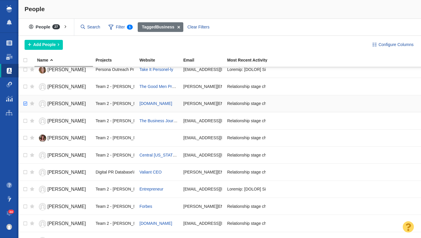
checkbox input "true"
click at [25, 104] on input "checkbox" at bounding box center [24, 103] width 9 height 13
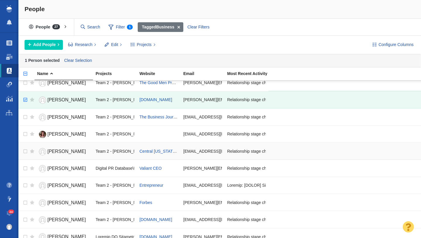
scroll to position [126, 0]
checkbox input "true"
click at [25, 168] on input "checkbox" at bounding box center [24, 167] width 9 height 13
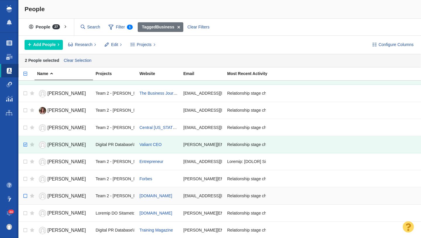
scroll to position [150, 0]
checkbox input "true"
click at [25, 196] on input "checkbox" at bounding box center [24, 195] width 9 height 13
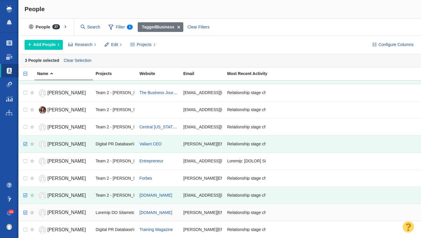
checkbox input "true"
click at [26, 212] on input "checkbox" at bounding box center [24, 212] width 9 height 13
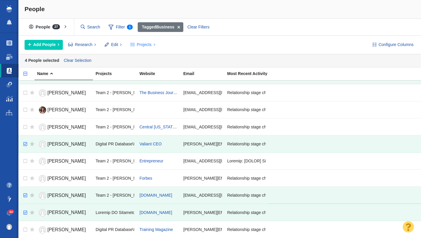
click at [140, 46] on span "Projects" at bounding box center [144, 45] width 15 height 6
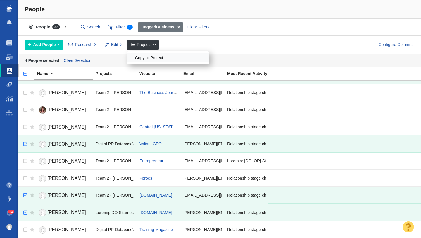
click at [149, 59] on div "Copy to Project" at bounding box center [168, 57] width 82 height 9
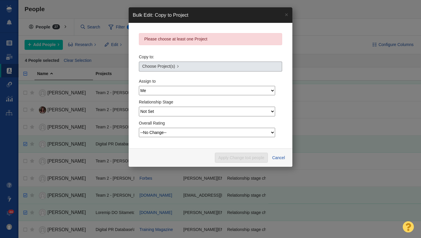
click at [177, 67] on link "Choose Project(s)" at bounding box center [210, 66] width 143 height 10
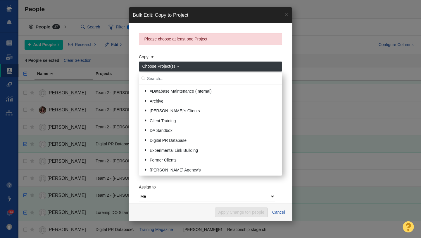
click at [162, 80] on input "text" at bounding box center [210, 78] width 143 height 11
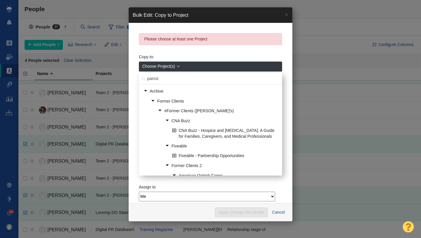
type input "patriot"
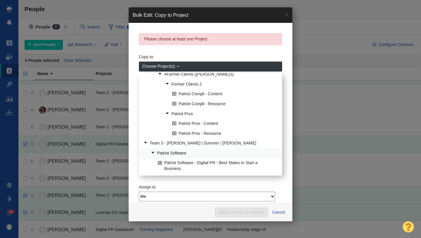
scroll to position [37, 0]
click at [203, 166] on link "Patriot Software - Digital PR - Best States to Start a Business" at bounding box center [217, 165] width 123 height 15
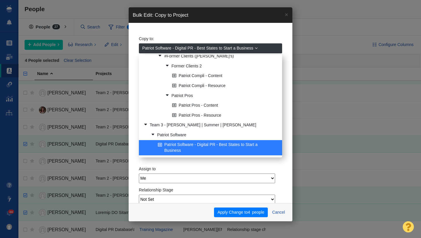
click at [222, 49] on span "Patriot Software - Digital PR - Best States to Start a Business" at bounding box center [197, 48] width 111 height 6
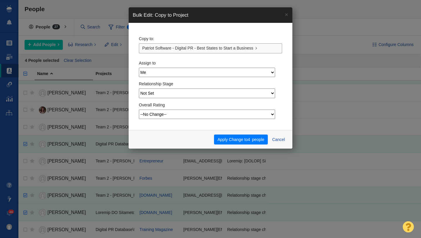
click at [209, 35] on div "Copy to: Patriot Software - Digital PR - Best States to Start a Business" at bounding box center [210, 43] width 143 height 20
click at [239, 137] on button "Apply Change to 4 people" at bounding box center [241, 139] width 54 height 10
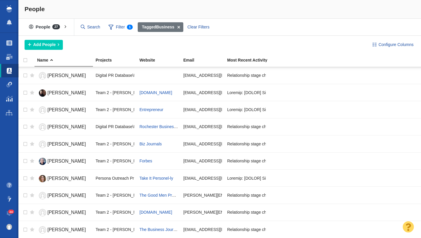
scroll to position [150, 0]
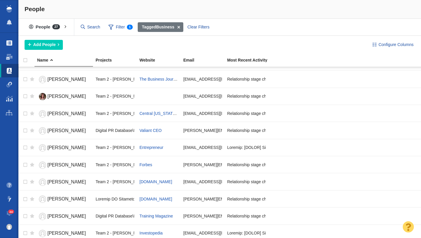
click at [8, 45] on span at bounding box center [9, 43] width 6 height 6
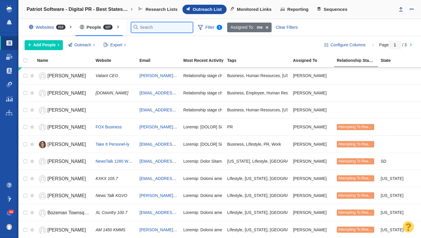
click at [140, 27] on input "text" at bounding box center [161, 27] width 61 height 10
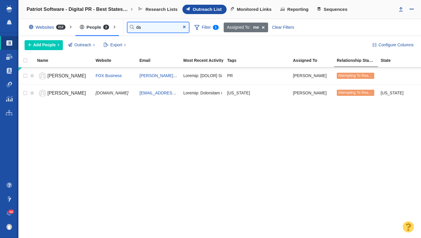
type input "d"
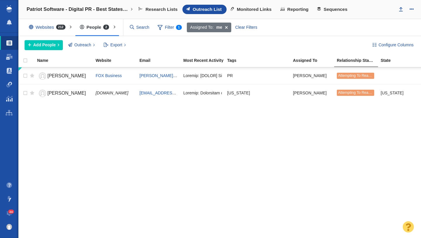
click at [0, 0] on div at bounding box center [0, 0] width 0 height 0
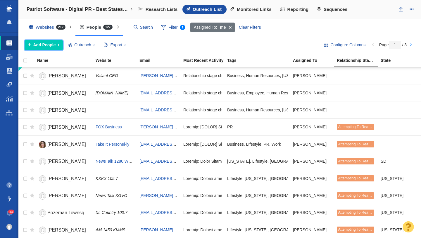
click at [49, 46] on span "Add People" at bounding box center [44, 45] width 23 height 6
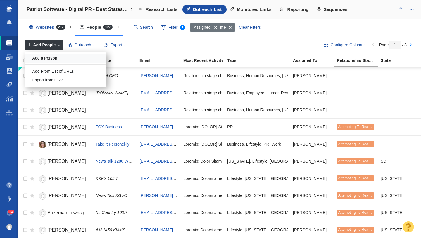
click at [52, 58] on div "Add a Person" at bounding box center [66, 58] width 82 height 9
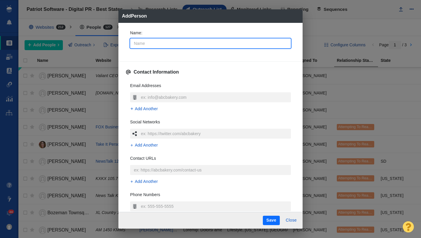
type input "D"
type textarea "x"
type input "Da"
type textarea "x"
type input "[PERSON_NAME]"
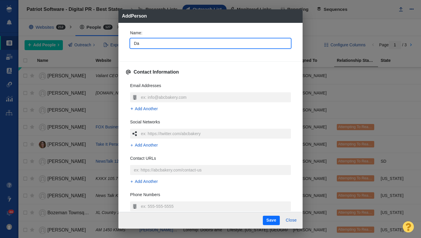
type textarea "x"
type input "[PERSON_NAME]"
type textarea "x"
type input "Danie"
type textarea "x"
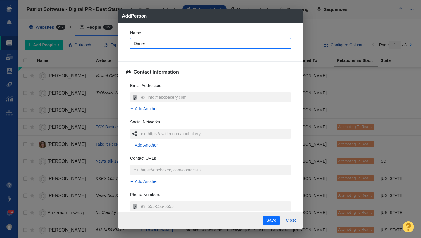
type input "[PERSON_NAME]"
type textarea "x"
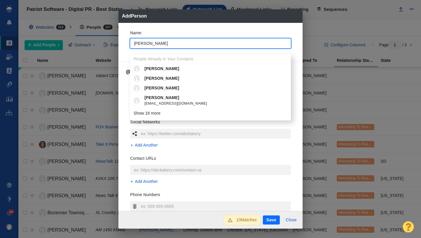
type input "[PERSON_NAME]"
type textarea "x"
click at [125, 47] on div "Name : Daniel People Already in Your Contacts Daniel Daniel Daniel Daniel dgeig…" at bounding box center [210, 117] width 184 height 188
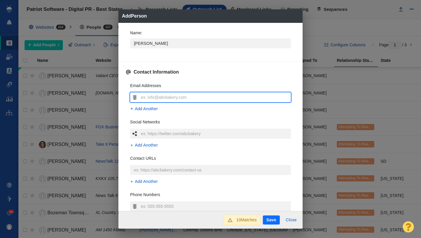
click at [152, 96] on input "text" at bounding box center [216, 97] width 152 height 10
type input "[PERSON_NAME][EMAIL_ADDRESS][DOMAIN_NAME]"
type textarea "x"
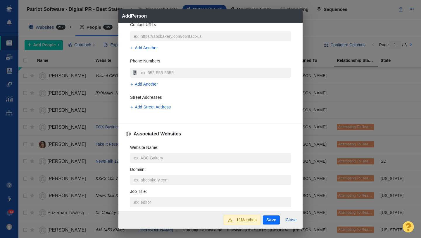
scroll to position [143, 0]
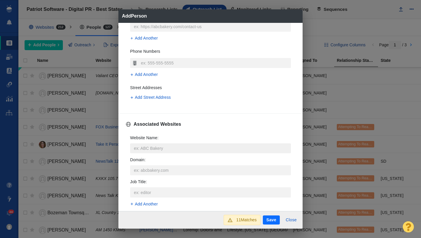
type input "[PERSON_NAME][EMAIL_ADDRESS][DOMAIN_NAME]"
click at [154, 147] on input "Website Name :" at bounding box center [210, 148] width 161 height 10
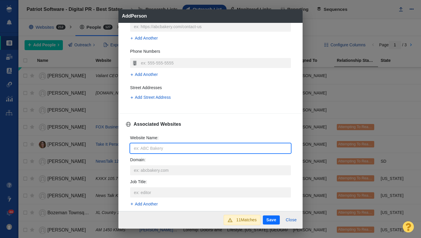
type input "a"
type textarea "x"
type input "al"
type textarea "x"
type input "all"
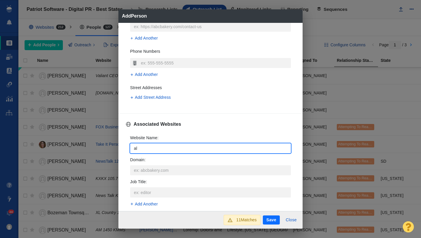
type textarea "x"
type input "allw"
type textarea "x"
type input "allwo"
type textarea "x"
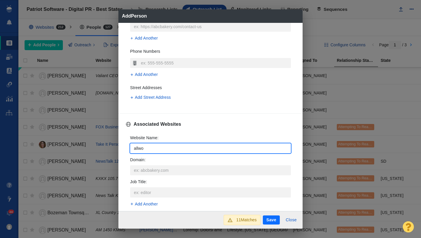
type input "allwor"
type textarea "x"
type input "allwork"
type textarea "x"
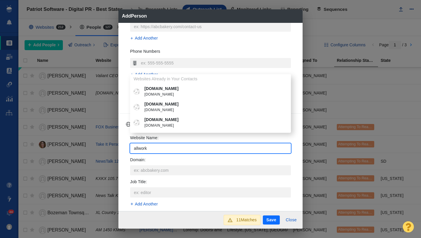
type input "allwork"
click at [164, 121] on p "[DOMAIN_NAME]" at bounding box center [215, 119] width 141 height 6
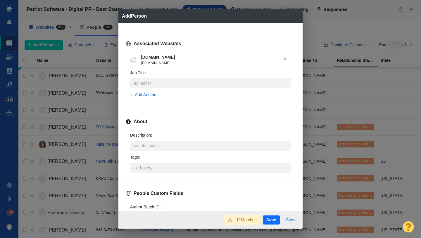
scroll to position [230, 0]
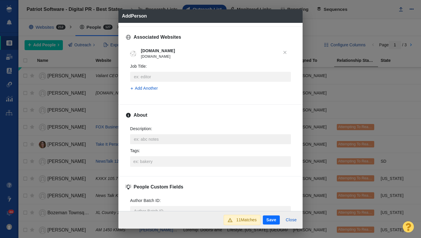
type textarea "x"
click at [156, 142] on textarea "Description : x" at bounding box center [210, 139] width 161 height 10
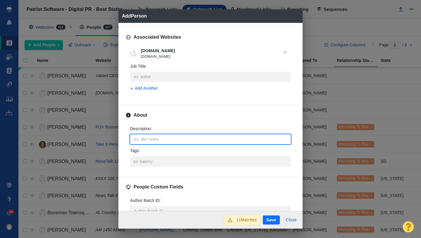
type textarea "b"
type textarea "x"
type textarea "bu"
type textarea "x"
type textarea "bus"
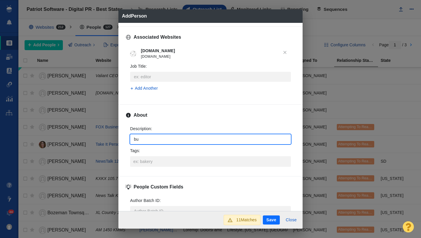
type textarea "x"
type textarea "busi"
type textarea "x"
type textarea "busin"
type textarea "x"
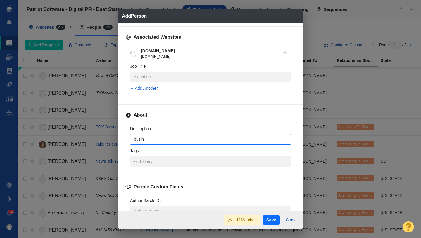
type textarea "busine"
type textarea "x"
type textarea "busines"
type textarea "x"
type textarea "business"
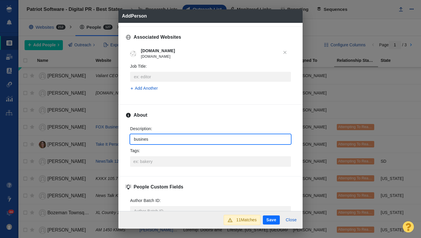
type textarea "x"
type textarea "busines"
type textarea "x"
type textarea "busine"
type textarea "x"
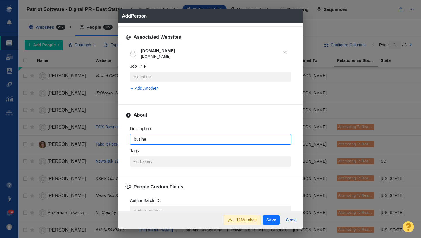
type textarea "busin"
type textarea "x"
type textarea "busi"
type textarea "x"
type textarea "bus"
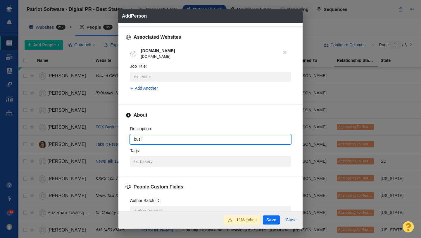
type textarea "x"
type textarea "bu"
type textarea "x"
type textarea "b"
type textarea "x"
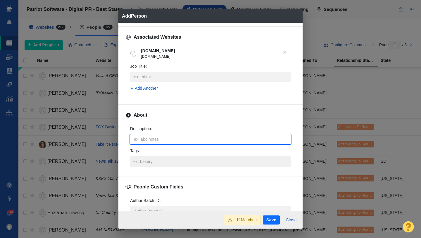
type textarea "x"
click at [161, 163] on input "Tags :" at bounding box center [210, 161] width 157 height 11
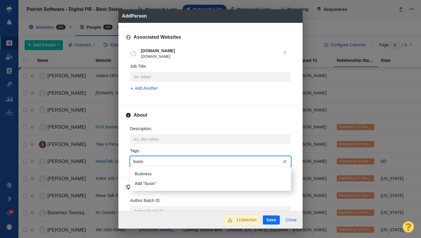
type input "busine"
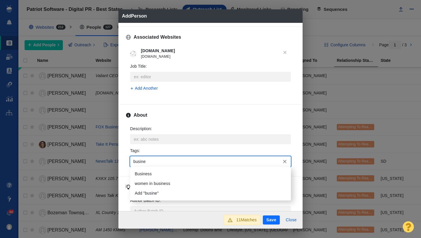
click at [157, 172] on li "Business" at bounding box center [210, 174] width 161 height 10
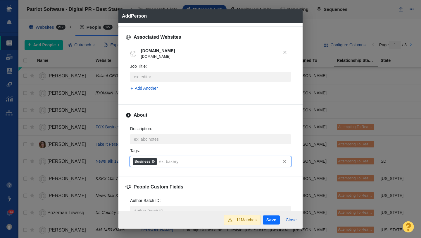
scroll to position [279, 0]
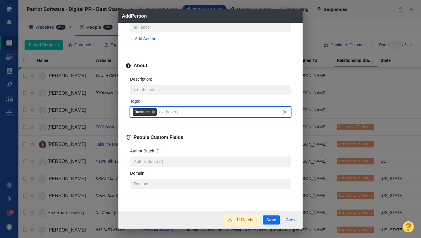
click at [274, 221] on button "Save" at bounding box center [271, 219] width 17 height 9
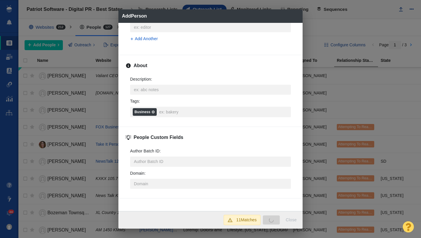
type textarea "x"
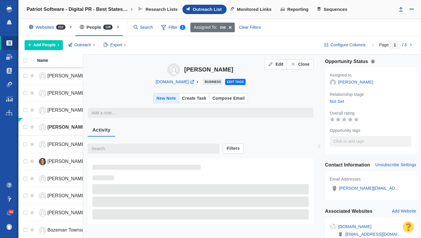
type textarea "x"
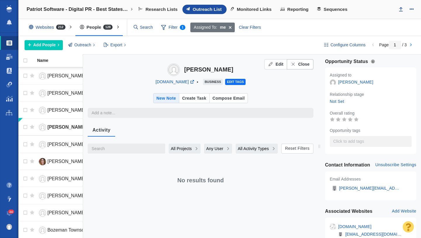
click at [301, 66] on span "Close" at bounding box center [303, 64] width 11 height 6
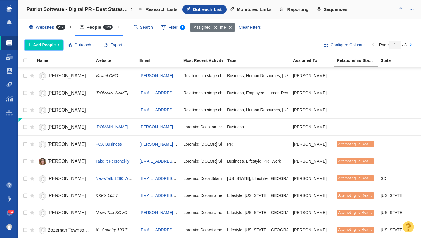
click at [45, 47] on span "Add People" at bounding box center [44, 45] width 23 height 6
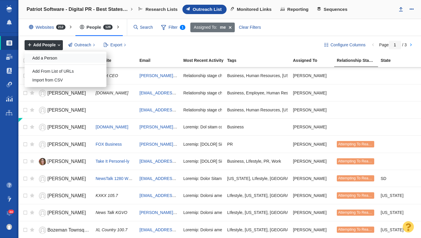
click at [49, 57] on div "Add a Person" at bounding box center [66, 58] width 82 height 9
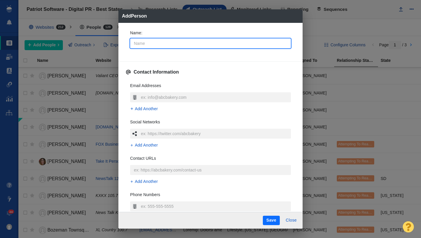
click at [163, 46] on input "Name :" at bounding box center [210, 43] width 161 height 10
type input "C"
type textarea "x"
type input "CP"
type textarea "x"
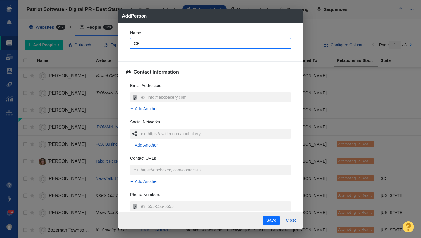
type input "CPA"
type textarea "x"
type input "CPA"
type textarea "x"
type input "CPA P"
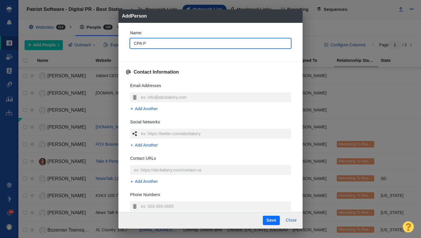
type textarea "x"
type input "CPA Pr"
type textarea "x"
type input "CPA Pra"
type textarea "x"
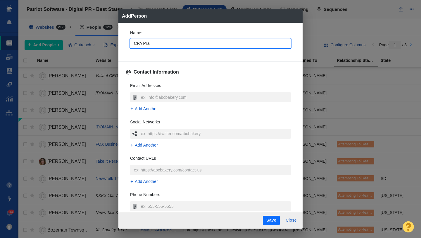
type input "CPA Prac"
type textarea "x"
type input "CPA Practi"
type textarea "x"
type input "CPA Practive"
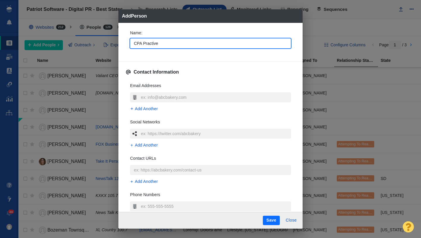
type textarea "x"
type input "CPA Practiv"
type textarea "x"
type input "CPA Practi"
type textarea "x"
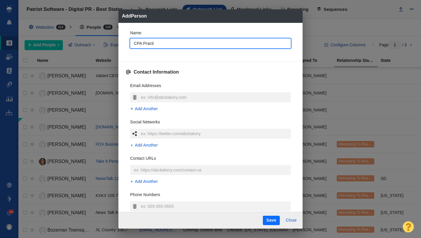
type input "CPA Practic"
type textarea "x"
type input "CPA Practice"
type textarea "x"
type input "CPA Practice"
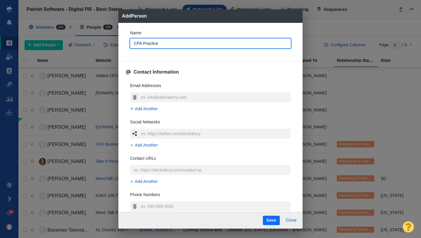
type textarea "x"
type input "CPA Practice A"
type textarea "x"
type input "CPA Practice Ad"
type textarea "x"
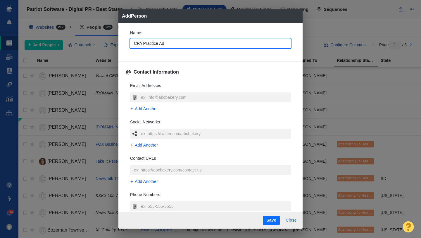
type input "CPA Practice Adv"
type textarea "x"
type input "CPA Practice Advi"
type textarea "x"
type input "CPA Practice Advis"
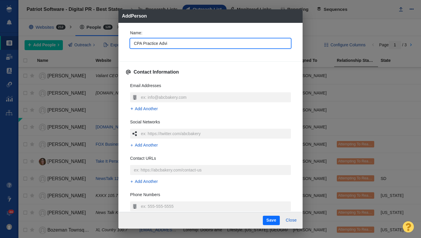
type textarea "x"
type input "CPA Practice Adviso"
type textarea "x"
type input "CPA Practice Advisor"
type textarea "x"
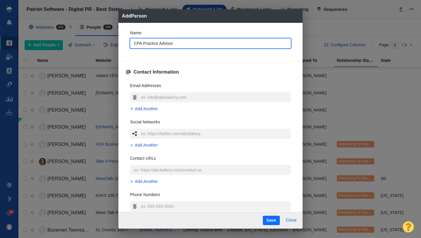
type input "CPA Practice Advisor"
type textarea "x"
type input "CPA Practice Advisor t"
type textarea "x"
type input "CPA Practice Advisor te"
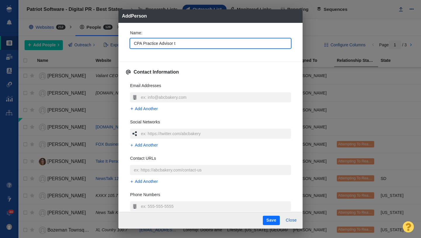
type textarea "x"
type input "CPA Practice Advisor tea"
type textarea "x"
type input "CPA Practice Advisor team"
type textarea "x"
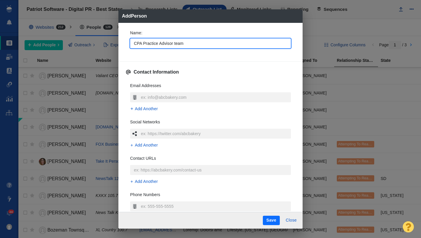
type input "CPA Practice Advisor team"
type textarea "x"
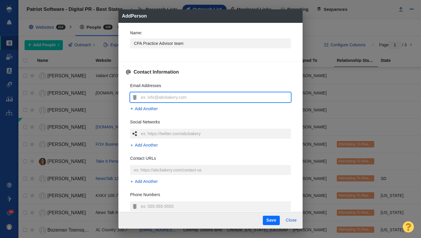
click at [186, 98] on input "text" at bounding box center [216, 97] width 152 height 10
type input "[EMAIL_ADDRESS][DOMAIN_NAME]"
type textarea "x"
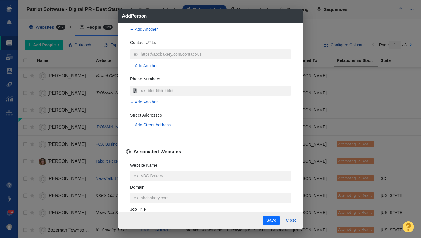
scroll to position [126, 0]
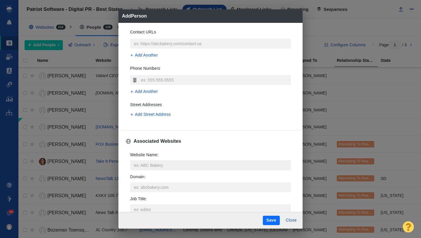
type input "[EMAIL_ADDRESS][DOMAIN_NAME]"
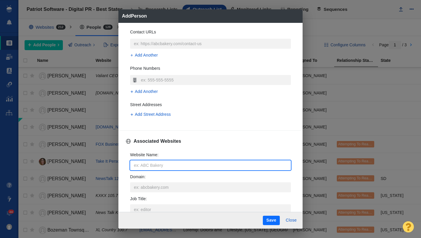
click at [159, 163] on input "Website Name :" at bounding box center [210, 165] width 161 height 10
type input "c"
type textarea "x"
type input "cpa"
type textarea "x"
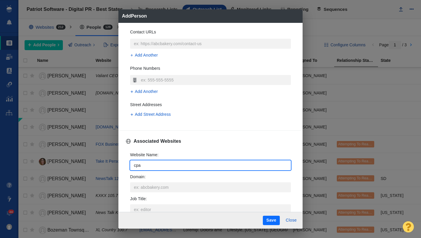
type input "cpap"
type textarea "x"
type input "cpapr"
type textarea "x"
type input "cpapra"
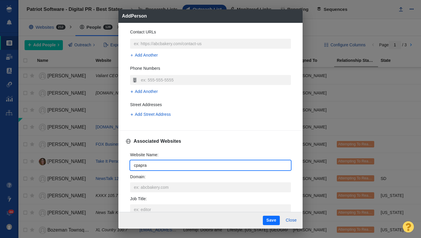
type textarea "x"
type input "cpaprac"
type textarea "x"
type input "cpapract"
type textarea "x"
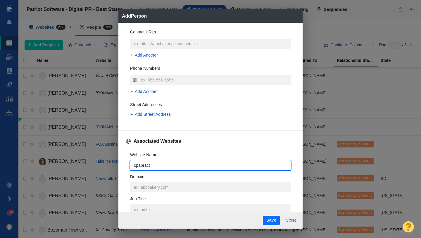
type input "cpapracti"
type textarea "x"
type input "cpapractic"
type textarea "x"
type input "cpapractice"
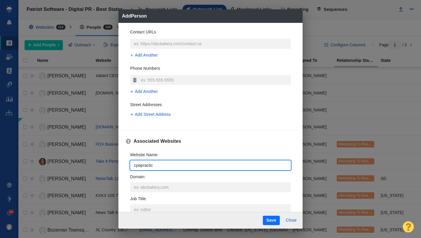
type textarea "x"
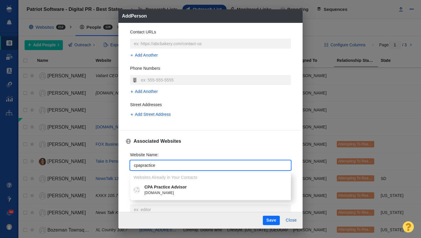
type input "cpapractice"
click at [168, 189] on p "CPA Practice Advisor" at bounding box center [215, 187] width 141 height 6
type textarea "x"
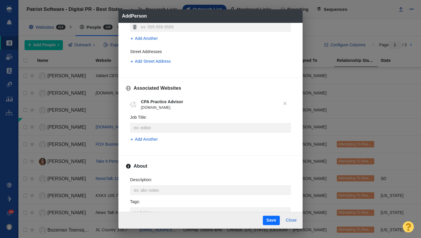
scroll to position [185, 0]
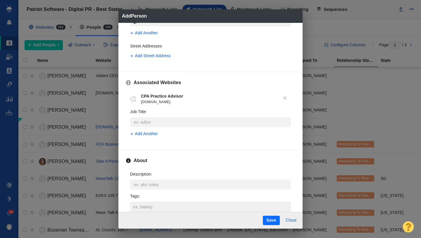
click at [152, 205] on input "Tags :" at bounding box center [210, 206] width 157 height 11
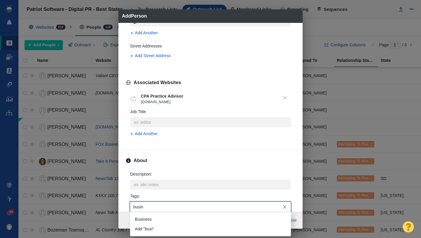
type input "busine"
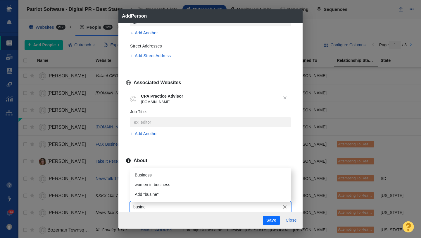
click at [152, 176] on li "Business" at bounding box center [210, 175] width 161 height 10
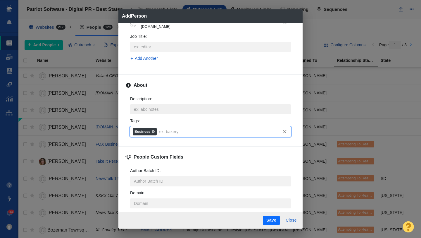
scroll to position [278, 0]
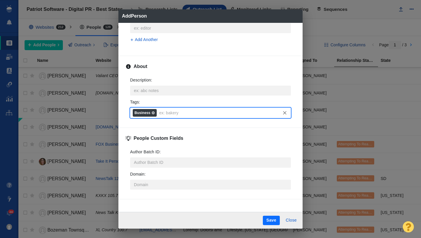
click at [277, 222] on button "Save" at bounding box center [271, 219] width 17 height 9
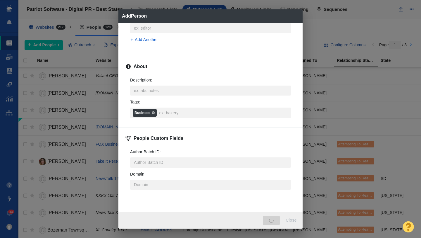
type textarea "x"
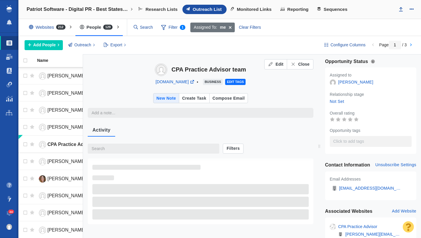
type textarea "x"
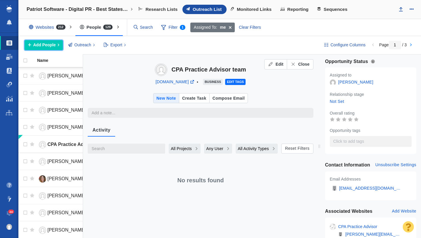
click at [49, 45] on span "Add People" at bounding box center [44, 45] width 23 height 6
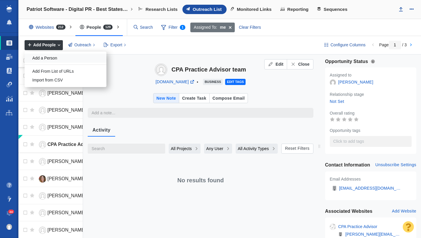
click at [53, 60] on div "Add a Person" at bounding box center [66, 58] width 82 height 9
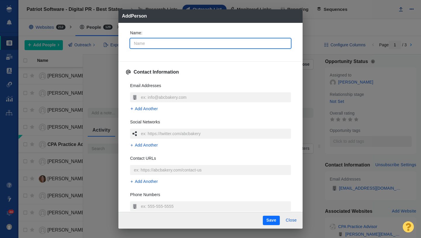
type input "H"
type textarea "x"
type input "Hu"
type textarea "x"
type input "Hug"
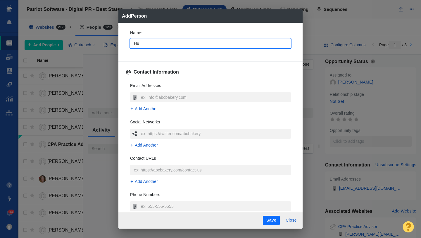
type textarea "x"
type input "[PERSON_NAME]"
type textarea "x"
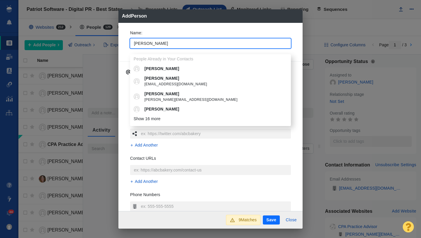
type input "[PERSON_NAME]"
click at [126, 42] on div "Name : Hugh People Already in Your Contacts Hugh Anderson Hugh Biggar biggar@gl…" at bounding box center [210, 40] width 170 height 31
type textarea "x"
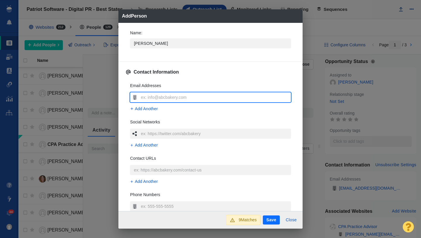
click at [144, 97] on input "text" at bounding box center [216, 97] width 152 height 10
type input "[PERSON_NAME][EMAIL_ADDRESS][DOMAIN_NAME]"
type textarea "x"
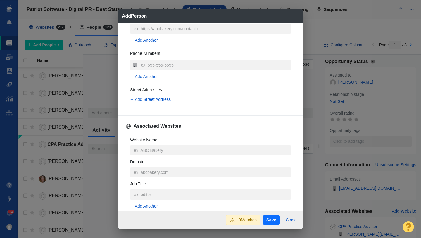
scroll to position [149, 0]
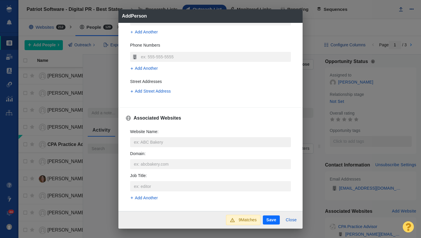
type input "[PERSON_NAME][EMAIL_ADDRESS][DOMAIN_NAME]"
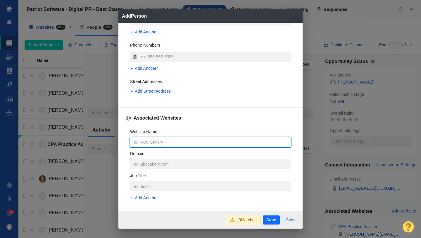
click at [140, 138] on input "Website Name :" at bounding box center [210, 142] width 161 height 10
type input "n"
type textarea "x"
type input "ne"
type textarea "x"
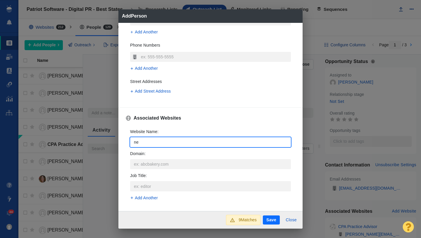
type input "nes"
type textarea "x"
type input "ne"
type textarea "x"
type input "new"
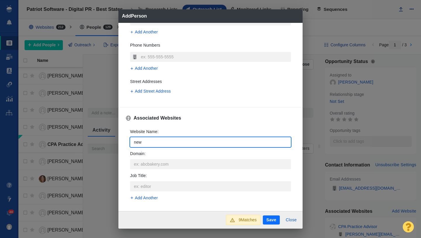
type textarea "x"
type input "news"
type textarea "x"
type input "newsw"
type textarea "x"
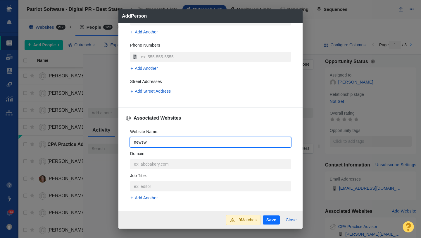
type input "newswe"
type textarea "x"
type input "newswee"
type textarea "x"
type input "newsweek"
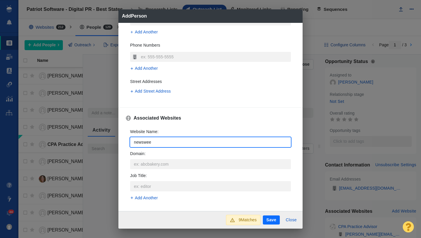
type textarea "x"
type input "newsweek."
type textarea "x"
type input "newsweek.c"
type textarea "x"
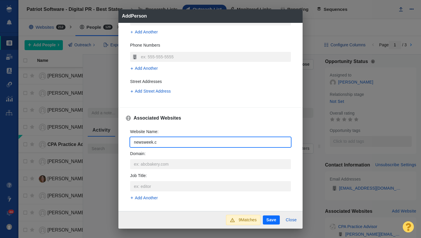
type input "newsweek.co"
type textarea "x"
type input "newsweek.com"
type textarea "x"
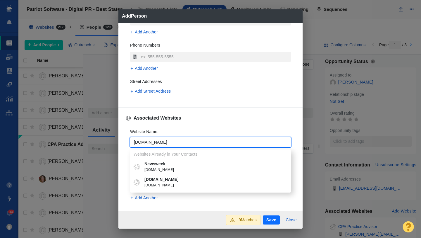
type input "newsweek.com"
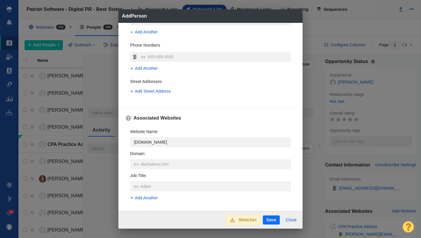
click at [166, 168] on span "newsweek.com" at bounding box center [215, 170] width 141 height 6
type textarea "x"
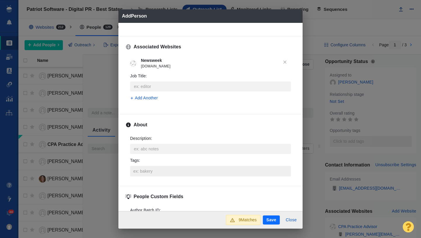
scroll to position [221, 0]
click at [161, 172] on input "Tags :" at bounding box center [210, 169] width 157 height 11
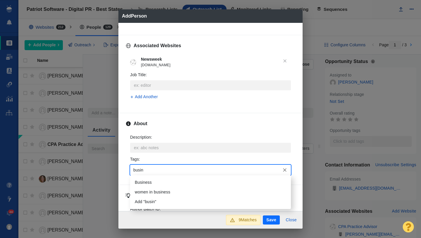
click at [161, 181] on li "Business" at bounding box center [210, 182] width 161 height 10
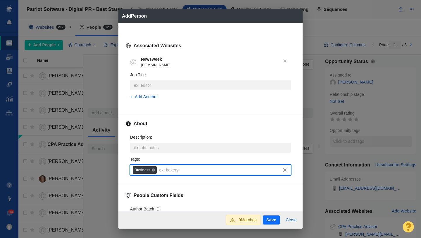
click at [268, 217] on button "Save" at bounding box center [271, 219] width 17 height 9
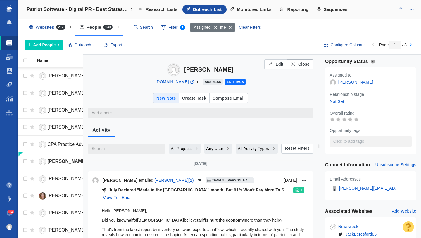
click at [305, 65] on span "Close" at bounding box center [303, 64] width 11 height 6
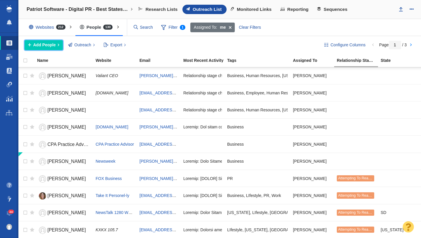
click at [48, 49] on button "Add People" at bounding box center [44, 45] width 38 height 10
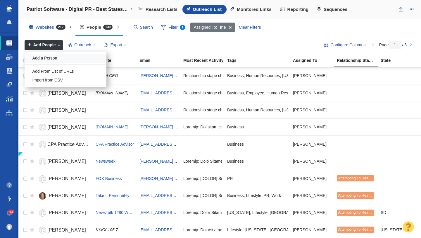
click at [55, 59] on div "Add a Person" at bounding box center [66, 58] width 82 height 9
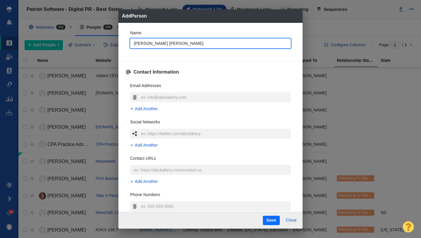
click at [125, 44] on div "Name : Mary Ellen Contact Information Email Addresses Add Another Social Networ…" at bounding box center [210, 117] width 184 height 189
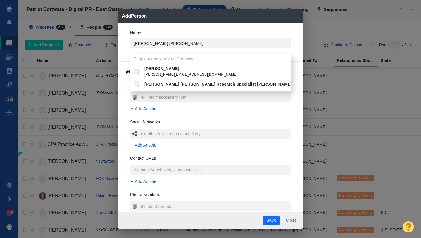
click at [149, 101] on input "text" at bounding box center [216, 97] width 152 height 10
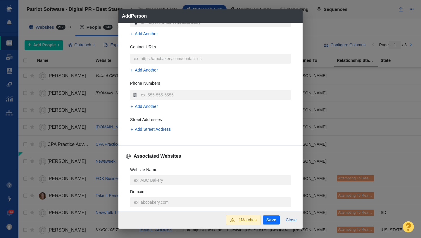
scroll to position [114, 0]
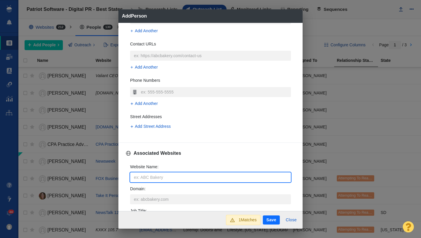
click at [150, 178] on input "Website Name :" at bounding box center [210, 177] width 161 height 10
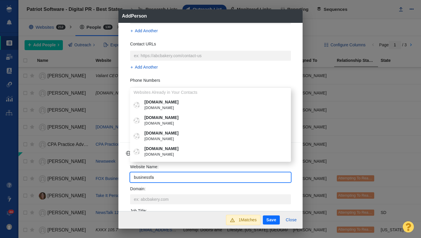
click at [174, 136] on span "[DOMAIN_NAME]" at bounding box center [215, 139] width 141 height 6
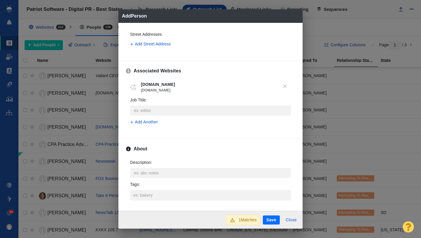
scroll to position [197, 0]
click at [150, 193] on input "Tags :" at bounding box center [210, 194] width 157 height 11
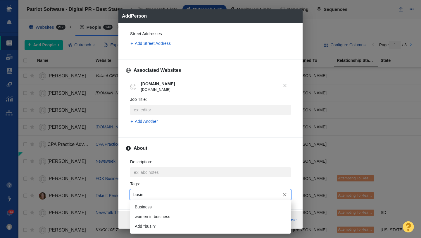
click at [151, 202] on li "Business" at bounding box center [210, 207] width 161 height 10
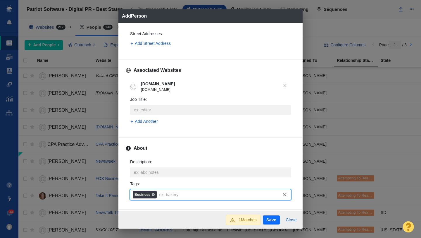
click at [265, 220] on button "Save" at bounding box center [271, 219] width 17 height 9
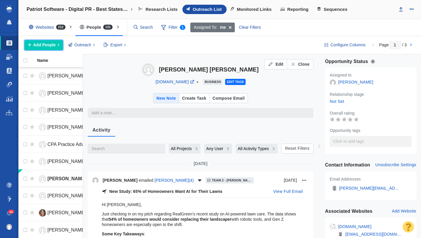
click at [50, 46] on span "Add People" at bounding box center [44, 45] width 23 height 6
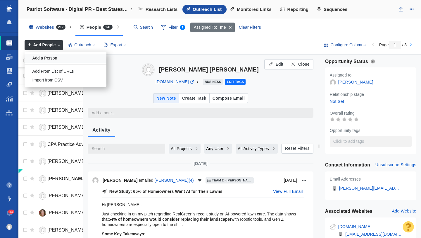
click at [55, 59] on div "Add a Person" at bounding box center [66, 58] width 82 height 9
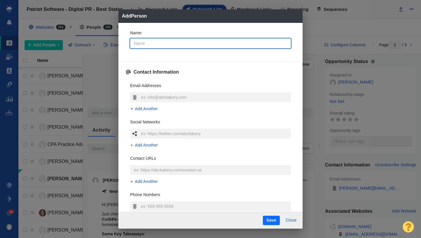
type input "A"
type textarea "x"
type input "An"
type textarea "x"
type input "Ann"
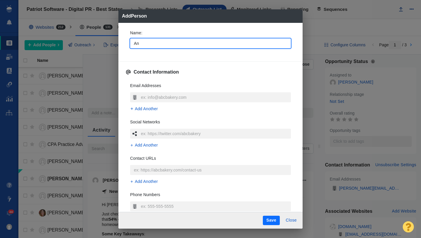
type textarea "x"
type input "[PERSON_NAME]"
type textarea "x"
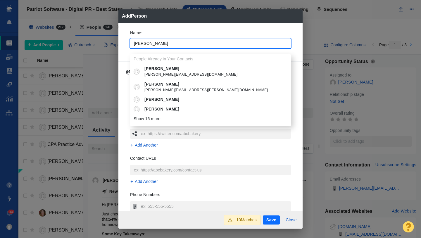
type input "[PERSON_NAME]"
type textarea "x"
click at [126, 49] on div "Name : Anna People Already in Your Contacts Anna anna@shoesmitten.com Anna Anna…" at bounding box center [210, 40] width 170 height 31
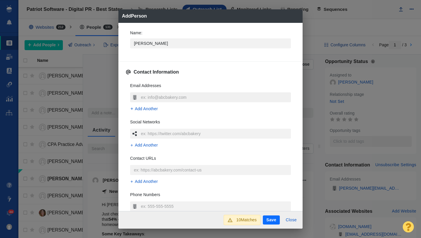
click at [166, 99] on input "text" at bounding box center [216, 97] width 152 height 10
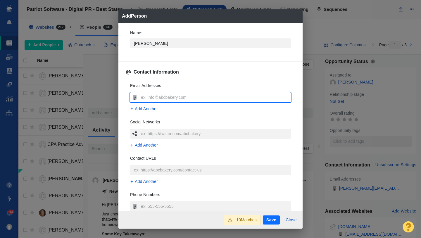
type input "[EMAIL_ADDRESS][DOMAIN_NAME]"
type textarea "x"
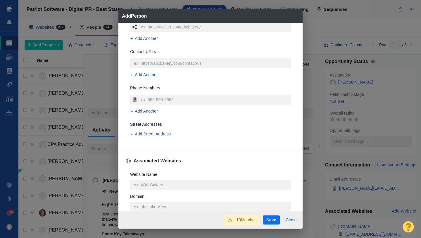
scroll to position [111, 0]
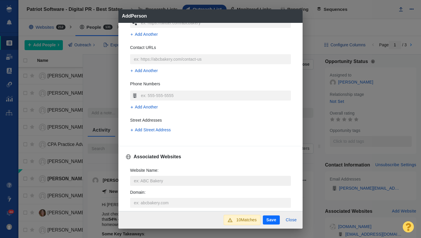
type input "[EMAIL_ADDRESS][DOMAIN_NAME]"
click at [163, 177] on input "Website Name :" at bounding box center [210, 181] width 161 height 10
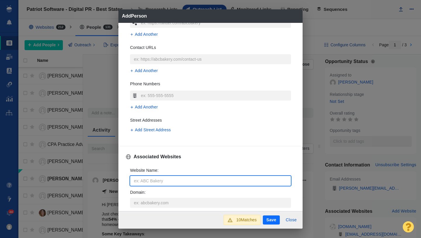
type input "b"
type textarea "x"
type input "bu"
type textarea "x"
type input "bus"
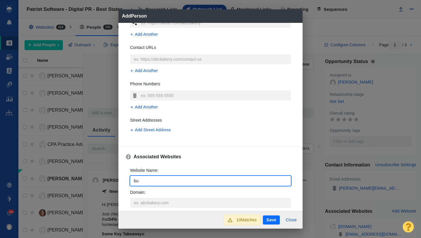
type textarea "x"
type input "busi"
type textarea "x"
type input "busin"
type textarea "x"
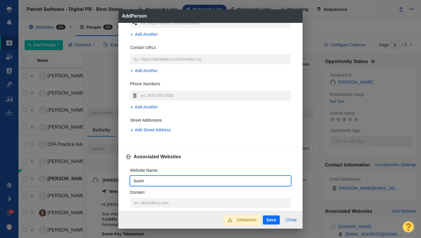
type input "busine"
type textarea "x"
type input "busines"
type textarea "x"
type input "business"
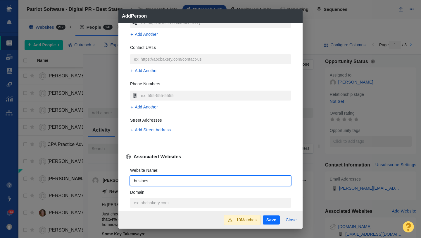
type textarea "x"
type input "businessf"
type textarea "x"
type input "businessfa"
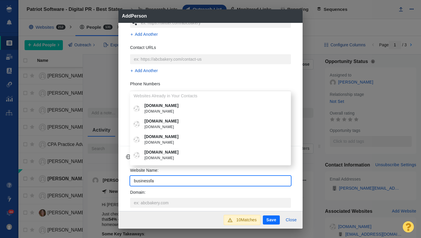
click at [176, 154] on p "[DOMAIN_NAME]" at bounding box center [215, 152] width 141 height 6
type textarea "x"
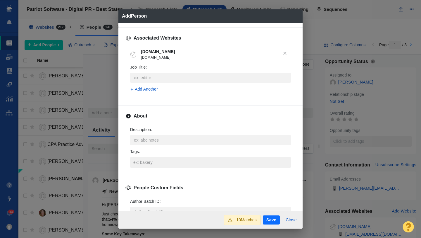
scroll to position [230, 0]
click at [171, 163] on input "Tags :" at bounding box center [210, 161] width 157 height 11
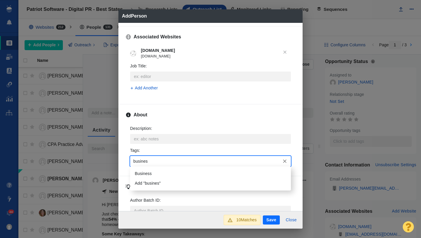
type input "business"
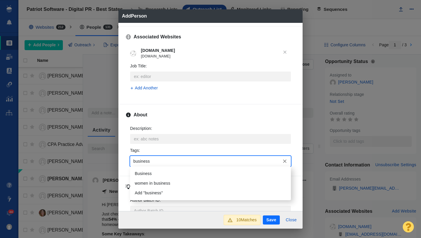
click at [165, 172] on li "Business" at bounding box center [210, 173] width 161 height 10
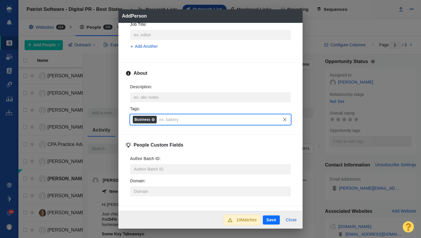
scroll to position [279, 0]
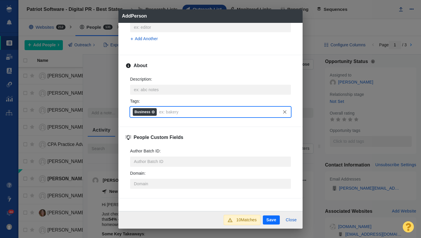
click at [271, 216] on button "Save" at bounding box center [271, 219] width 17 height 9
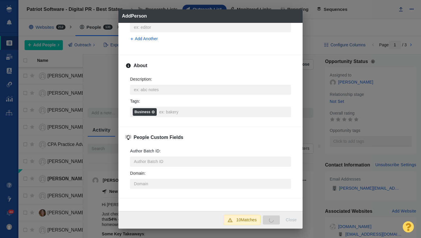
type textarea "x"
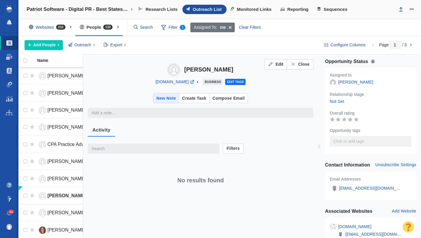
type textarea "x"
click at [306, 64] on span "Close" at bounding box center [303, 64] width 11 height 6
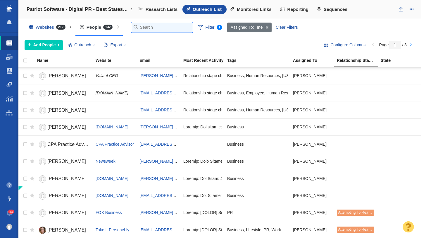
click at [145, 27] on input "text" at bounding box center [161, 27] width 61 height 10
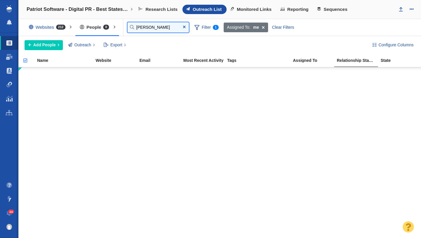
type input "chad"
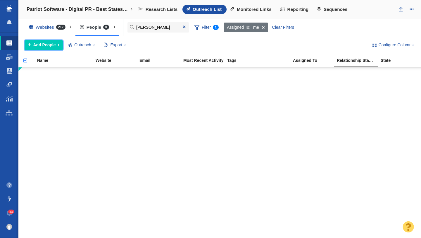
click at [53, 45] on span "Add People" at bounding box center [44, 45] width 23 height 6
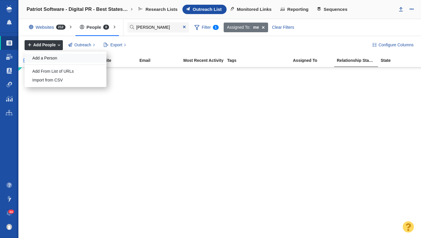
click at [51, 60] on div "Add a Person" at bounding box center [66, 58] width 82 height 9
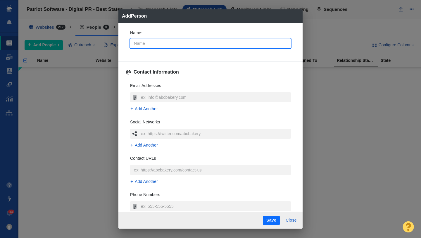
click at [171, 44] on input "Name :" at bounding box center [210, 43] width 161 height 10
type input "Cha"
type textarea "x"
type input "[PERSON_NAME]"
type textarea "x"
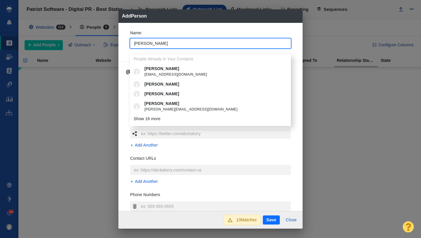
type input "[PERSON_NAME]"
type textarea "x"
click at [161, 32] on p "Name :" at bounding box center [210, 33] width 161 height 6
click at [161, 38] on input "[PERSON_NAME]" at bounding box center [210, 43] width 161 height 10
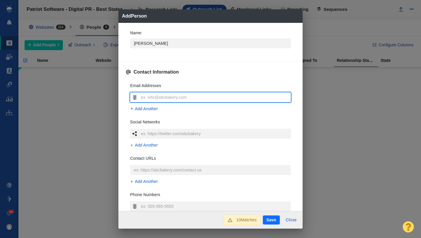
click at [157, 96] on input "text" at bounding box center [216, 97] width 152 height 10
type input "b"
type textarea "x"
type input "b1027"
type textarea "x"
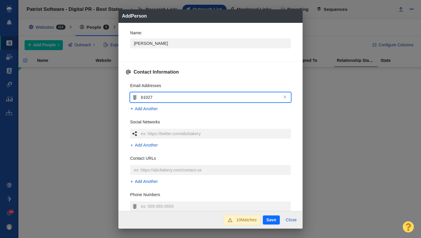
type input "b1027."
type textarea "x"
type input "b1027.c"
type textarea "x"
type input "b1027.com"
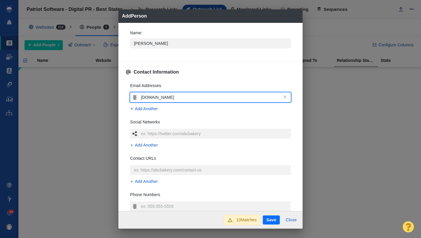
type textarea "x"
click at [125, 107] on div "Name : Chad Contact Information Email Addresses b1027.com Add Another Social Ne…" at bounding box center [210, 117] width 184 height 188
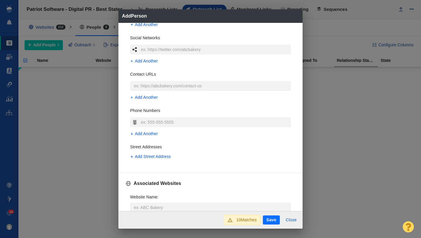
scroll to position [0, 0]
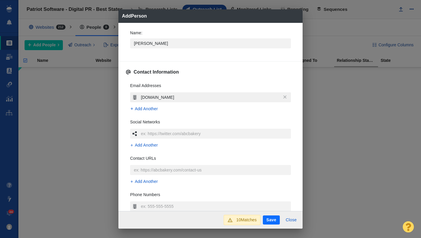
click at [168, 98] on input "b1027.com" at bounding box center [216, 97] width 152 height 10
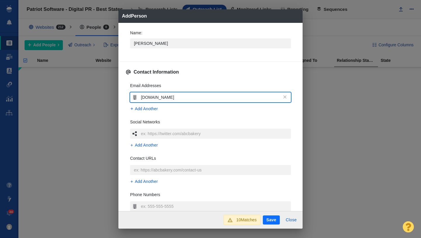
type input "[PERSON_NAME][EMAIL_ADDRESS][PERSON_NAME][DOMAIN_NAME]"
type textarea "x"
type input "[PERSON_NAME][EMAIL_ADDRESS][PERSON_NAME][DOMAIN_NAME]"
click at [125, 99] on div "Email Addresses chad.jacobs@townsquaremedia.com Add Another Social Networks Add…" at bounding box center [210, 165] width 170 height 174
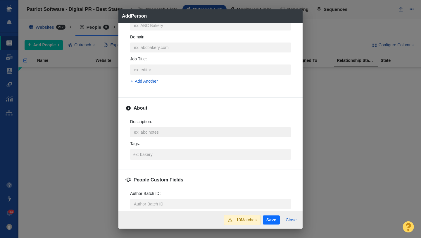
scroll to position [194, 0]
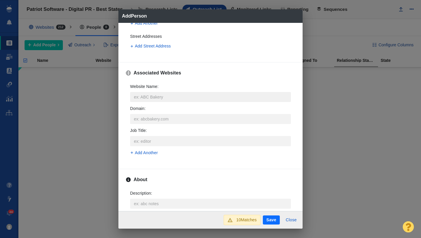
click at [154, 97] on input "Website Name :" at bounding box center [210, 97] width 161 height 10
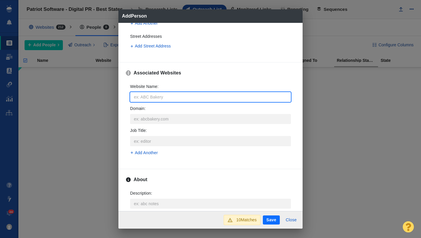
type input "b"
type textarea "x"
type input "b102"
type textarea "x"
type input "b1027"
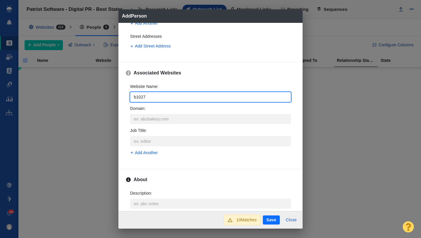
type textarea "x"
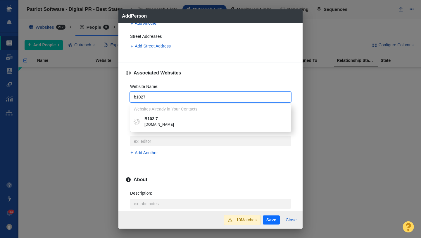
type input "b1027"
click at [156, 124] on span "b1027.com" at bounding box center [215, 125] width 141 height 6
type textarea "x"
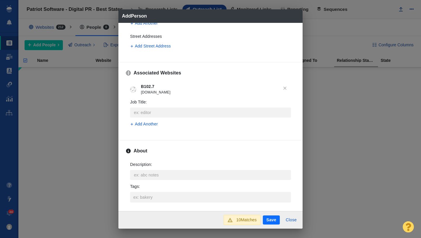
scroll to position [225, 0]
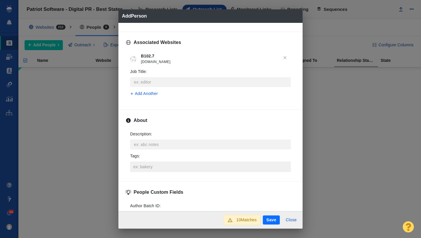
click at [154, 166] on input "Tags :" at bounding box center [210, 166] width 157 height 11
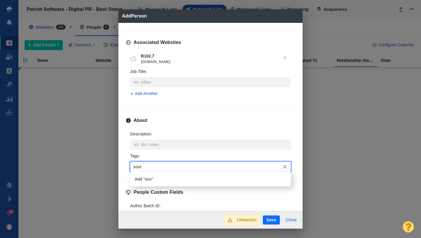
type input "south"
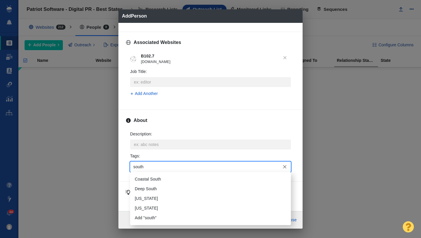
click at [152, 210] on li "[US_STATE]" at bounding box center [210, 208] width 161 height 10
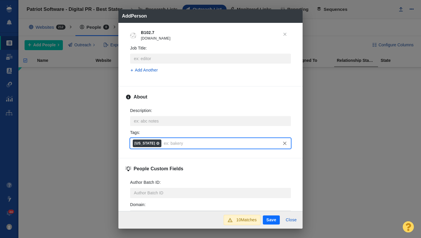
scroll to position [279, 0]
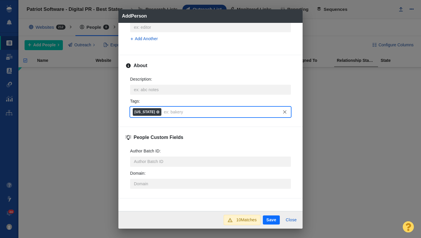
click at [273, 219] on button "Save" at bounding box center [271, 219] width 17 height 9
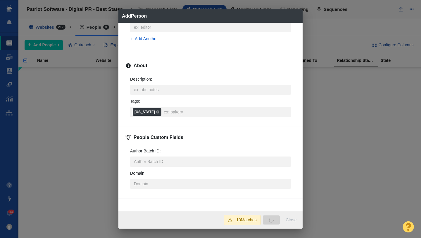
type textarea "x"
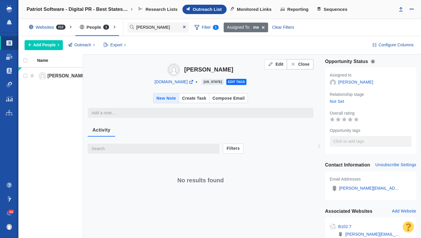
type textarea "x"
click at [300, 66] on span "Close" at bounding box center [303, 64] width 11 height 6
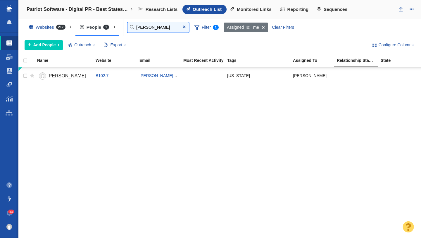
click at [159, 27] on input "chad" at bounding box center [158, 27] width 61 height 10
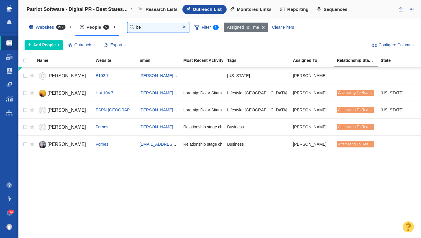
type input "b"
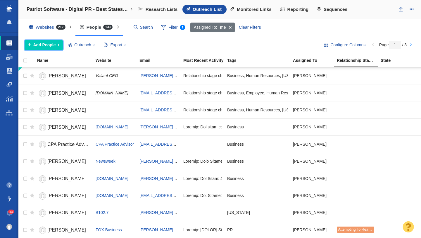
click at [54, 44] on span "Add People" at bounding box center [44, 45] width 23 height 6
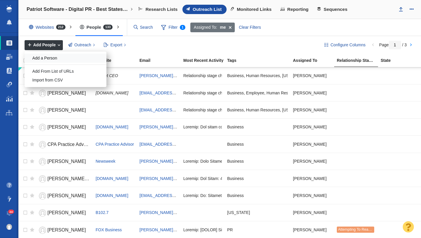
click at [52, 57] on div "Add a Person" at bounding box center [66, 58] width 82 height 9
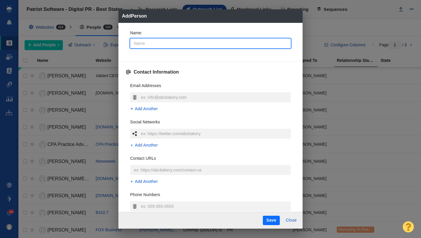
click at [157, 45] on input "Name :" at bounding box center [210, 43] width 161 height 10
type input "J"
type textarea "x"
type input "Je"
type textarea "x"
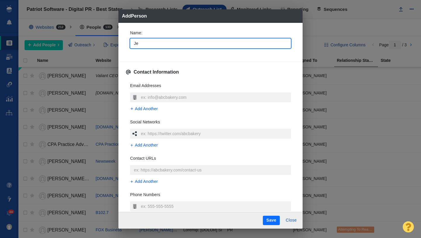
type input "Jef"
type textarea "x"
type input "[PERSON_NAME]"
type textarea "x"
type input "[PERSON_NAME]"
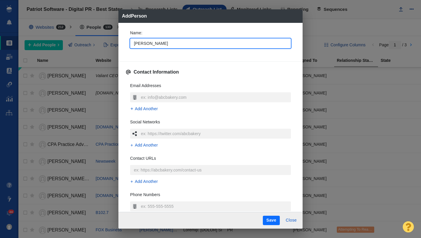
click at [124, 56] on div "Name : Jeff Contact Information Email Addresses Add Another Social Networks Add…" at bounding box center [210, 117] width 184 height 189
type textarea "x"
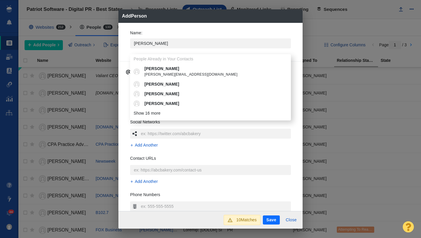
click at [123, 55] on div "Name : Jeff People Already in Your Contacts Jeff Jeff@jeffcolhoun.com Jeff jeff…" at bounding box center [210, 117] width 184 height 188
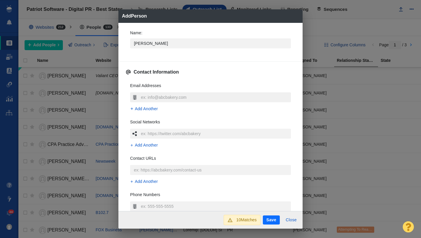
click at [152, 96] on input "text" at bounding box center [216, 97] width 152 height 10
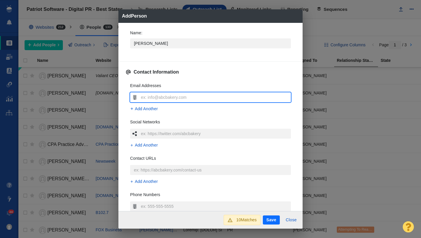
type input "[PERSON_NAME][EMAIL_ADDRESS][PERSON_NAME][DOMAIN_NAME]"
type textarea "x"
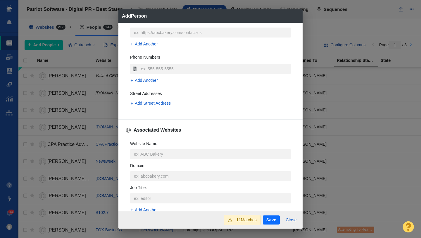
scroll to position [141, 0]
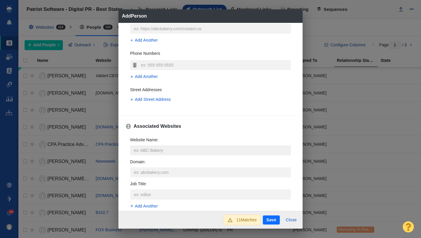
type input "[PERSON_NAME][EMAIL_ADDRESS][PERSON_NAME][DOMAIN_NAME]"
click at [145, 148] on input "Website Name :" at bounding box center [210, 150] width 161 height 10
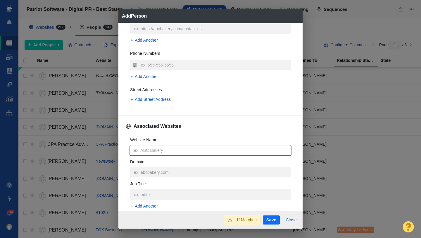
type input "t"
type textarea "x"
type input "to"
type textarea "x"
type input "tow"
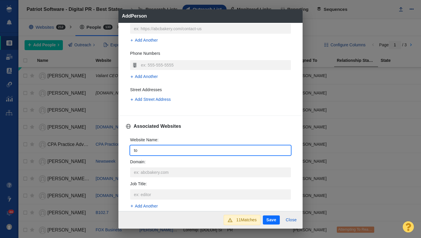
type textarea "x"
type input "town"
type textarea "x"
type input "towns"
type textarea "x"
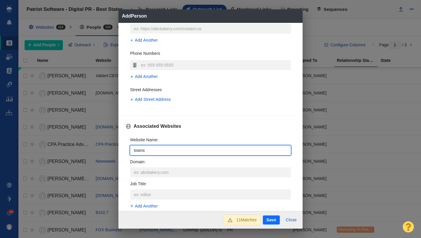
type input "townsq"
type textarea "x"
type input "townsqua"
type textarea "x"
type input "townsquar"
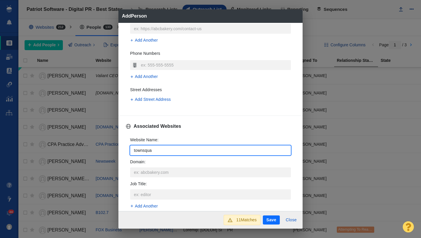
type textarea "x"
type input "townsquare"
type textarea "x"
type input "townsquarem"
type textarea "x"
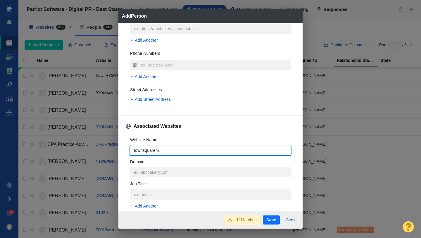
type input "townsquareme"
type textarea "x"
type input "townsquaremedi"
type textarea "x"
type input "townsquaremedia"
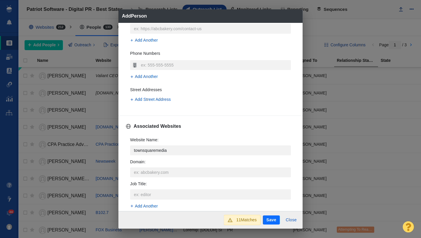
click at [178, 178] on span "[DOMAIN_NAME]" at bounding box center [215, 178] width 141 height 6
type textarea "x"
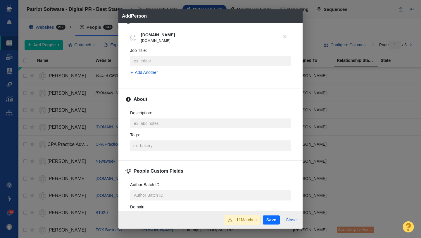
scroll to position [247, 0]
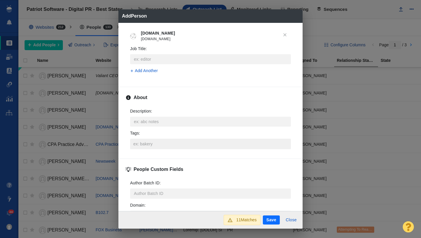
click at [150, 145] on input "Tags :" at bounding box center [210, 143] width 157 height 11
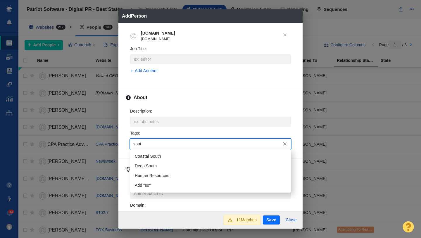
type input "south"
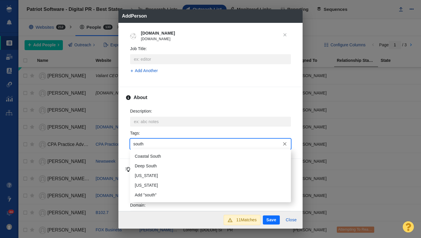
click at [150, 188] on li "[US_STATE]" at bounding box center [210, 185] width 161 height 10
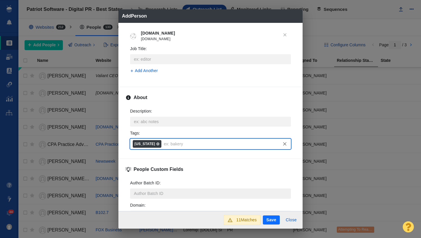
scroll to position [279, 0]
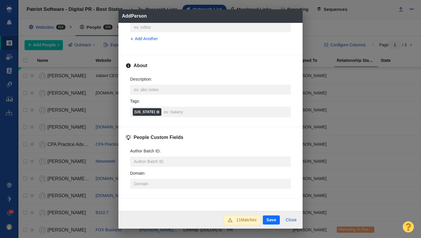
click at [267, 217] on button "Save" at bounding box center [271, 219] width 17 height 9
type textarea "x"
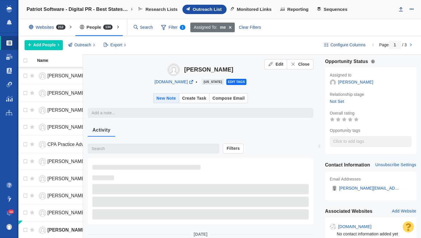
type textarea "x"
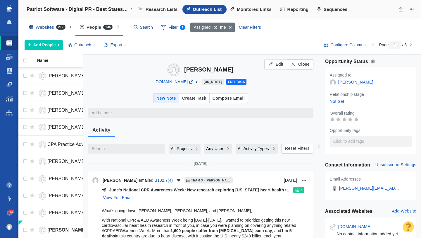
click at [302, 64] on span "Close" at bounding box center [303, 64] width 11 height 6
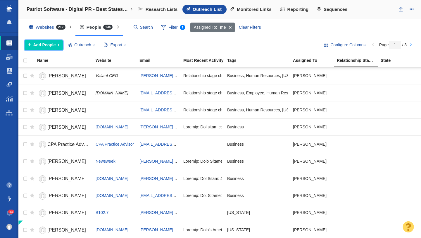
click at [49, 46] on span "Add People" at bounding box center [44, 45] width 23 height 6
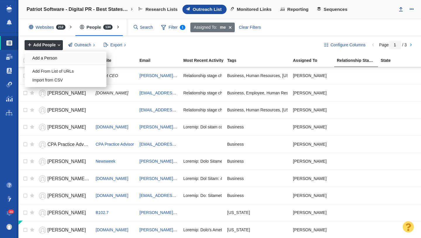
click at [56, 59] on div "Add a Person" at bounding box center [66, 58] width 82 height 9
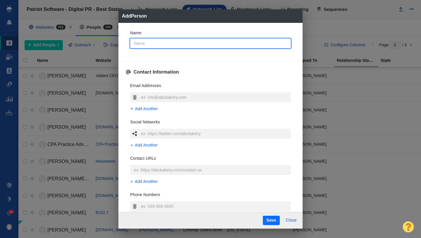
click at [154, 44] on input "Name :" at bounding box center [210, 43] width 161 height 10
type input "[PERSON_NAME]"
type textarea "x"
type input "[PERSON_NAME]"
type textarea "x"
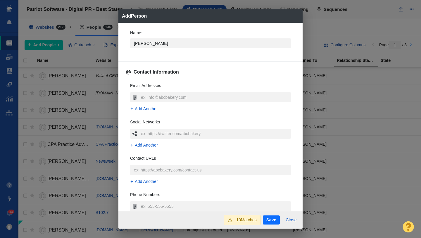
click at [125, 47] on div "Name : Andy" at bounding box center [210, 40] width 170 height 31
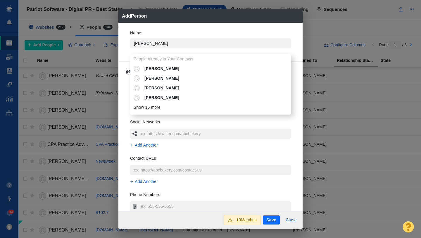
click at [122, 40] on div "Name : Andy People Already in Your Contacts Andy andy Andy Andy Andy Andy amedi…" at bounding box center [210, 117] width 184 height 188
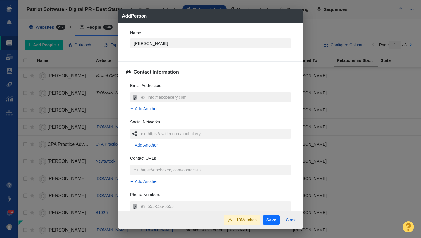
click at [153, 97] on input "text" at bounding box center [216, 97] width 152 height 10
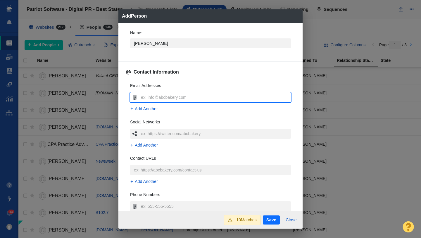
type input "[EMAIL_ADDRESS][DOMAIN_NAME]"
type textarea "x"
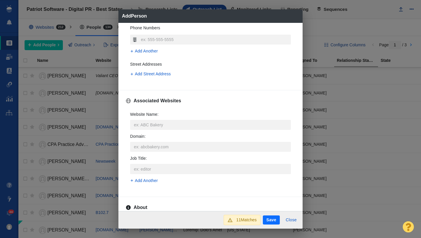
scroll to position [174, 0]
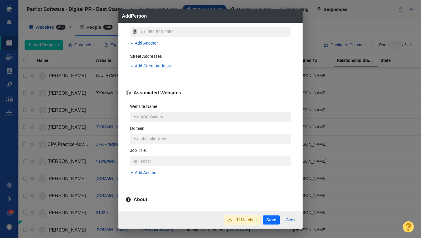
type input "[EMAIL_ADDRESS][DOMAIN_NAME]"
click at [152, 116] on input "Website Name :" at bounding box center [210, 117] width 161 height 10
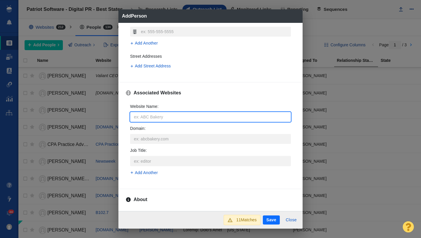
type input "t"
type textarea "x"
type input "townsq"
type textarea "x"
type input "townsqu"
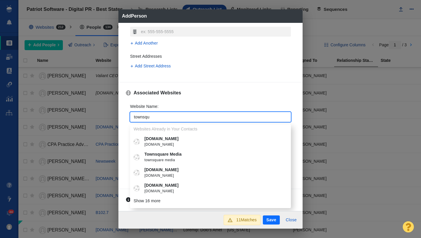
click at [181, 169] on p "[DOMAIN_NAME]" at bounding box center [215, 169] width 141 height 6
type textarea "x"
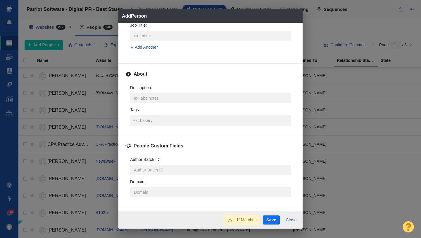
scroll to position [278, 0]
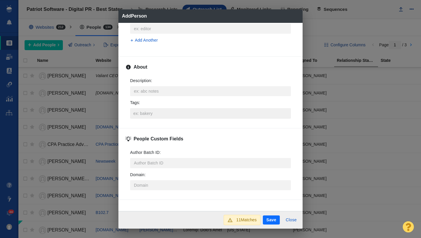
click at [151, 113] on input "Tags :" at bounding box center [210, 113] width 157 height 11
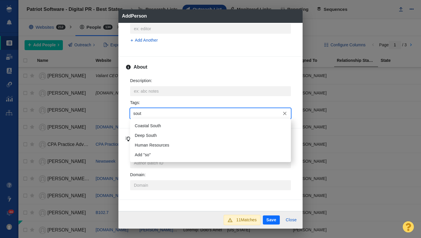
type input "south"
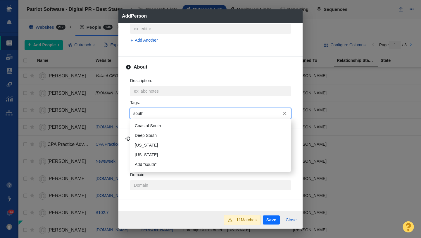
click at [150, 150] on li "[US_STATE]" at bounding box center [210, 155] width 161 height 10
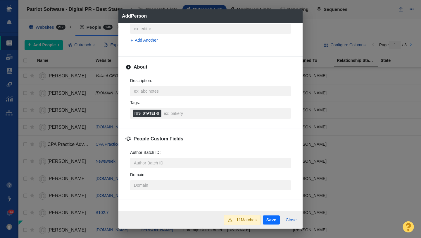
click at [270, 216] on button "Save" at bounding box center [271, 219] width 17 height 9
type textarea "x"
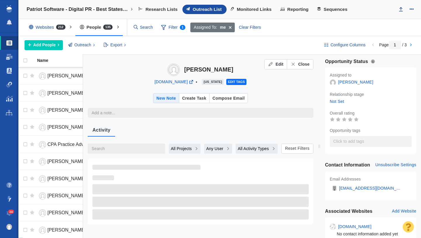
type textarea "x"
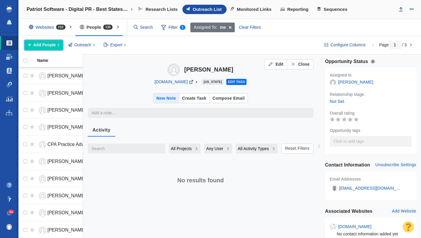
click at [50, 47] on span "Add People" at bounding box center [44, 45] width 23 height 6
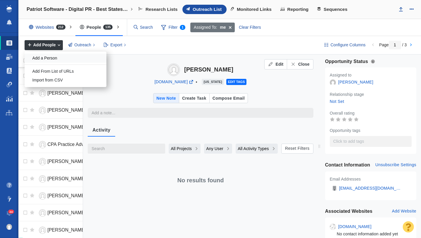
click at [55, 57] on div "Add a Person" at bounding box center [66, 58] width 82 height 9
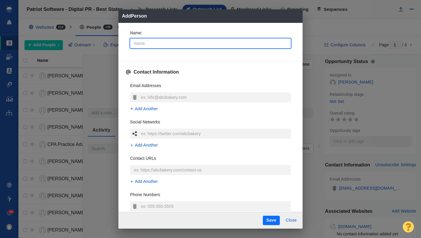
type input "B"
type textarea "x"
type input "Be"
type textarea "x"
type input "[PERSON_NAME]"
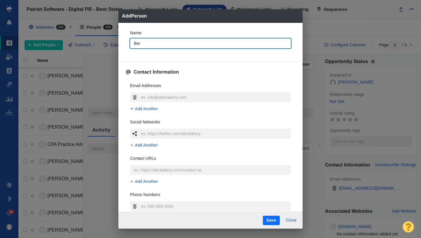
type textarea "x"
type input "[PERSON_NAME]"
click at [127, 49] on div "Name : [PERSON_NAME]" at bounding box center [210, 40] width 170 height 31
type textarea "x"
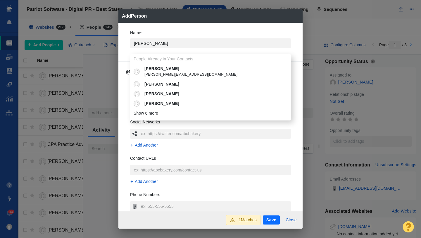
click at [126, 51] on div "Name : [PERSON_NAME] People Already in Your Contacts [PERSON_NAME] [PERSON_NAME…" at bounding box center [210, 40] width 170 height 31
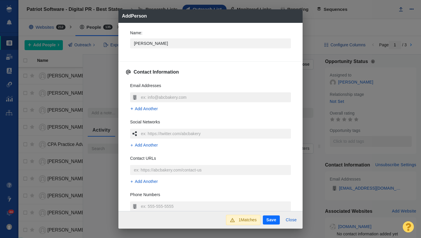
click at [146, 95] on input "text" at bounding box center [216, 97] width 152 height 10
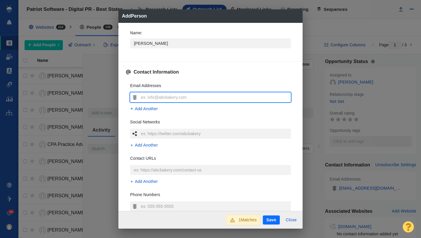
type input "[PERSON_NAME][EMAIL_ADDRESS][DOMAIN_NAME]"
type textarea "x"
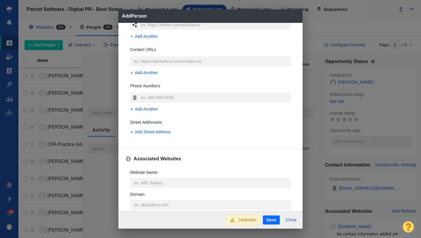
scroll to position [139, 0]
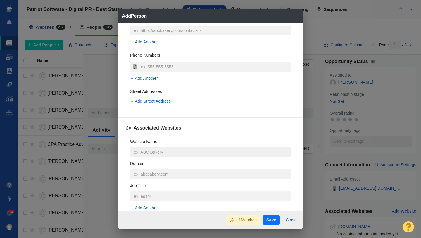
type input "[PERSON_NAME][EMAIL_ADDRESS][DOMAIN_NAME]"
click at [147, 152] on input "Website Name :" at bounding box center [210, 152] width 161 height 10
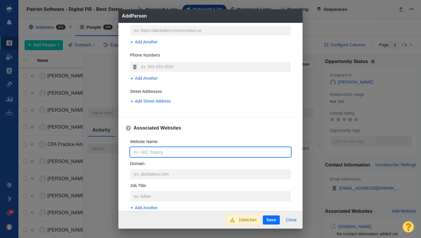
type input "e"
type textarea "x"
type input "es"
type textarea "x"
type input "esp"
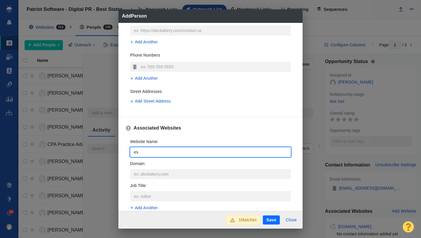
type textarea "x"
type input "espn"
type textarea "x"
type input "espns"
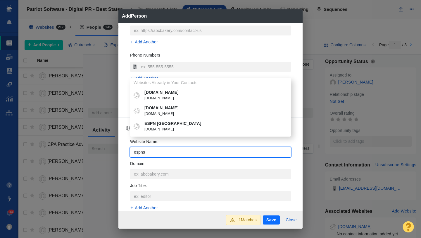
click at [170, 130] on span "[DOMAIN_NAME]" at bounding box center [215, 129] width 141 height 6
type textarea "x"
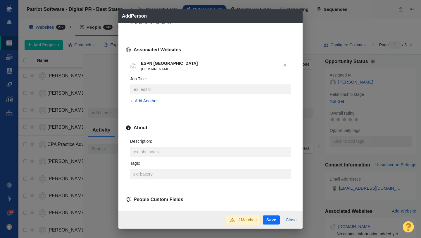
scroll to position [220, 0]
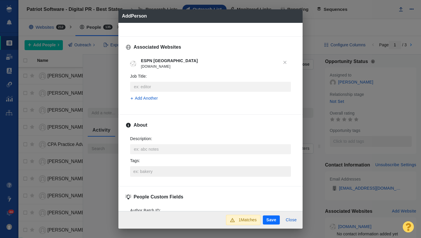
click at [150, 170] on input "Tags :" at bounding box center [210, 171] width 157 height 11
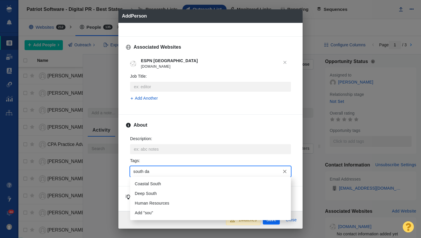
type input "south dak"
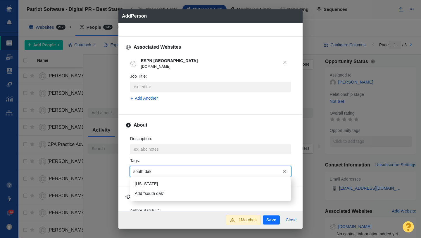
click at [152, 183] on li "[US_STATE]" at bounding box center [210, 184] width 161 height 10
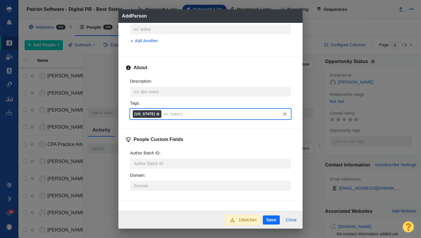
scroll to position [279, 0]
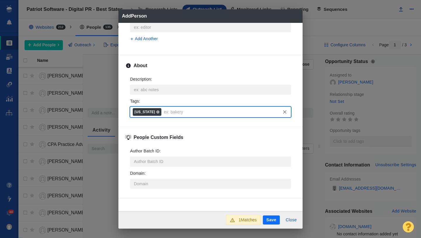
click at [268, 219] on button "Save" at bounding box center [271, 219] width 17 height 9
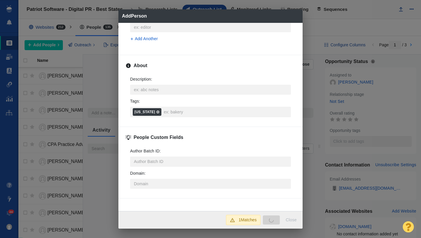
type textarea "x"
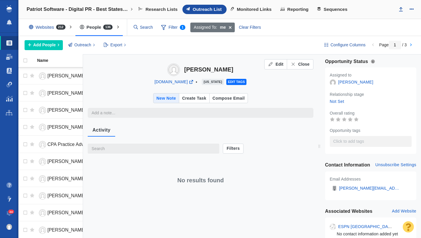
type textarea "x"
click at [296, 64] on div "Close" at bounding box center [300, 64] width 19 height 6
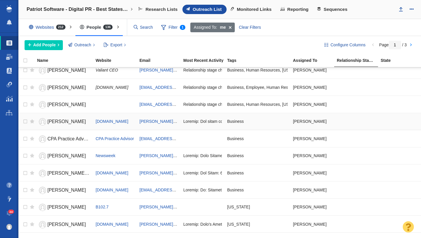
scroll to position [0, 0]
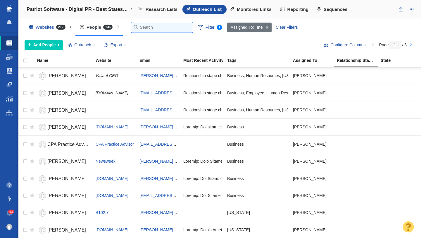
click at [143, 27] on input "text" at bounding box center [161, 27] width 61 height 10
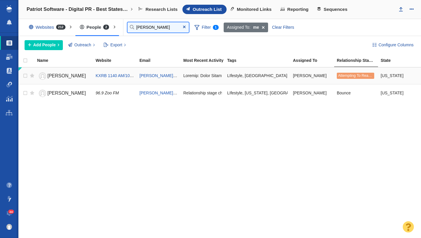
type input "[PERSON_NAME]"
click at [64, 75] on span "[PERSON_NAME]" at bounding box center [66, 75] width 39 height 5
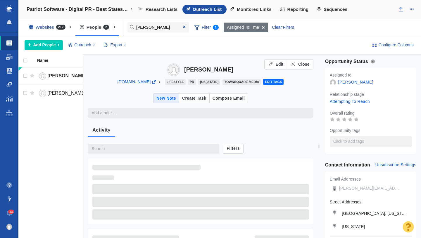
type textarea "x"
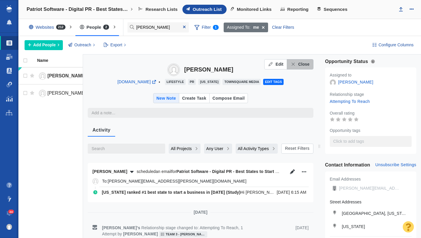
click at [298, 62] on div "Close" at bounding box center [300, 64] width 19 height 6
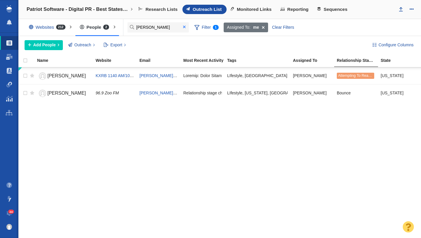
click at [185, 27] on span at bounding box center [184, 27] width 3 height 4
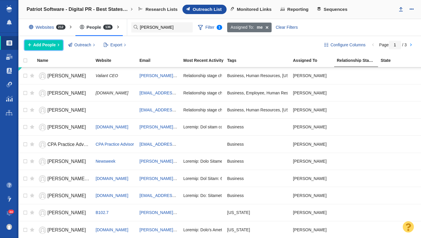
click at [52, 48] on span "Add People" at bounding box center [44, 45] width 23 height 6
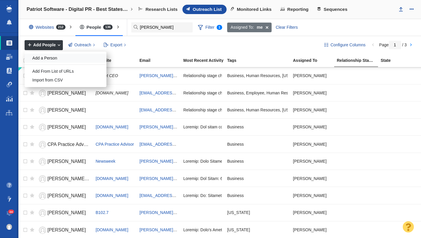
click at [58, 59] on div "Add a Person" at bounding box center [66, 58] width 82 height 9
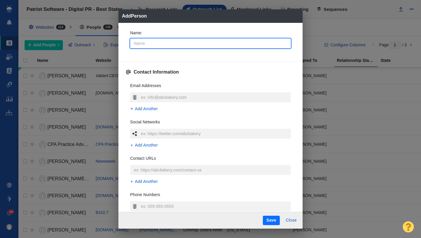
type input "B"
type textarea "x"
type input "Ben"
type textarea "x"
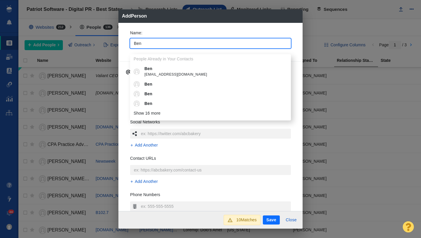
type input "Ben"
type textarea "x"
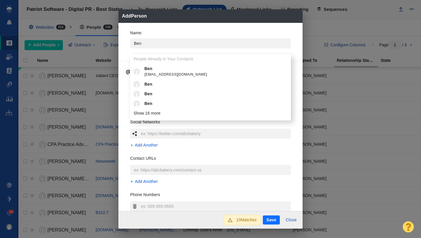
click at [127, 48] on div "Name : [PERSON_NAME] People Already in Your Contacts [PERSON_NAME] [PERSON_NAME…" at bounding box center [210, 40] width 170 height 31
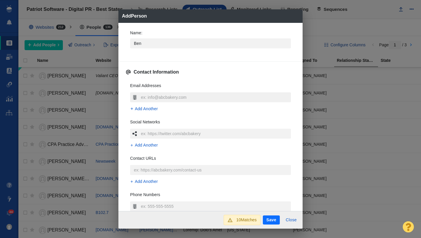
click at [158, 96] on input "text" at bounding box center [216, 97] width 152 height 10
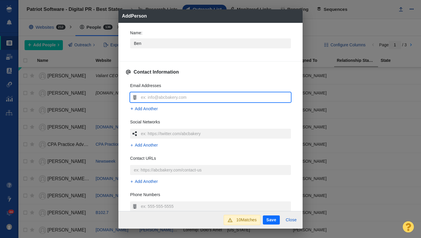
type input "[EMAIL_ADDRESS][PERSON_NAME][DOMAIN_NAME]"
type textarea "x"
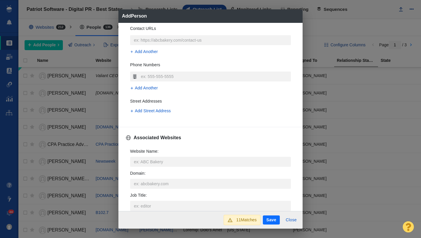
scroll to position [140, 0]
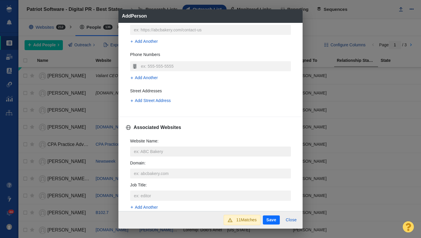
type input "[EMAIL_ADDRESS][PERSON_NAME][DOMAIN_NAME]"
click at [150, 147] on input "Website Name :" at bounding box center [210, 151] width 161 height 10
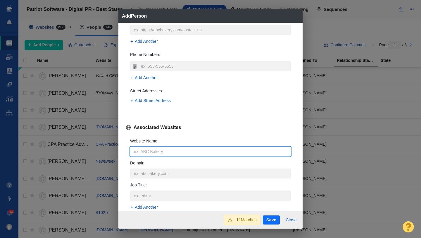
type input "t"
type textarea "x"
type input "to"
type textarea "x"
type input "tow"
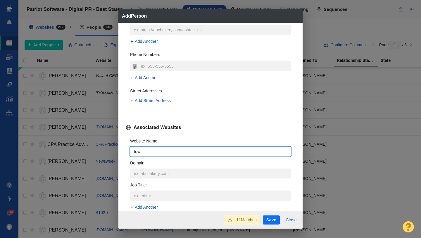
type textarea "x"
type input "town"
type textarea "x"
type input "towns"
type textarea "x"
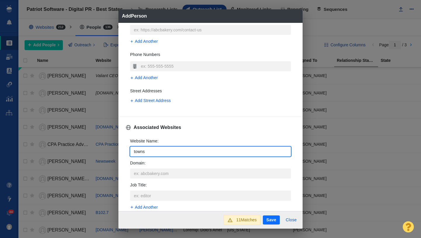
type input "townsq"
type textarea "x"
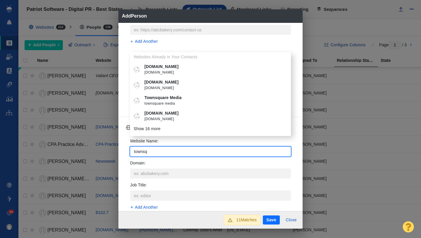
type input "townsq"
click at [175, 119] on span "[DOMAIN_NAME]" at bounding box center [215, 119] width 141 height 6
type textarea "x"
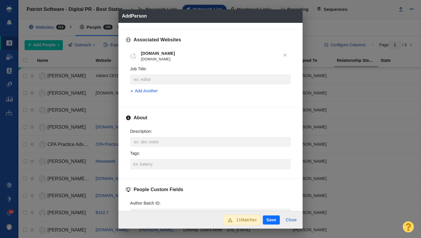
scroll to position [233, 0]
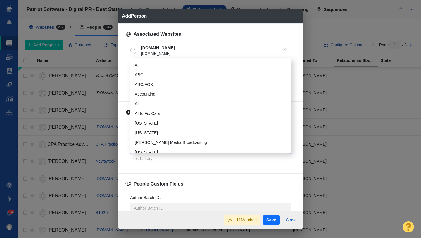
click at [149, 159] on input "Tags :" at bounding box center [210, 158] width 157 height 11
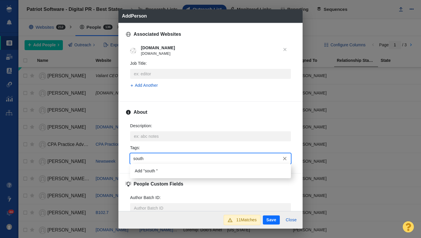
type input "south d"
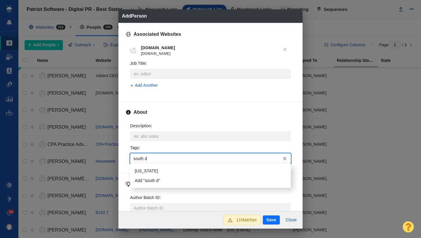
click at [154, 171] on li "[US_STATE]" at bounding box center [210, 171] width 161 height 10
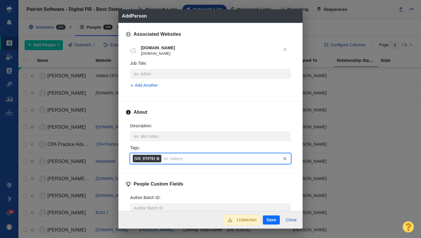
click at [266, 218] on button "Save" at bounding box center [271, 219] width 17 height 9
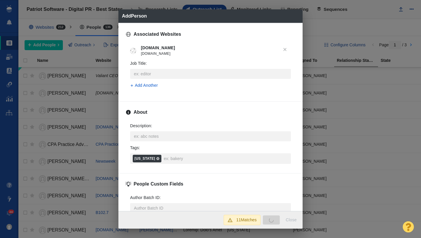
type textarea "x"
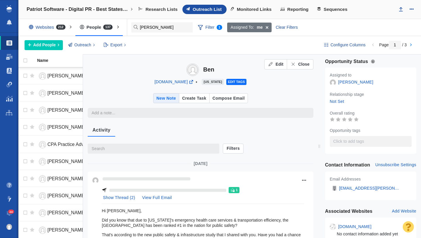
type textarea "x"
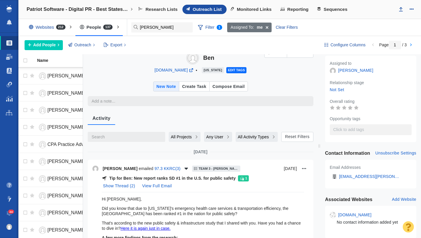
scroll to position [0, 0]
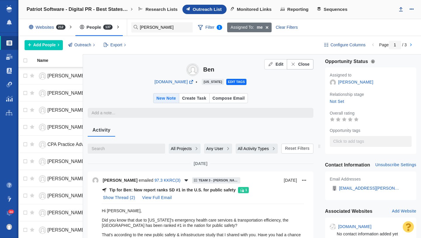
click at [303, 66] on span "Close" at bounding box center [303, 64] width 11 height 6
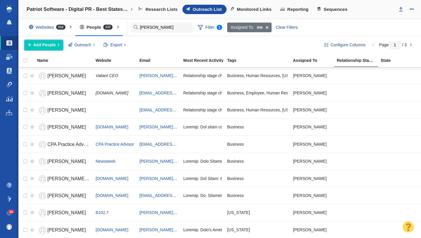
click at [52, 44] on span "Add People" at bounding box center [44, 45] width 23 height 6
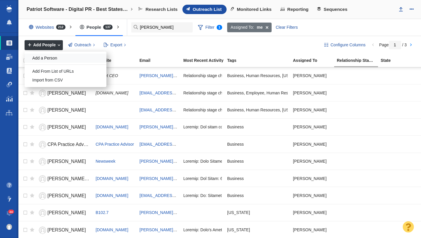
click at [52, 60] on div "Add a Person" at bounding box center [66, 58] width 82 height 9
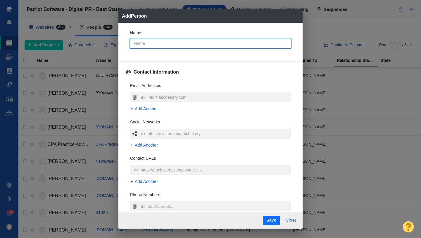
type input "M"
type textarea "x"
type input "Ma"
type textarea "x"
type input "Mar"
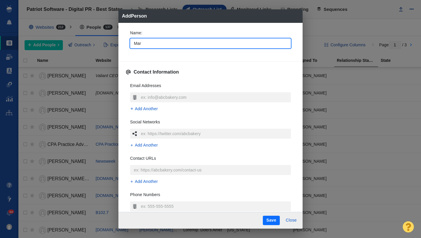
type textarea "x"
type input "Mark"
type textarea "x"
type input "Mark"
type textarea "x"
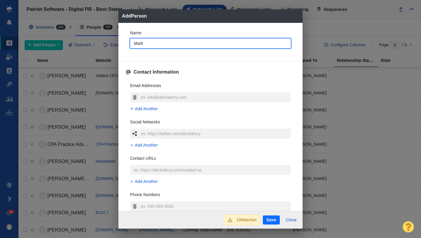
click at [125, 47] on div "Name : Mark" at bounding box center [210, 40] width 170 height 31
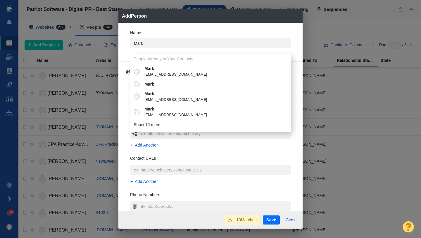
click at [122, 51] on div "Name : Mark People Already in Your Contacts Mark MarkThoma@comcast.net Mark Mar…" at bounding box center [210, 117] width 184 height 188
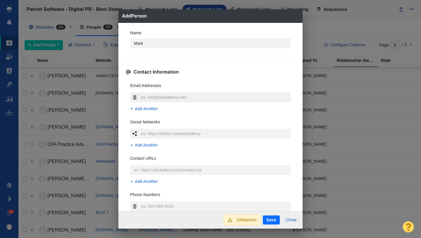
click at [147, 94] on input "text" at bounding box center [216, 97] width 152 height 10
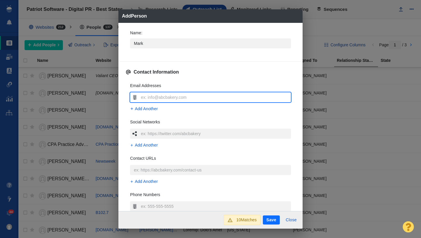
type input "[EMAIL_ADDRESS][DOMAIN_NAME]"
type textarea "x"
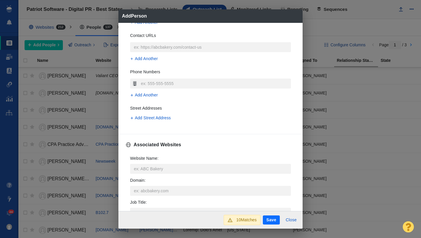
scroll to position [125, 0]
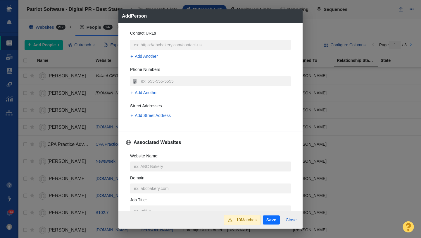
type input "[EMAIL_ADDRESS][DOMAIN_NAME]"
click at [146, 163] on input "Website Name :" at bounding box center [210, 166] width 161 height 10
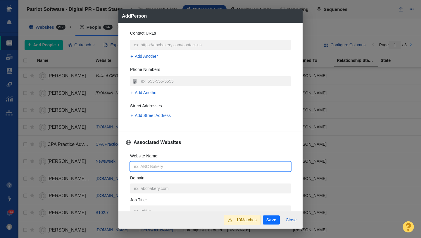
type input "[EMAIL_ADDRESS][DOMAIN_NAME]"
type textarea "x"
drag, startPoint x: 146, startPoint y: 167, endPoint x: 127, endPoint y: 167, distance: 19.6
click at [128, 167] on div "Website Name : news@bhpioneer.com Domain : Job Title : Add Another" at bounding box center [210, 190] width 170 height 85
type input "[DOMAIN_NAME]"
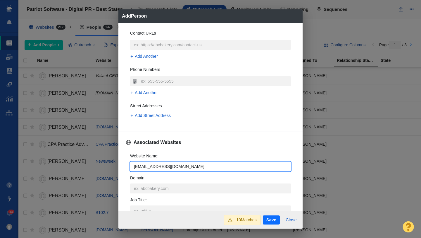
type textarea "x"
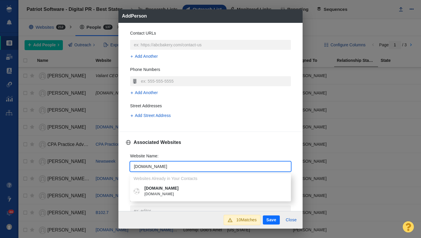
type input "[DOMAIN_NAME]"
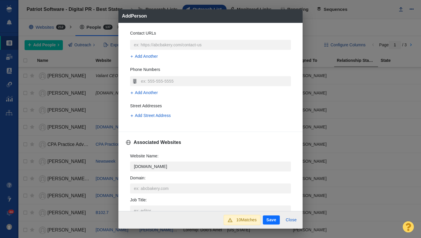
click at [148, 188] on p "[DOMAIN_NAME]" at bounding box center [215, 188] width 141 height 6
type textarea "x"
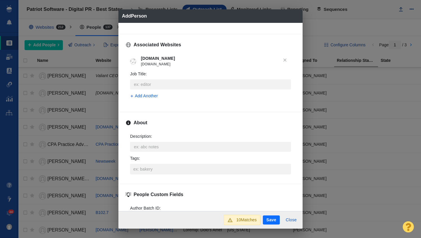
scroll to position [230, 0]
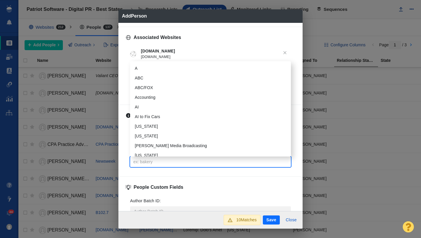
click at [145, 162] on input "Tags :" at bounding box center [210, 161] width 157 height 11
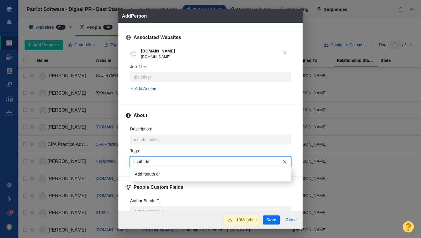
type input "south dak"
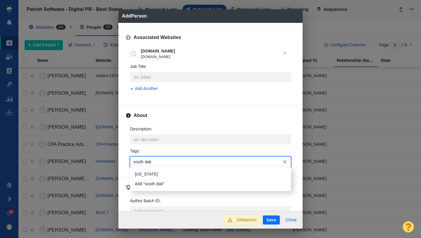
click at [159, 177] on li "[US_STATE]" at bounding box center [210, 174] width 161 height 10
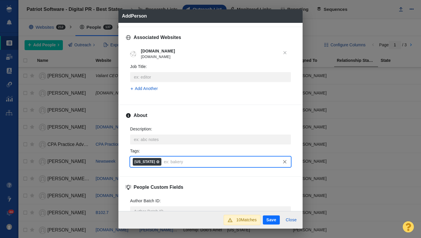
click at [264, 219] on button "Save" at bounding box center [271, 219] width 17 height 9
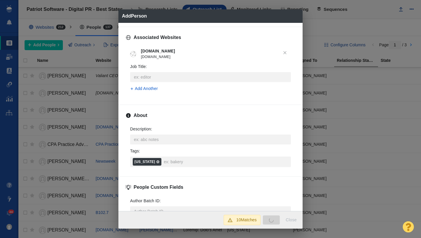
type textarea "x"
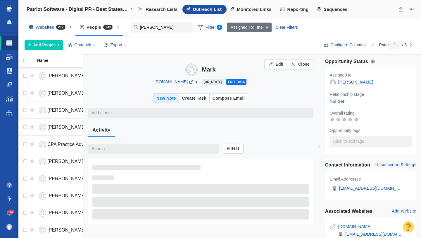
type textarea "x"
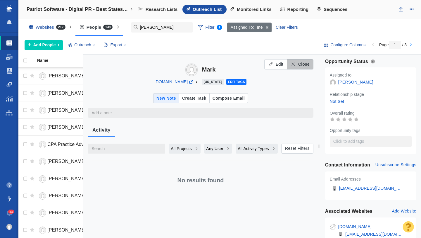
click at [302, 63] on span "Close" at bounding box center [303, 64] width 11 height 6
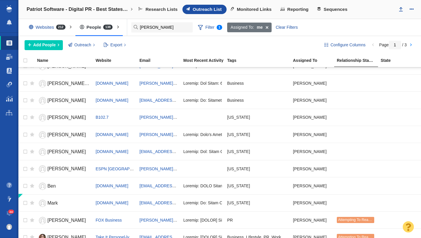
scroll to position [0, 0]
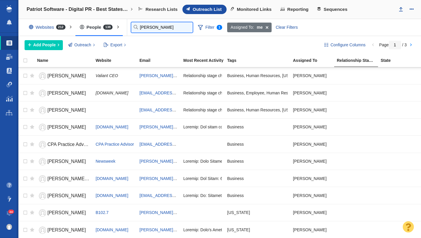
click at [141, 26] on input "scott" at bounding box center [161, 27] width 61 height 10
paste input "[EMAIL_ADDRESS][DOMAIN_NAME]"
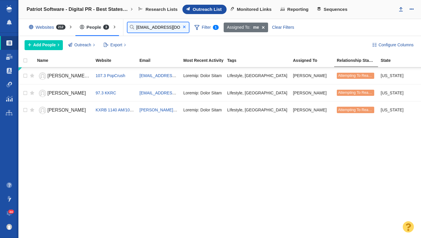
type input "[EMAIL_ADDRESS][DOMAIN_NAME]"
click at [185, 27] on span at bounding box center [184, 27] width 3 height 4
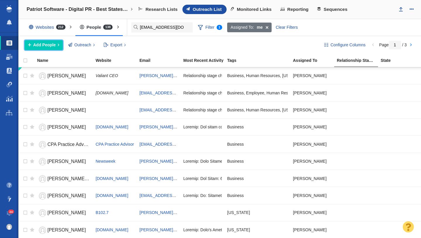
click at [49, 44] on span "Add People" at bounding box center [44, 45] width 23 height 6
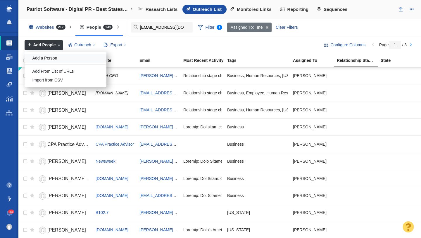
click at [54, 58] on div "Add a Person" at bounding box center [66, 58] width 82 height 9
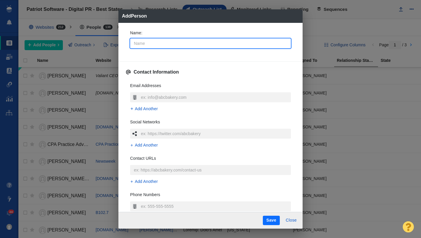
type input "D"
type textarea "x"
type input "Da"
type textarea "x"
type input "Dak"
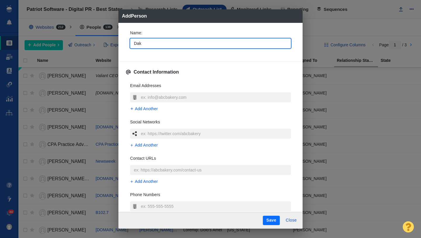
type textarea "x"
type input "Dakota Ne"
type textarea "x"
type input "Dakota News Now"
type textarea "x"
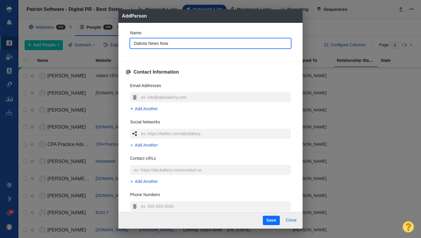
type input "Dakota News Now"
click at [125, 51] on div "Name : Dakota News Now Contact Information Email Addresses Add Another Social N…" at bounding box center [210, 117] width 184 height 189
type textarea "x"
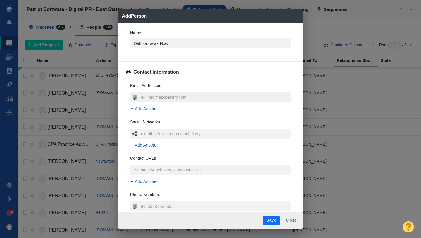
click at [149, 96] on input "text" at bounding box center [216, 97] width 152 height 10
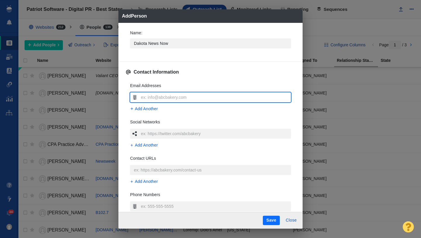
type input "[EMAIL_ADDRESS][DOMAIN_NAME]"
type textarea "x"
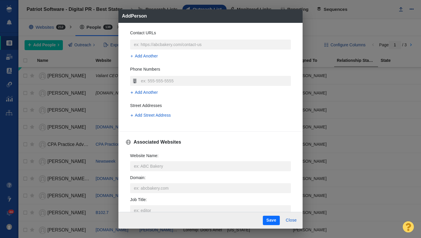
scroll to position [138, 0]
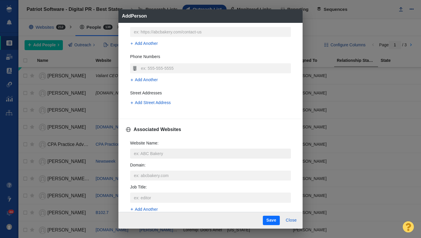
type input "[EMAIL_ADDRESS][DOMAIN_NAME]"
click at [150, 152] on input "Website Name :" at bounding box center [210, 153] width 161 height 10
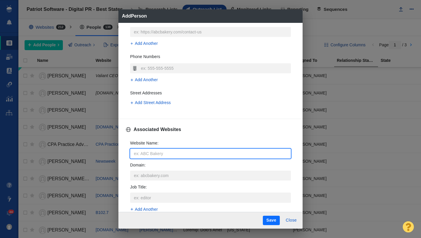
type input "d"
type textarea "x"
type input "da"
type textarea "x"
type input "dak"
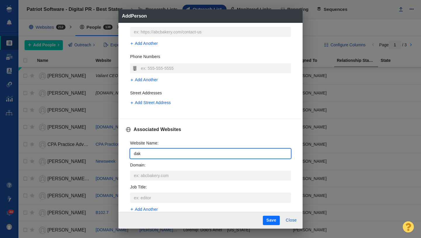
type textarea "x"
type input "dako"
type textarea "x"
type input "dakot"
type textarea "x"
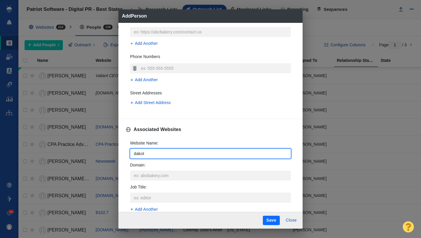
type input "dakota"
type textarea "x"
type input "dakotan"
type textarea "x"
type input "dakotane"
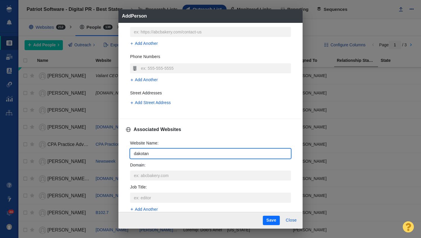
type textarea "x"
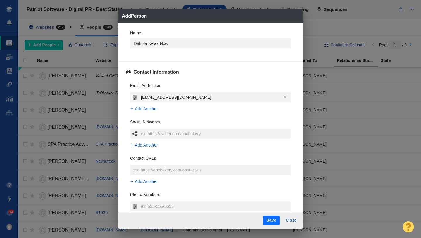
scroll to position [138, 0]
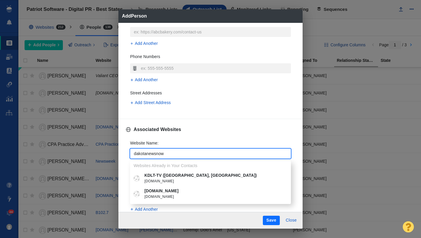
type input "dakotanewsnow"
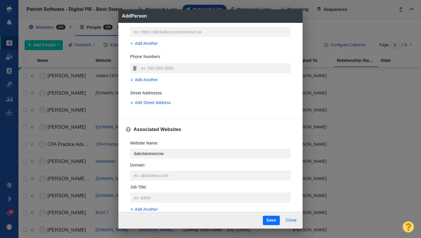
click at [168, 191] on p "[DOMAIN_NAME]" at bounding box center [215, 191] width 141 height 6
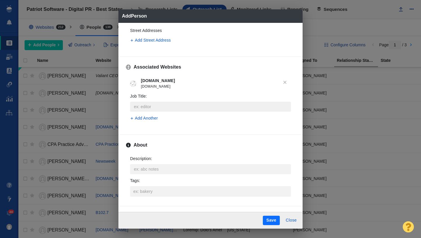
scroll to position [204, 0]
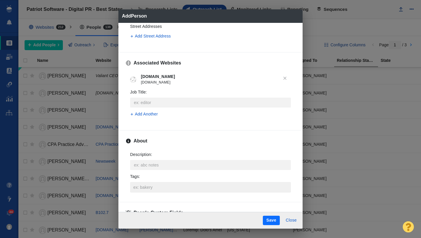
click at [155, 184] on input "Tags :" at bounding box center [210, 187] width 157 height 11
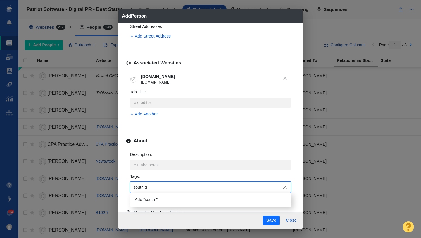
type input "south da"
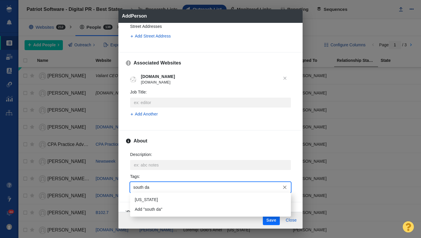
click at [155, 202] on li "[US_STATE]" at bounding box center [210, 200] width 161 height 10
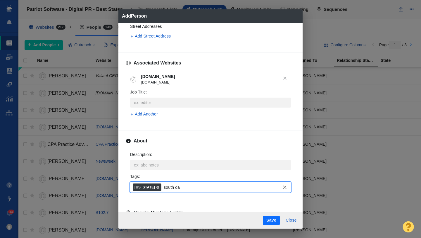
click at [269, 219] on button "Save" at bounding box center [271, 219] width 17 height 9
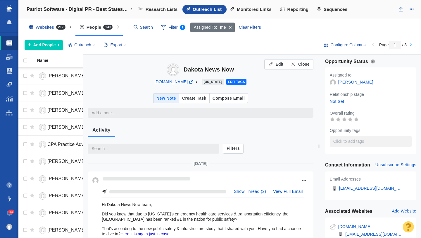
type textarea "x"
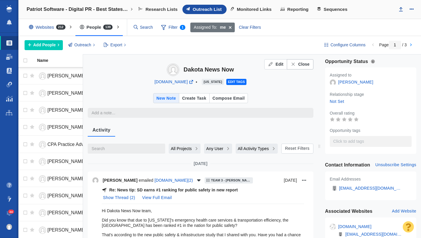
click at [301, 63] on span "Close" at bounding box center [303, 64] width 11 height 6
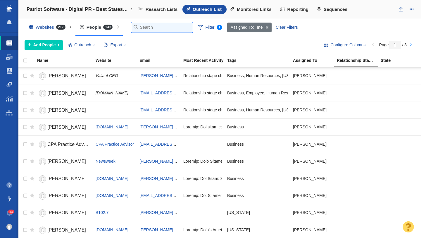
click at [145, 28] on input "text" at bounding box center [161, 27] width 61 height 10
paste input "[PERSON_NAME][EMAIL_ADDRESS][DOMAIN_NAME]"
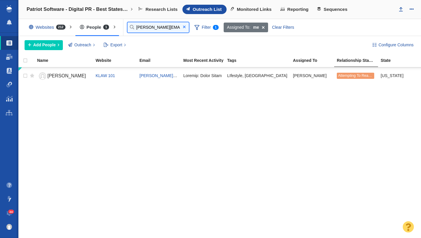
type input "[PERSON_NAME][EMAIL_ADDRESS][DOMAIN_NAME]"
click at [184, 27] on span at bounding box center [184, 27] width 3 height 4
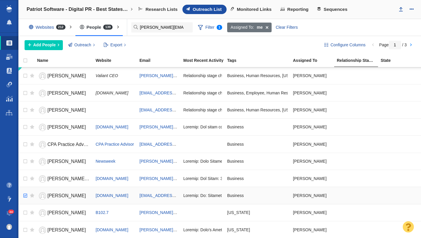
checkbox input "true"
click at [26, 195] on input "checkbox" at bounding box center [24, 195] width 9 height 13
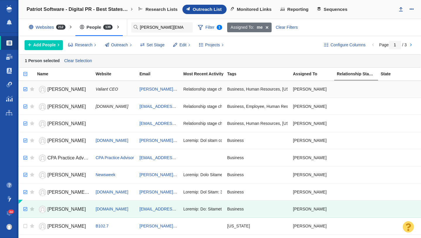
checkbox input "true"
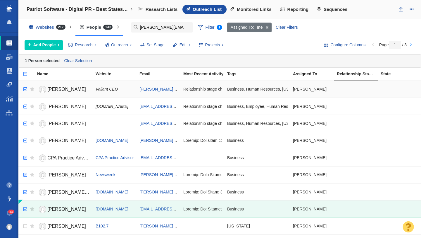
checkbox input "true"
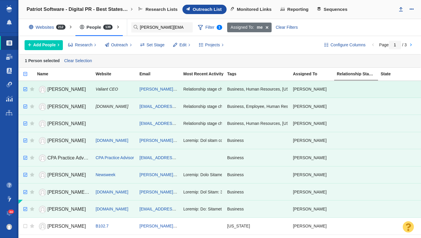
click at [26, 88] on input "checkbox" at bounding box center [24, 89] width 9 height 13
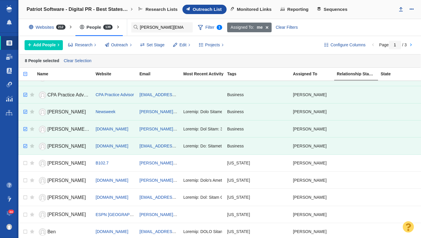
scroll to position [0, 0]
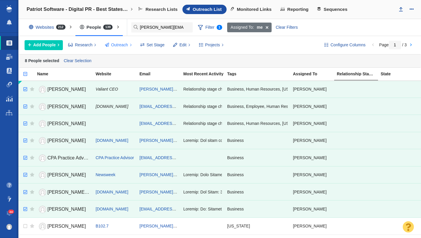
click at [118, 45] on span "Outreach" at bounding box center [119, 45] width 17 height 6
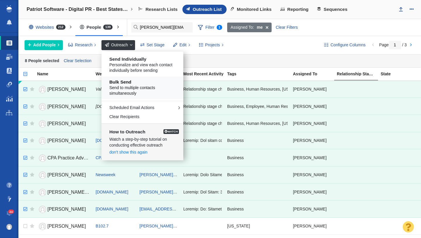
click at [131, 86] on span "Send to multiple contacts simultaneously" at bounding box center [144, 90] width 70 height 11
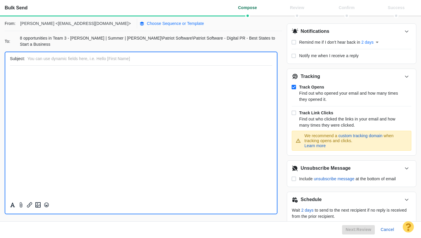
click at [147, 25] on p "Choose Sequence or Template" at bounding box center [175, 23] width 57 height 6
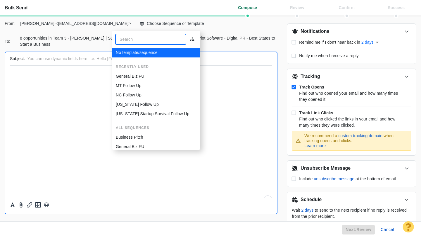
click at [133, 76] on p "General Biz FU" at bounding box center [130, 76] width 29 height 6
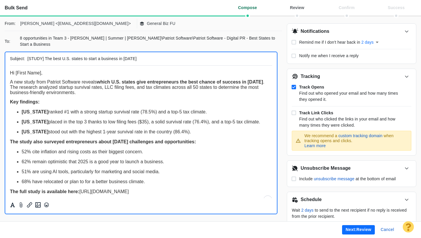
click at [350, 229] on button "Next: review" at bounding box center [358, 229] width 33 height 9
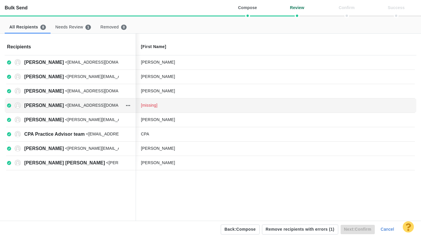
click at [179, 103] on div "[missing]" at bounding box center [185, 105] width 88 height 6
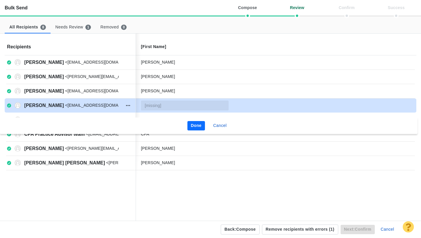
click at [170, 105] on input "text" at bounding box center [185, 105] width 88 height 10
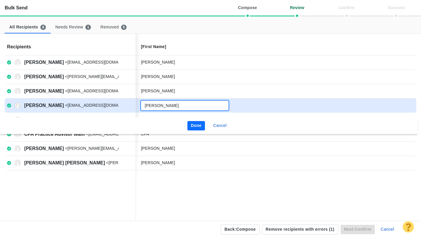
type input "Cindy"
click at [196, 122] on button "Done" at bounding box center [197, 125] width 18 height 9
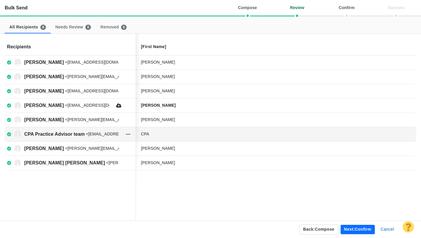
click at [163, 130] on div "CPA" at bounding box center [274, 134] width 277 height 12
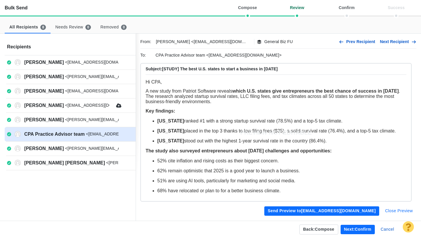
click at [393, 208] on button "Close Preview" at bounding box center [399, 210] width 35 height 9
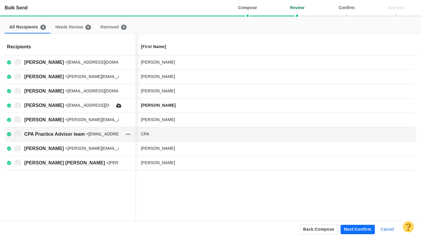
click at [163, 133] on div "CPA" at bounding box center [185, 134] width 88 height 6
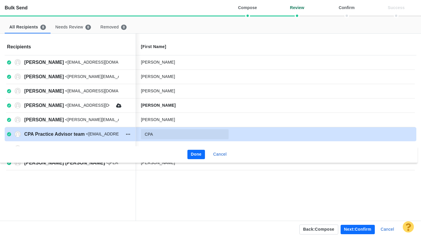
click at [163, 133] on input "CPA" at bounding box center [185, 134] width 88 height 10
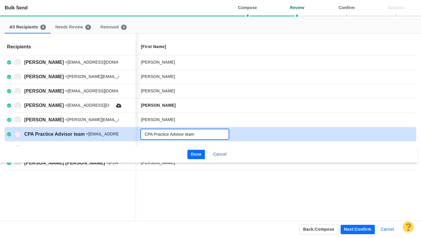
type input "CPA Practice Advisor team"
click at [192, 151] on button "Done" at bounding box center [197, 153] width 18 height 9
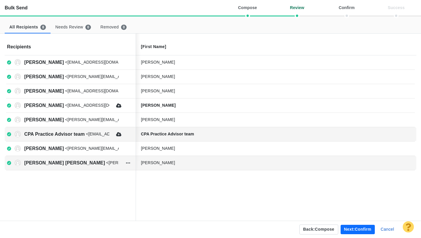
click at [171, 163] on div "Mary" at bounding box center [185, 162] width 88 height 6
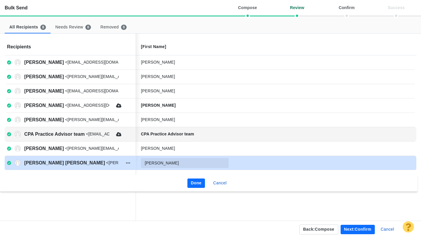
click at [176, 163] on input "Mary" at bounding box center [185, 163] width 88 height 10
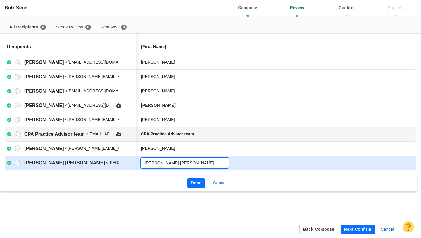
type input "[PERSON_NAME] [PERSON_NAME]"
click at [194, 180] on button "Done" at bounding box center [197, 182] width 18 height 9
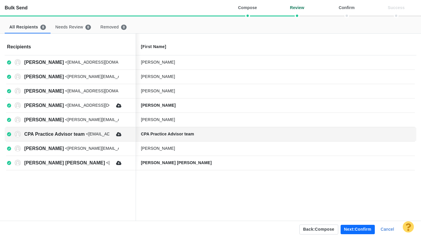
click at [358, 228] on button "Next: confirm" at bounding box center [358, 228] width 34 height 9
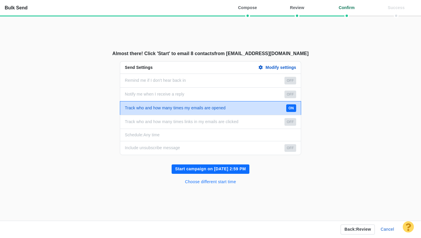
click at [229, 184] on button "Choose different start time" at bounding box center [211, 181] width 58 height 9
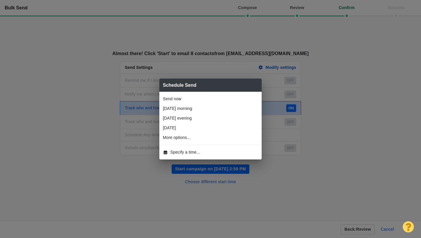
click at [193, 151] on span "Specify a time..." at bounding box center [186, 152] width 30 height 6
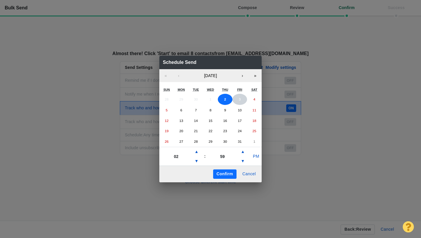
click at [240, 101] on abbr "3" at bounding box center [240, 99] width 2 height 4
click at [197, 153] on button "▲" at bounding box center [196, 151] width 7 height 9
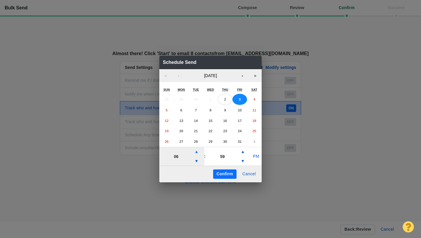
click at [197, 153] on button "▲" at bounding box center [196, 151] width 7 height 9
type input "07"
click at [257, 156] on button "PM" at bounding box center [256, 156] width 11 height 9
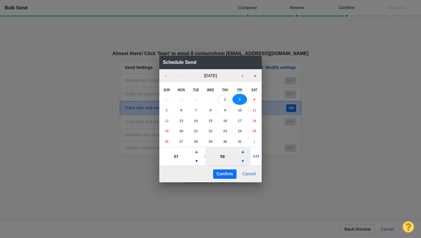
click at [241, 161] on button "▼" at bounding box center [242, 160] width 7 height 9
type input "44"
click at [230, 175] on button "Confirm" at bounding box center [224, 173] width 23 height 9
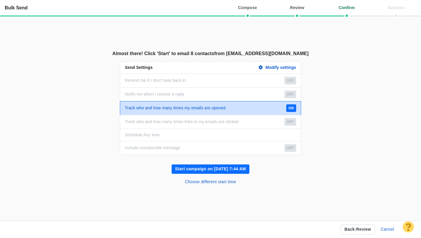
click at [230, 166] on button "Start campaign on Oct 3, 7:44 AM" at bounding box center [211, 168] width 78 height 9
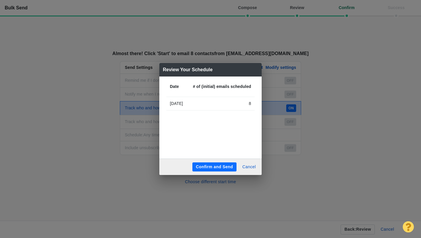
click at [212, 166] on button "Confirm and Send" at bounding box center [214, 166] width 44 height 9
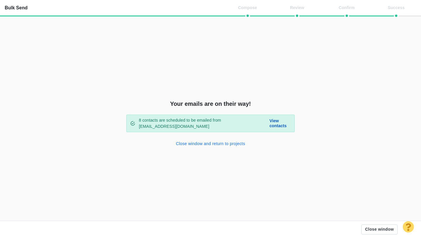
click at [209, 145] on button "Close window and return to projects" at bounding box center [211, 143] width 76 height 9
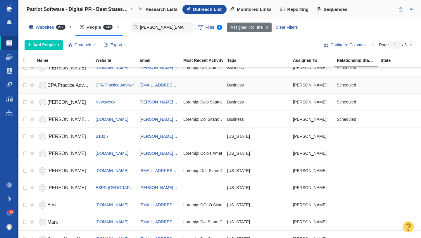
scroll to position [62, 0]
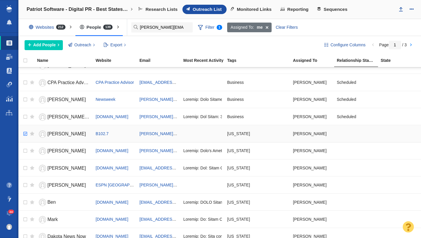
checkbox input "true"
click at [23, 133] on input "checkbox" at bounding box center [24, 133] width 9 height 13
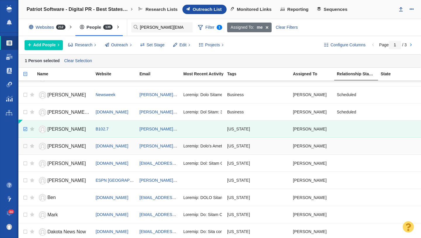
scroll to position [121, 0]
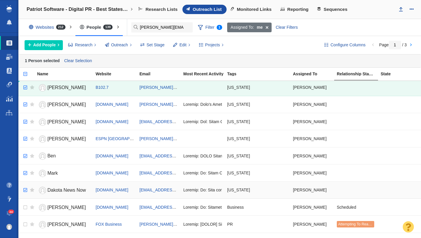
checkbox input "true"
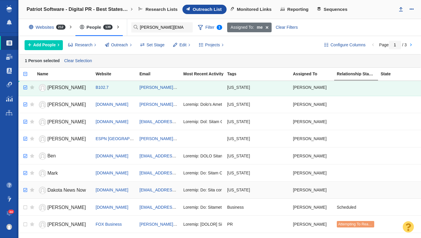
checkbox input "true"
click at [25, 188] on input "checkbox" at bounding box center [24, 189] width 9 height 13
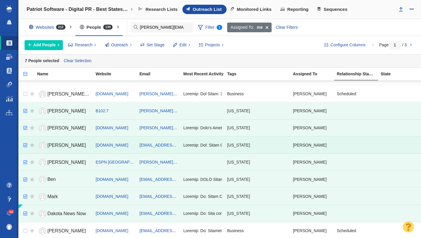
scroll to position [95, 0]
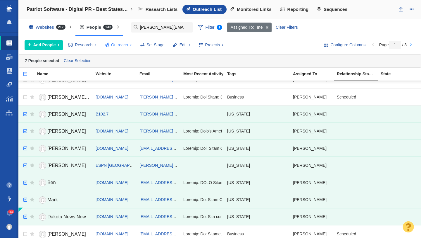
click at [122, 44] on span "Outreach" at bounding box center [119, 45] width 17 height 6
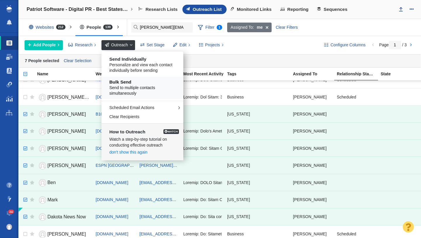
click at [126, 87] on span "Send to multiple contacts simultaneously" at bounding box center [144, 90] width 70 height 11
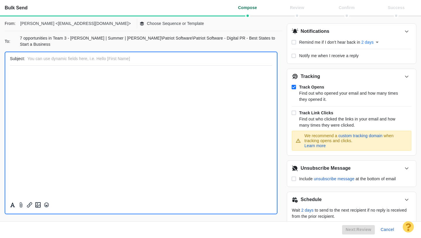
scroll to position [0, 0]
click at [147, 23] on p "Choose Sequence or Template" at bounding box center [175, 23] width 57 height 6
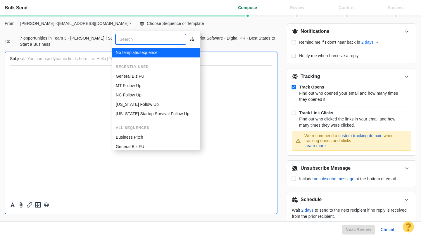
click at [129, 102] on p "South Dakota Follow Up" at bounding box center [137, 104] width 43 height 6
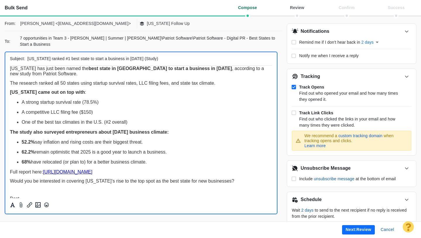
scroll to position [18, 0]
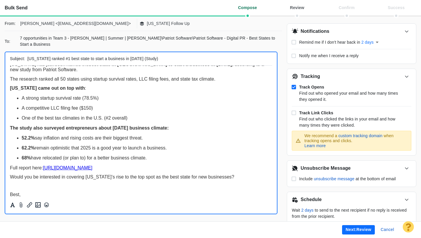
click at [353, 232] on button "Next: review" at bounding box center [358, 229] width 33 height 9
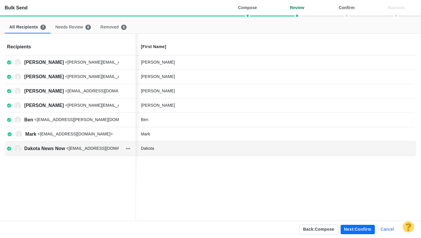
click at [164, 151] on div "Dakota" at bounding box center [185, 148] width 88 height 6
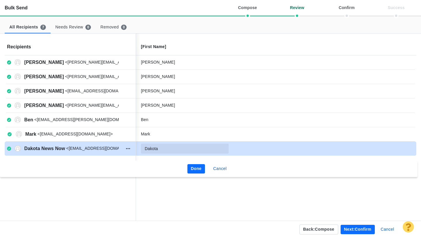
click at [172, 150] on input "Dakota" at bounding box center [185, 148] width 88 height 10
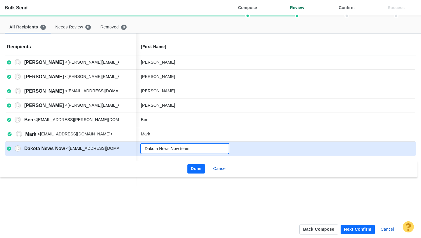
type input "Dakota News Now team"
click at [200, 166] on button "Done" at bounding box center [197, 168] width 18 height 9
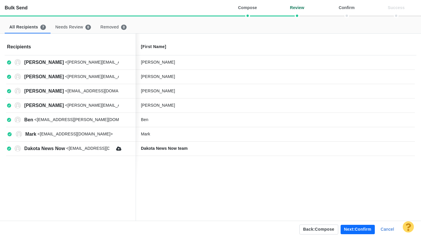
scroll to position [95, 0]
click at [353, 228] on button "Next: confirm" at bounding box center [358, 228] width 34 height 9
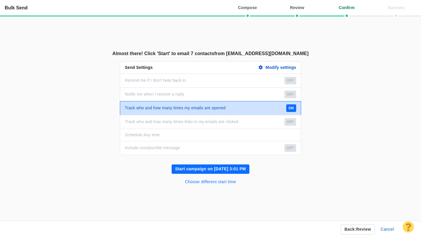
click at [228, 182] on button "Choose different start time" at bounding box center [211, 181] width 58 height 9
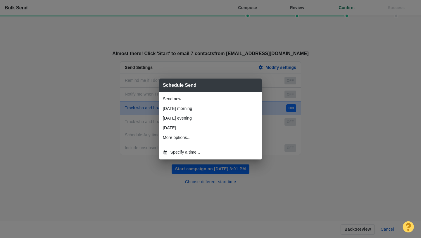
click at [185, 153] on span "Specify a time..." at bounding box center [186, 152] width 30 height 6
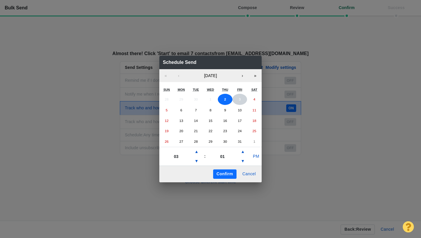
click at [242, 99] on button "3" at bounding box center [240, 99] width 15 height 11
click at [198, 150] on button "▲" at bounding box center [196, 151] width 7 height 9
type input "05"
click at [243, 154] on button "▲" at bounding box center [242, 151] width 7 height 9
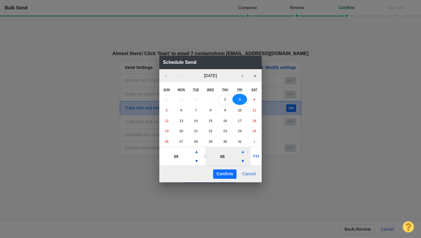
click at [243, 154] on button "▲" at bounding box center [242, 151] width 7 height 9
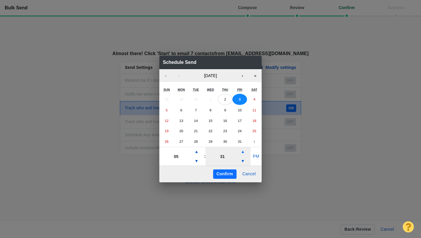
click at [243, 154] on button "▲" at bounding box center [242, 151] width 7 height 9
type input "41"
click at [256, 156] on button "PM" at bounding box center [256, 156] width 11 height 9
click at [228, 173] on button "Confirm" at bounding box center [224, 173] width 23 height 9
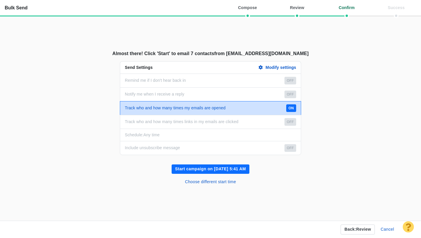
click at [216, 168] on button "Start campaign on [DATE] 5:41 AM" at bounding box center [211, 168] width 78 height 9
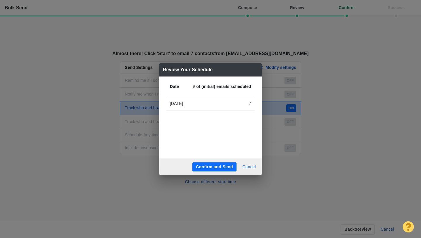
click at [212, 167] on button "Confirm and Send" at bounding box center [214, 166] width 44 height 9
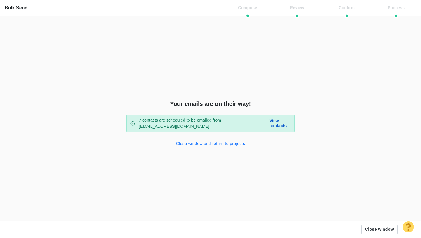
click at [209, 142] on button "Close window and return to projects" at bounding box center [211, 143] width 76 height 9
